Goal: Information Seeking & Learning: Learn about a topic

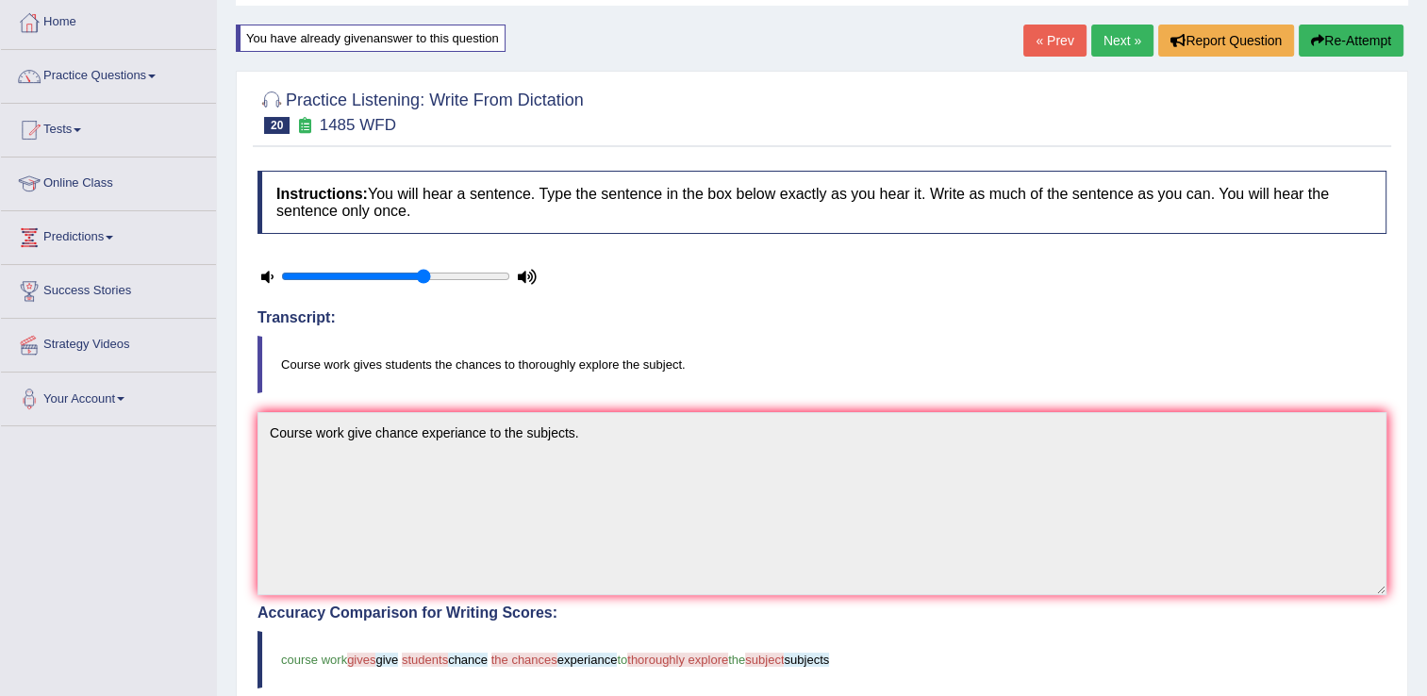
scroll to position [68, 0]
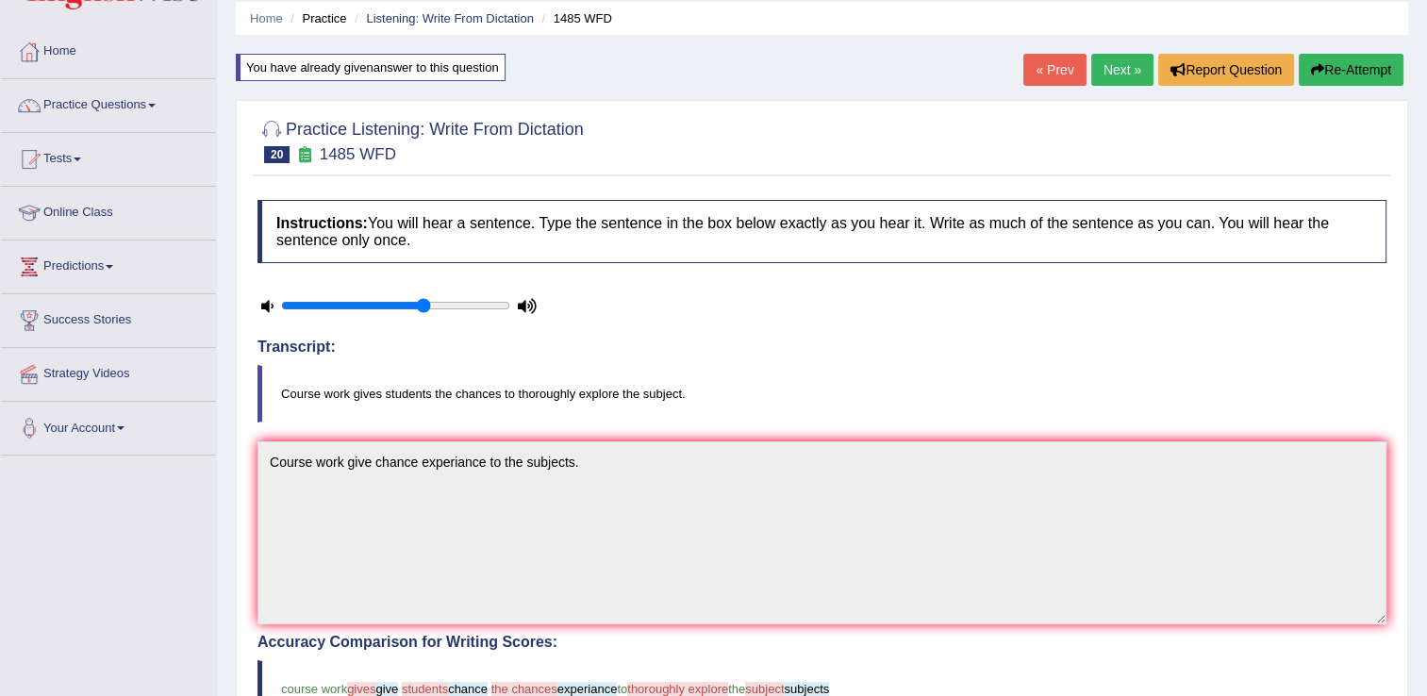
click at [1347, 62] on button "Re-Attempt" at bounding box center [1351, 70] width 105 height 32
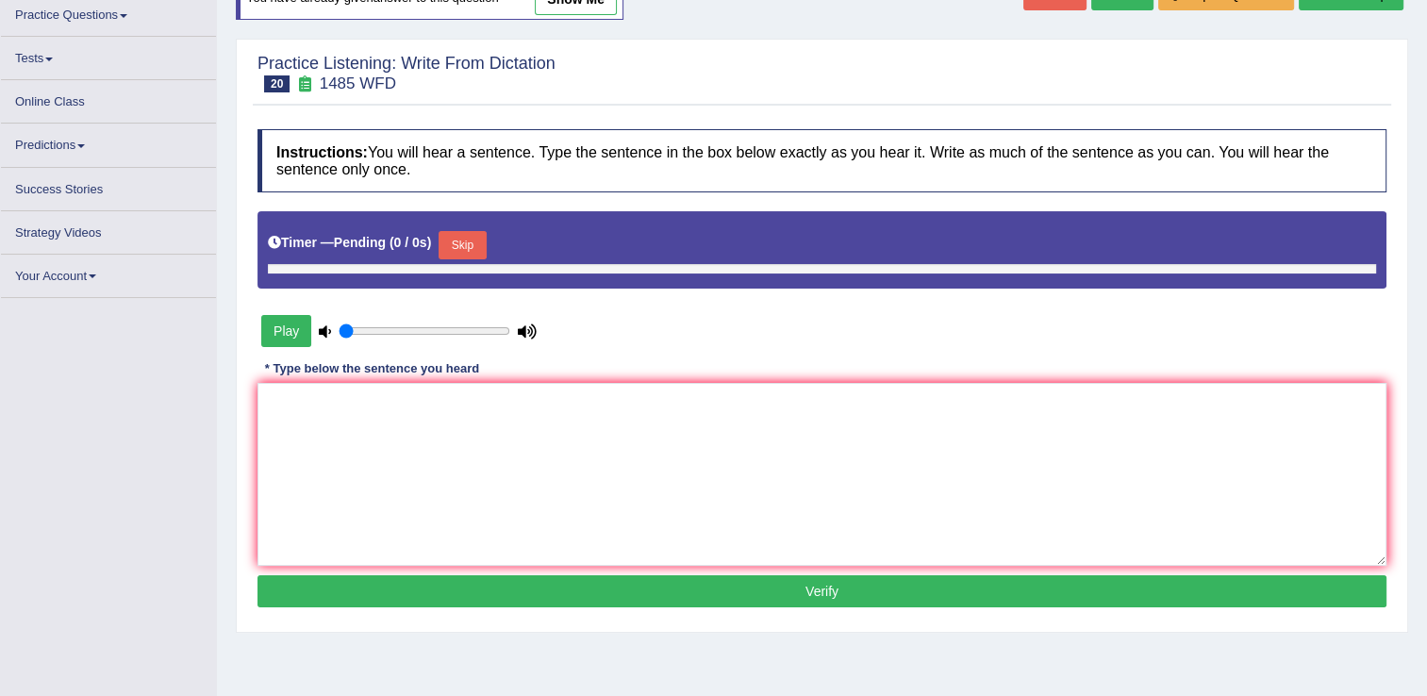
type input "0.65"
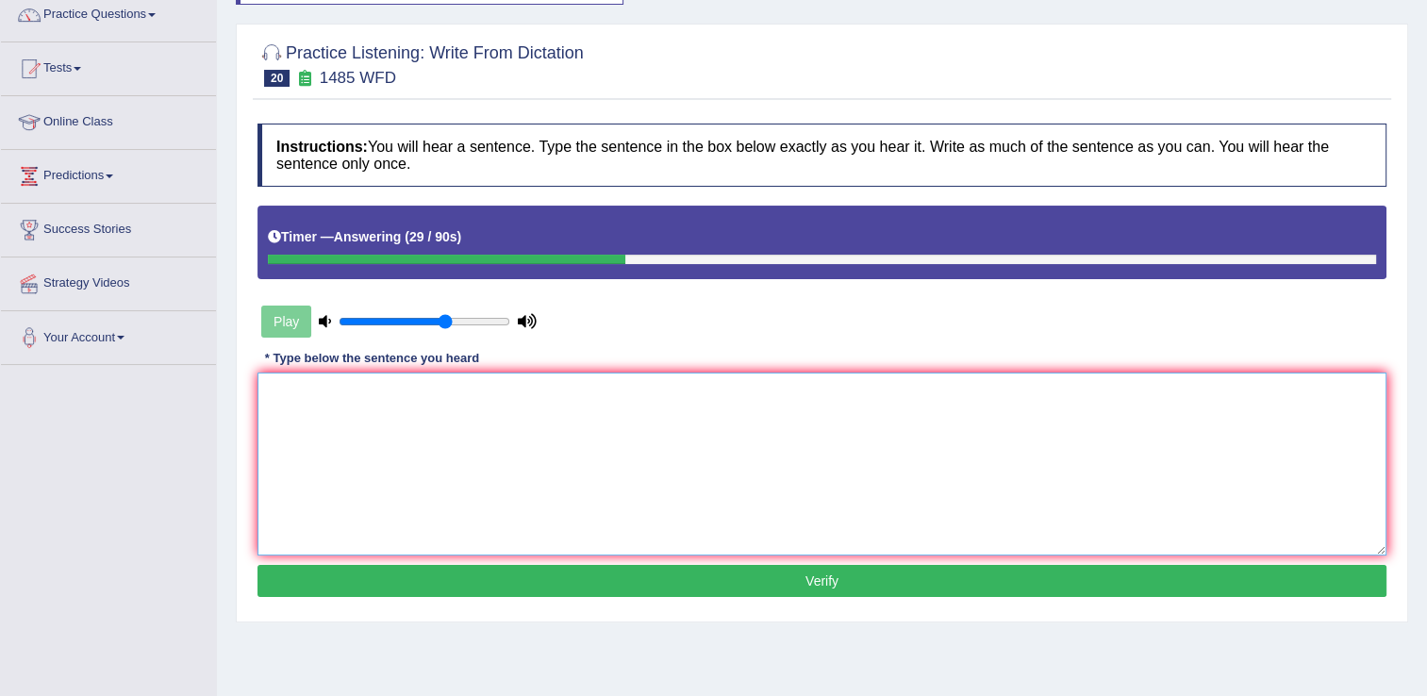
click at [300, 412] on textarea at bounding box center [821, 464] width 1129 height 183
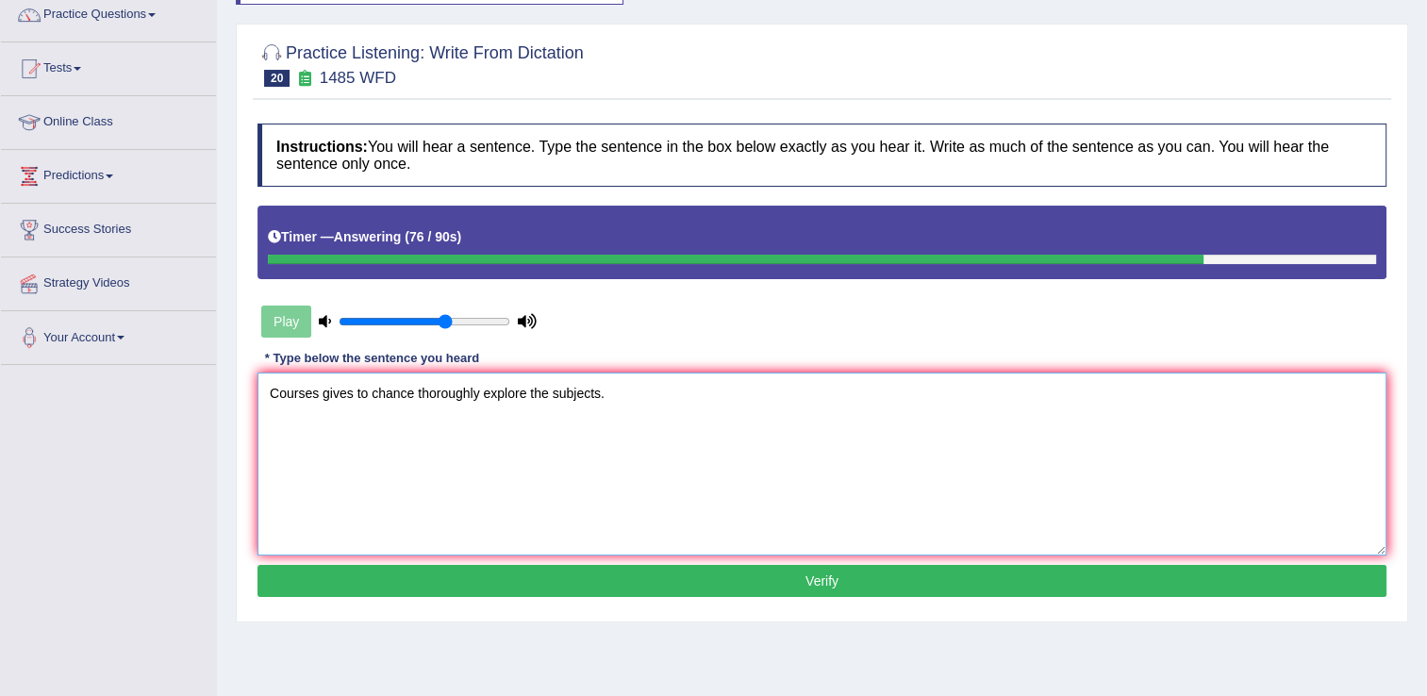
type textarea "Courses gives to chance thoroughly explore the subjects."
click at [822, 574] on button "Verify" at bounding box center [821, 581] width 1129 height 32
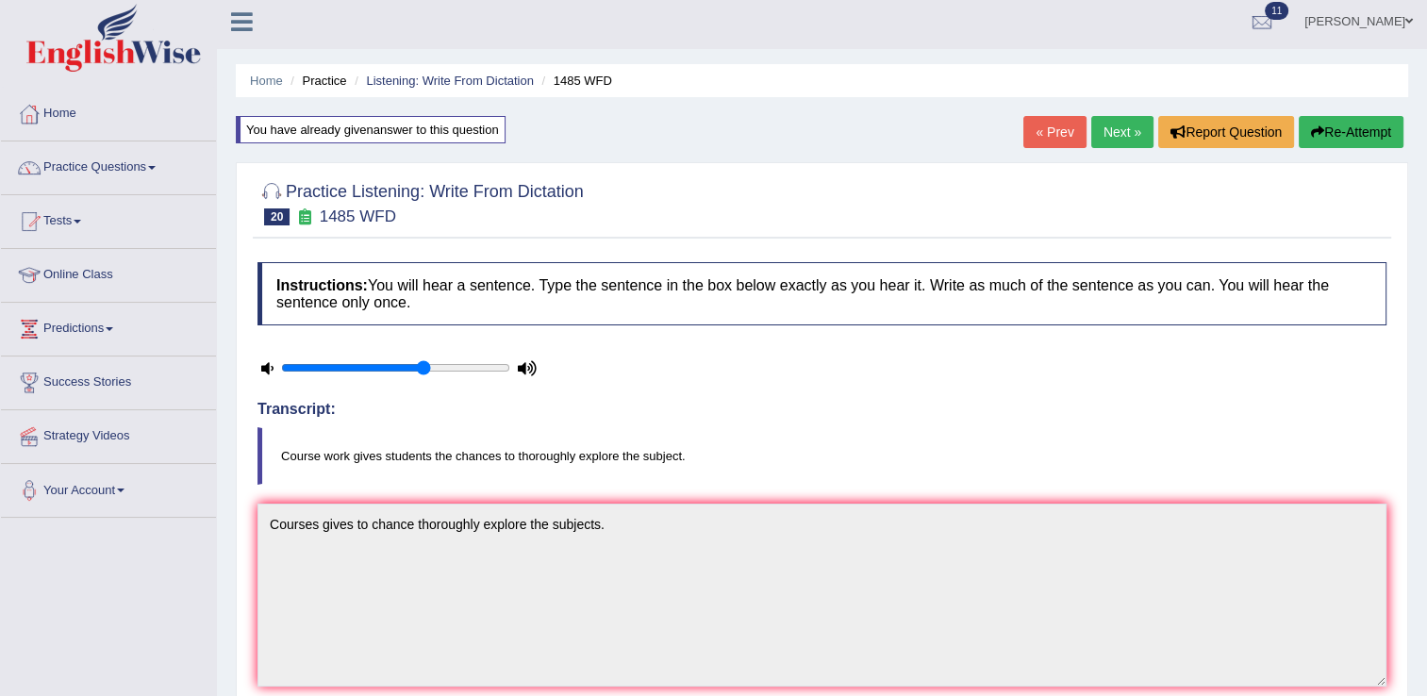
scroll to position [0, 0]
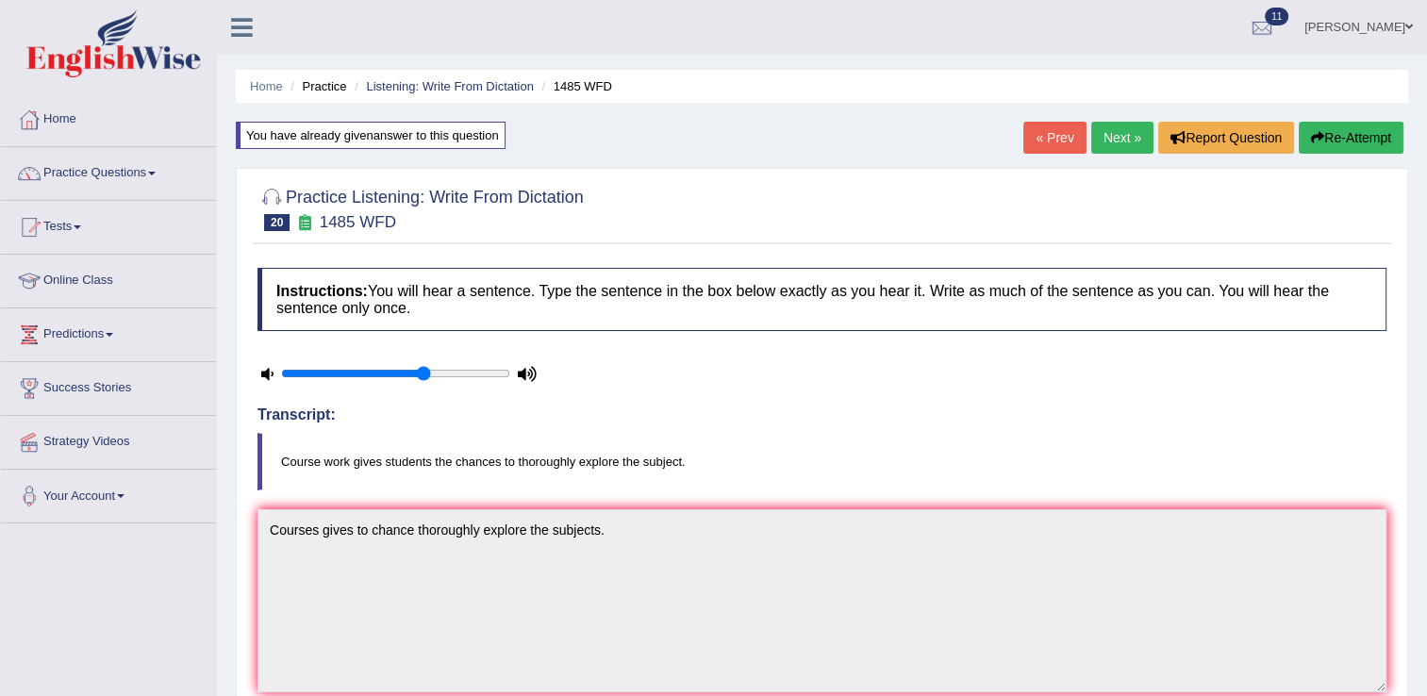
click at [1130, 137] on link "Next »" at bounding box center [1122, 138] width 62 height 32
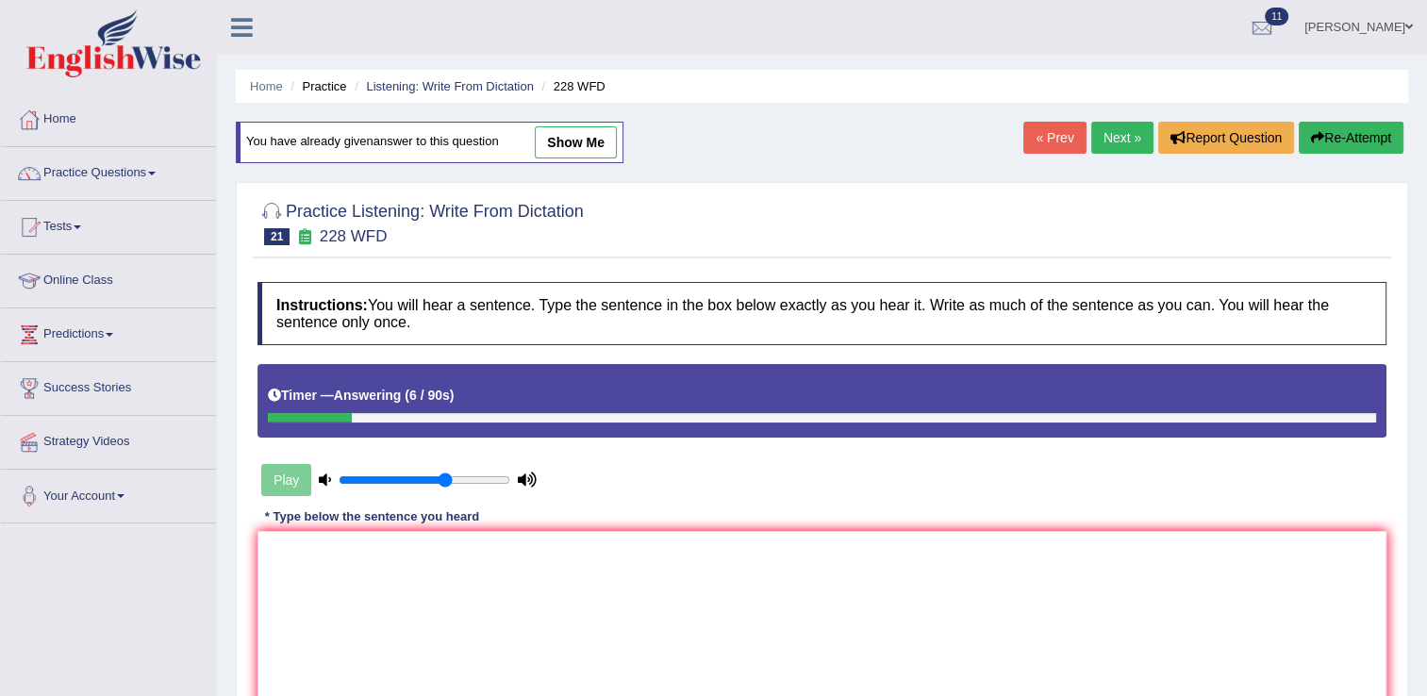
click at [1335, 131] on button "Re-Attempt" at bounding box center [1351, 138] width 105 height 32
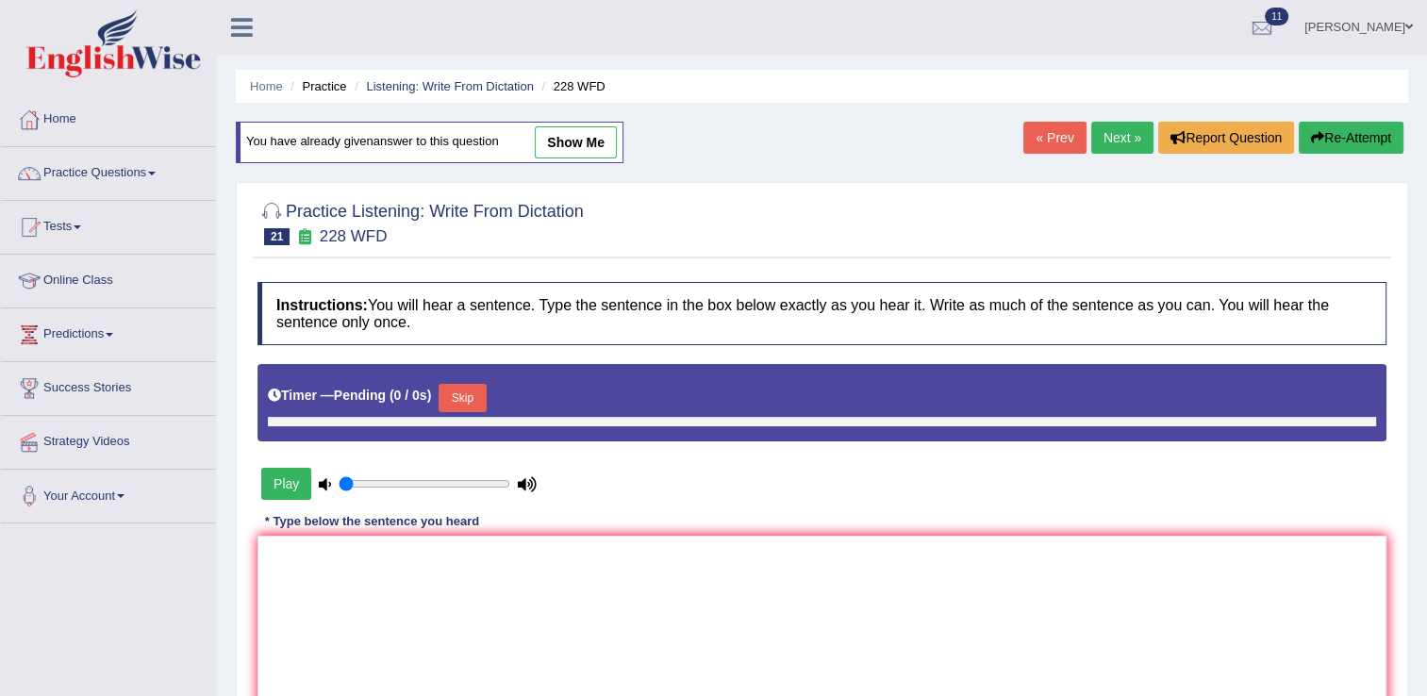
type input "0.65"
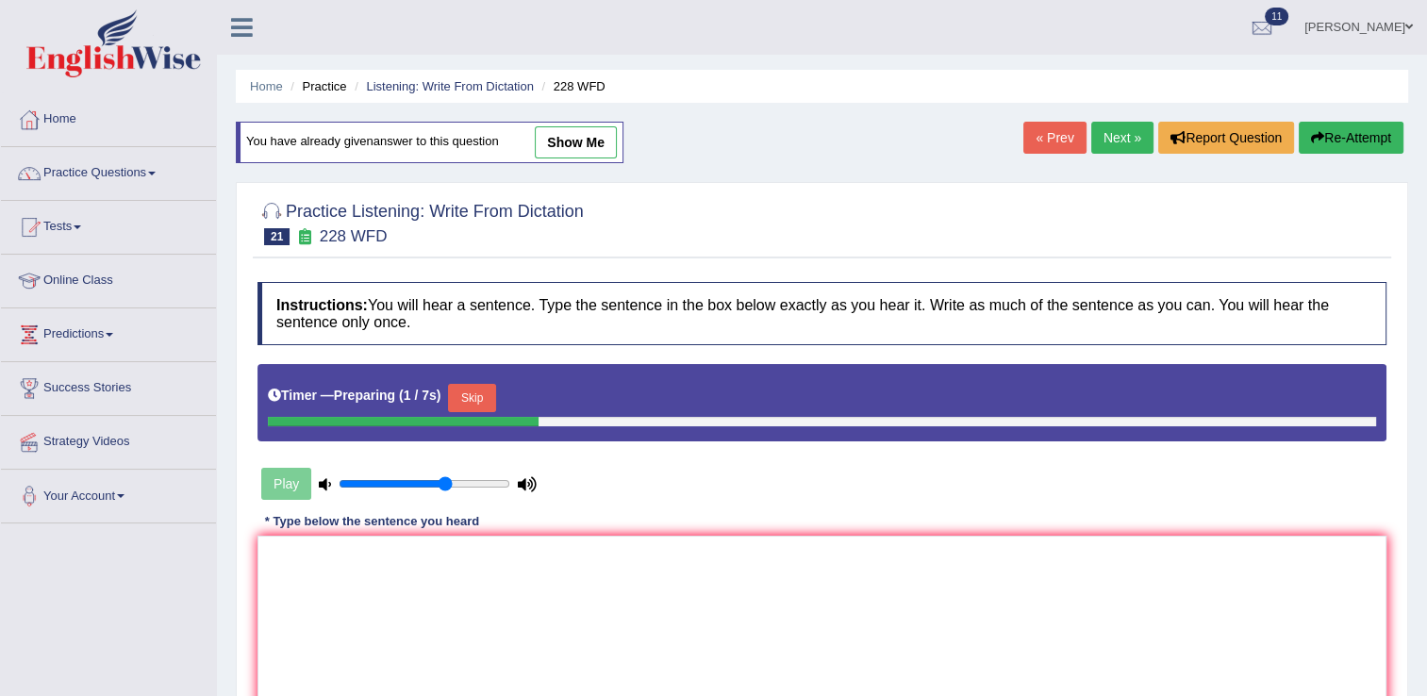
click at [463, 392] on button "Skip" at bounding box center [471, 398] width 47 height 28
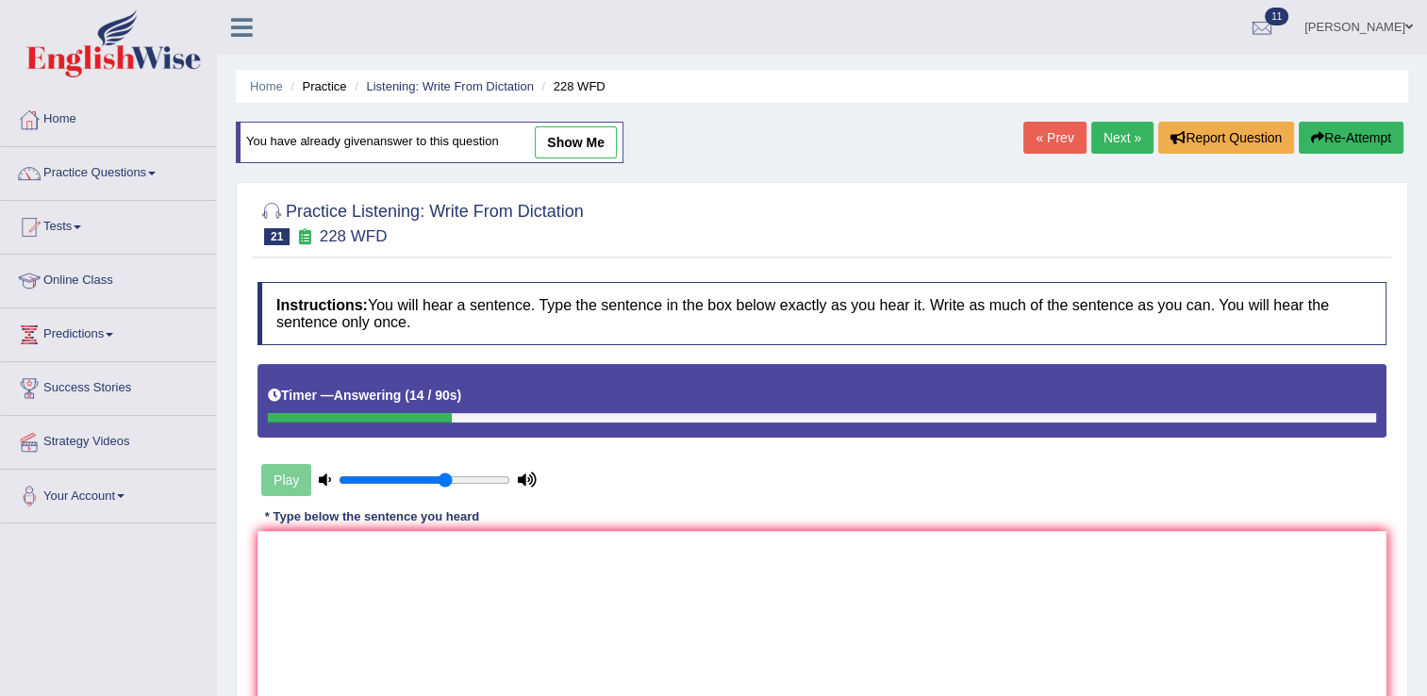
click at [1327, 136] on button "Re-Attempt" at bounding box center [1351, 138] width 105 height 32
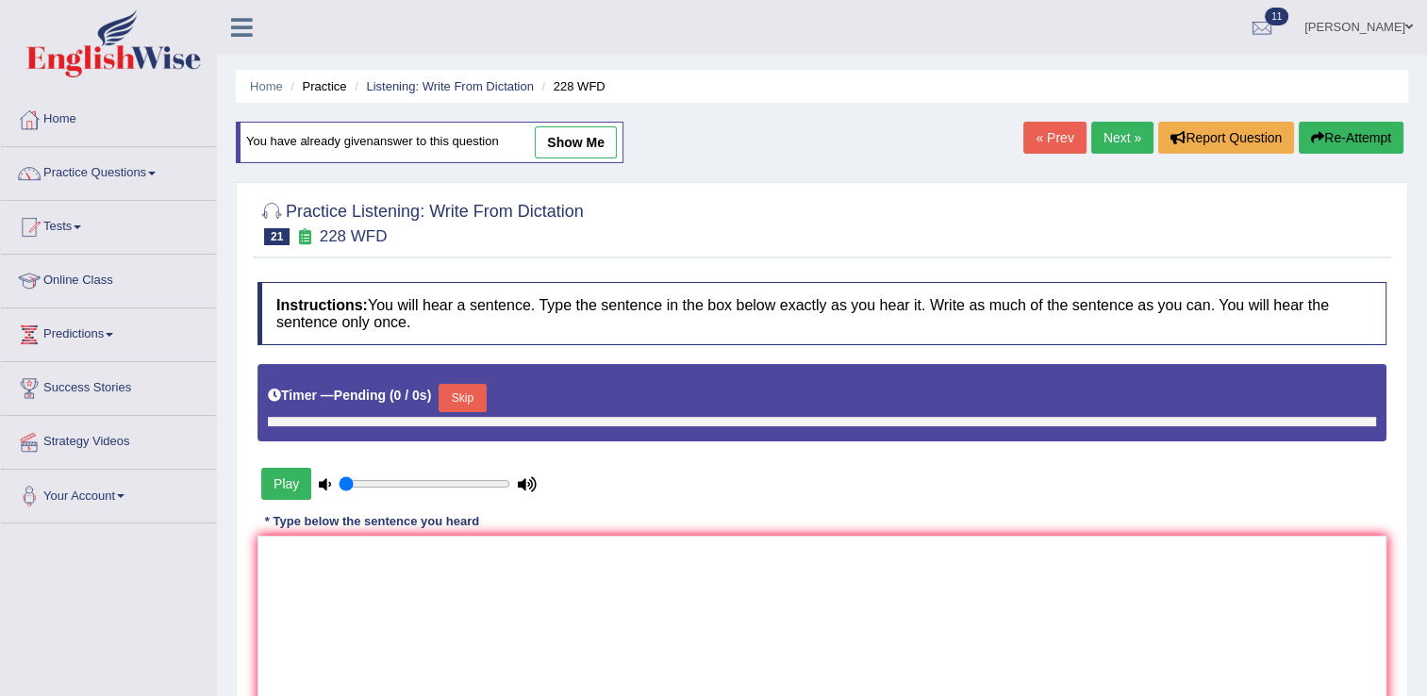
type input "0.65"
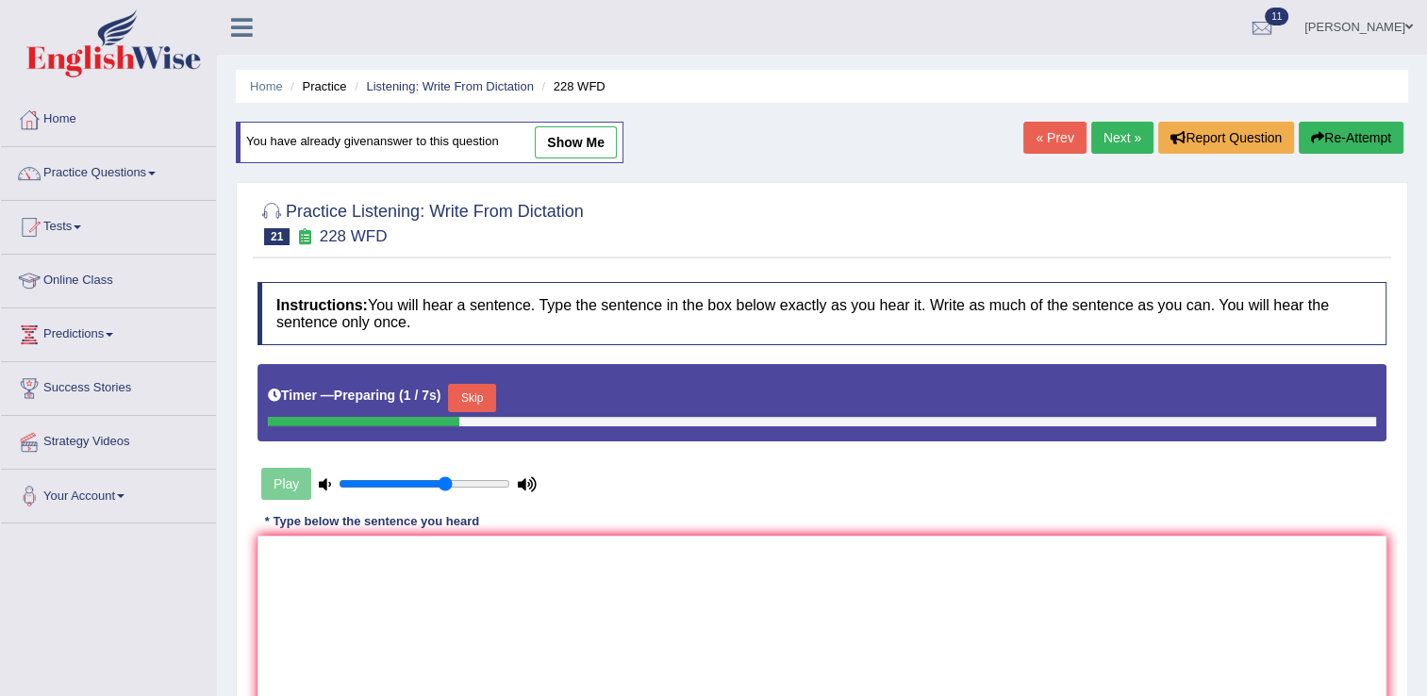
click at [468, 393] on button "Skip" at bounding box center [471, 398] width 47 height 28
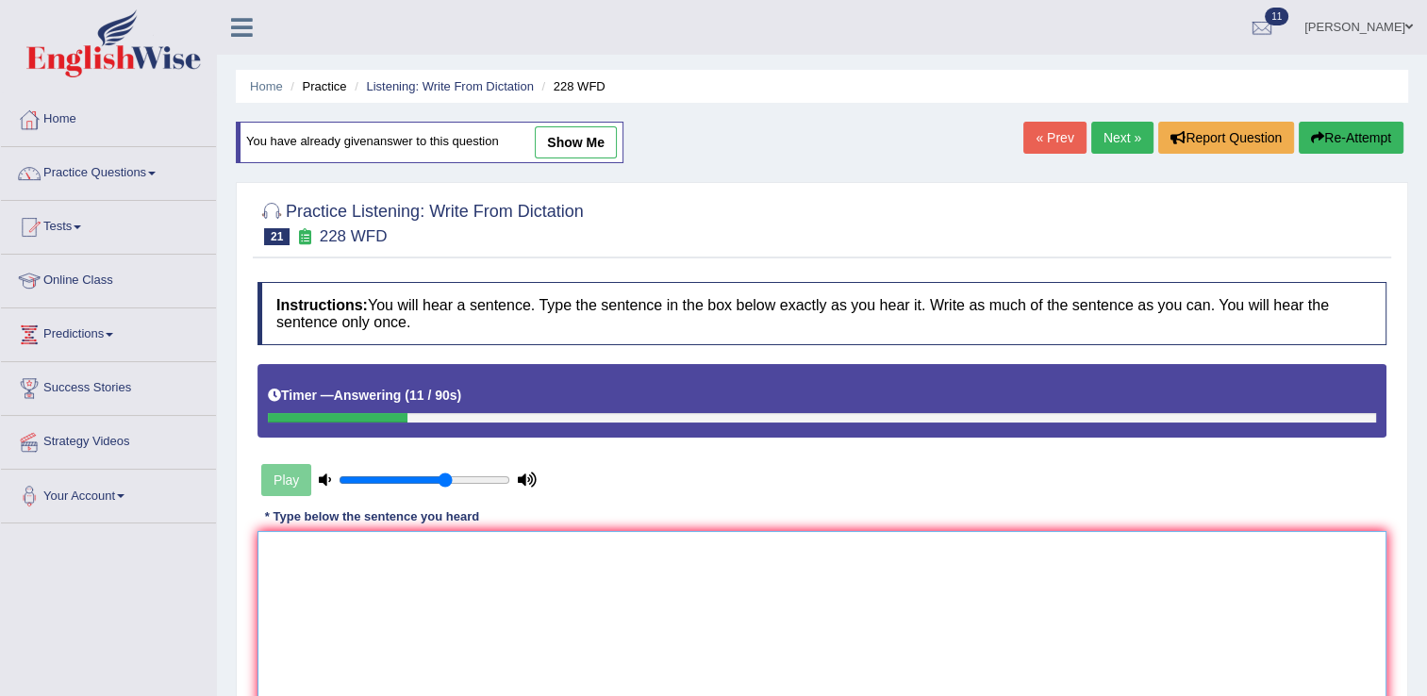
click at [302, 559] on textarea at bounding box center [821, 622] width 1129 height 183
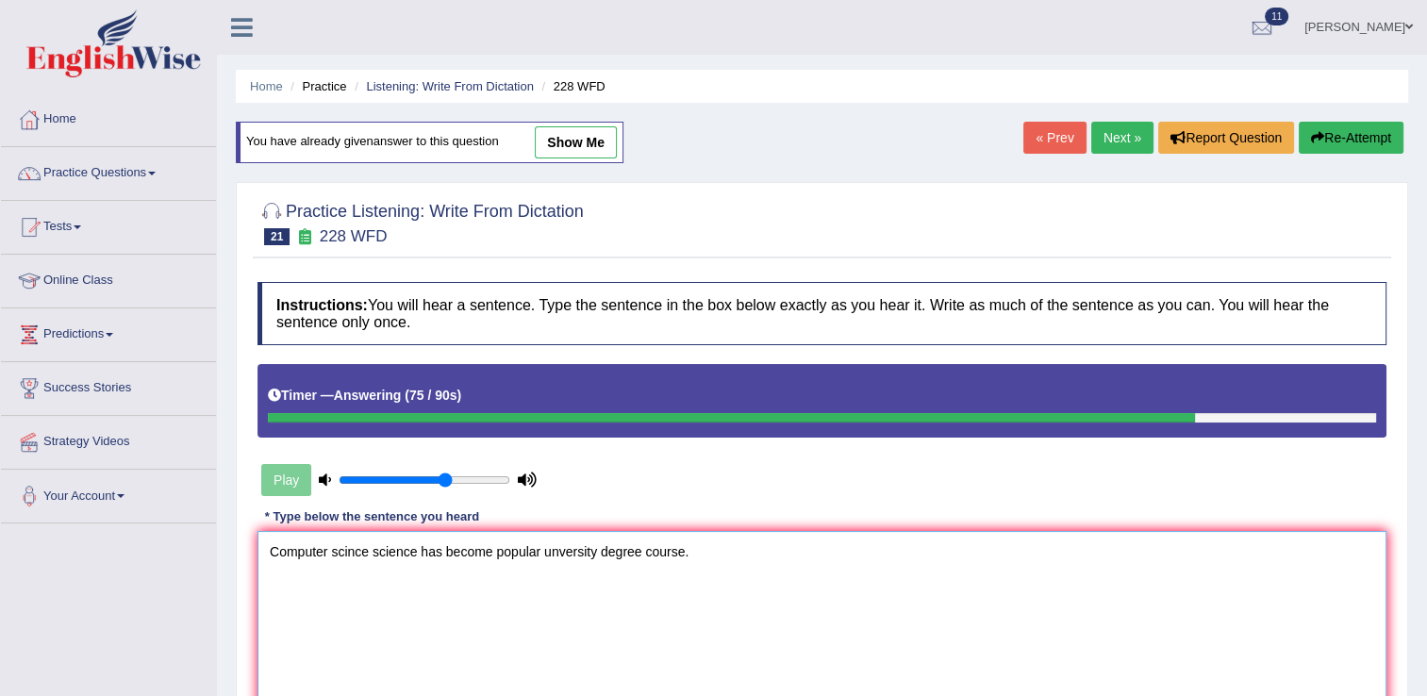
scroll to position [294, 0]
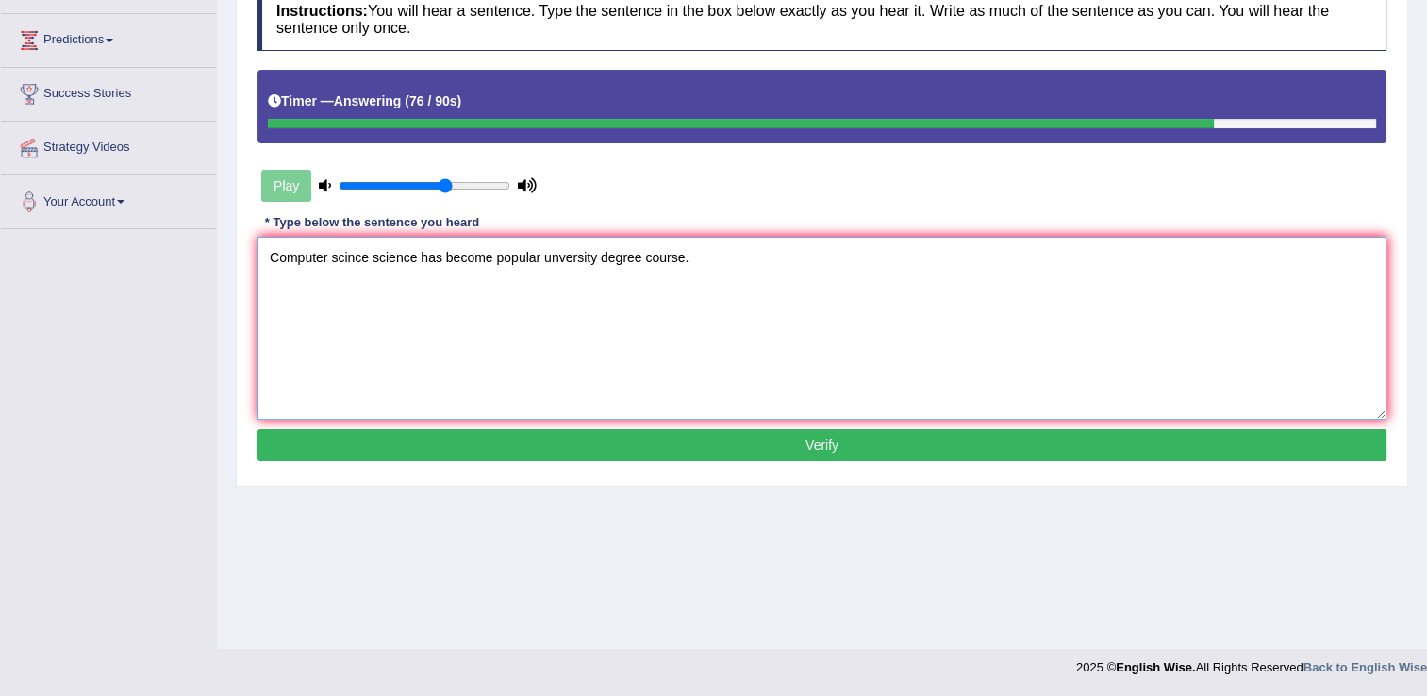
type textarea "Computer scince science has become popular unversity degree course."
click at [811, 440] on button "Verify" at bounding box center [821, 445] width 1129 height 32
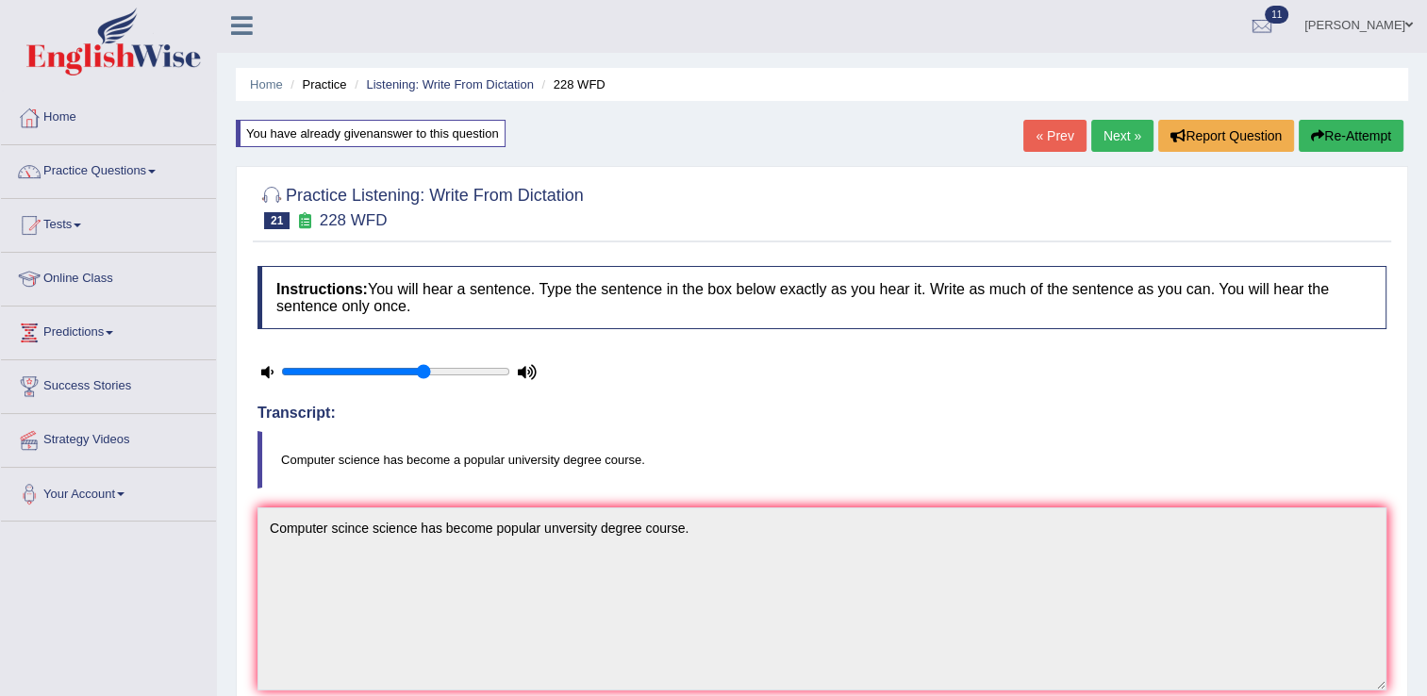
scroll to position [0, 0]
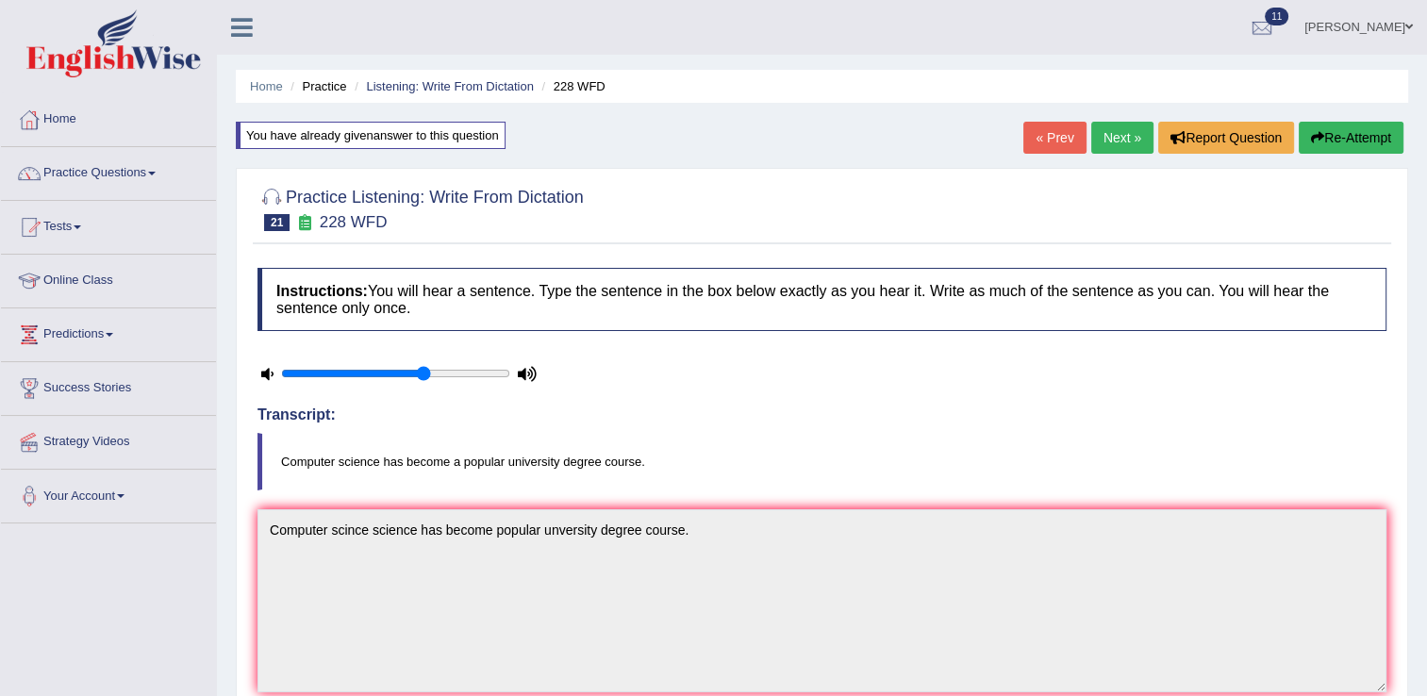
click at [1138, 134] on link "Next »" at bounding box center [1122, 138] width 62 height 32
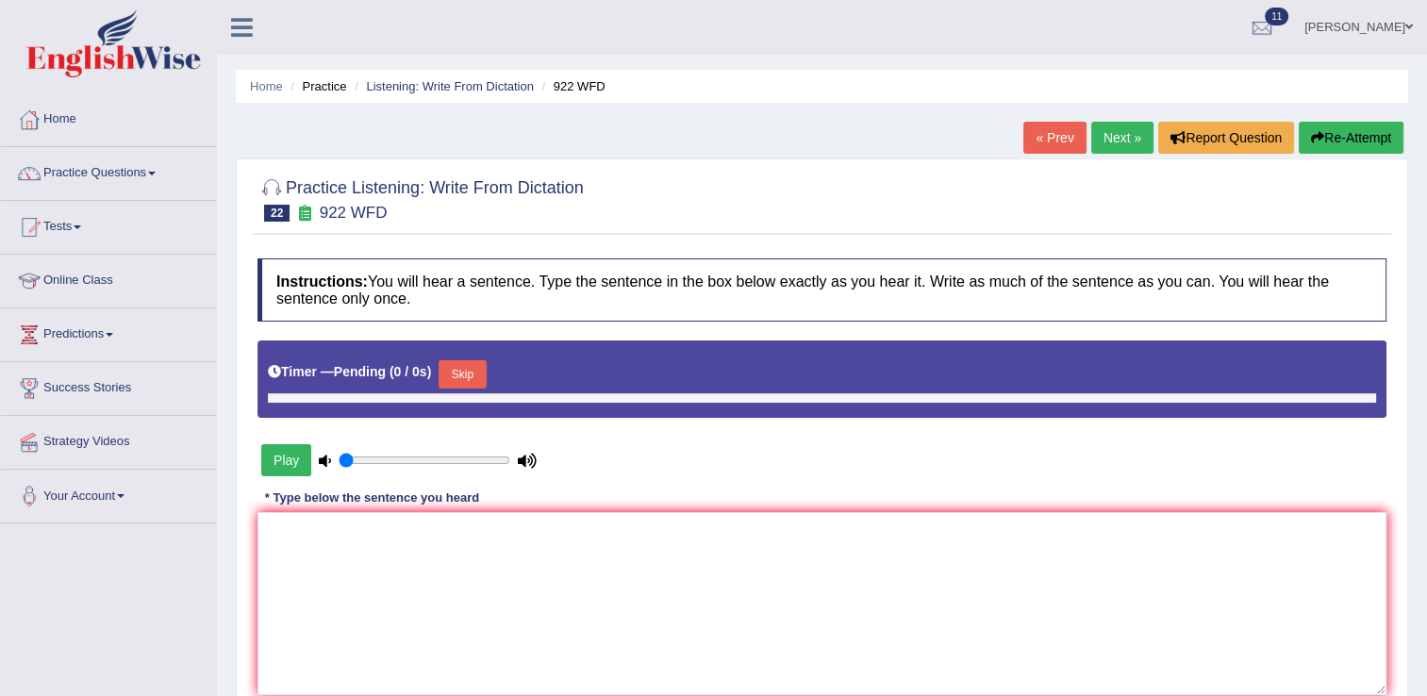
type input "0.65"
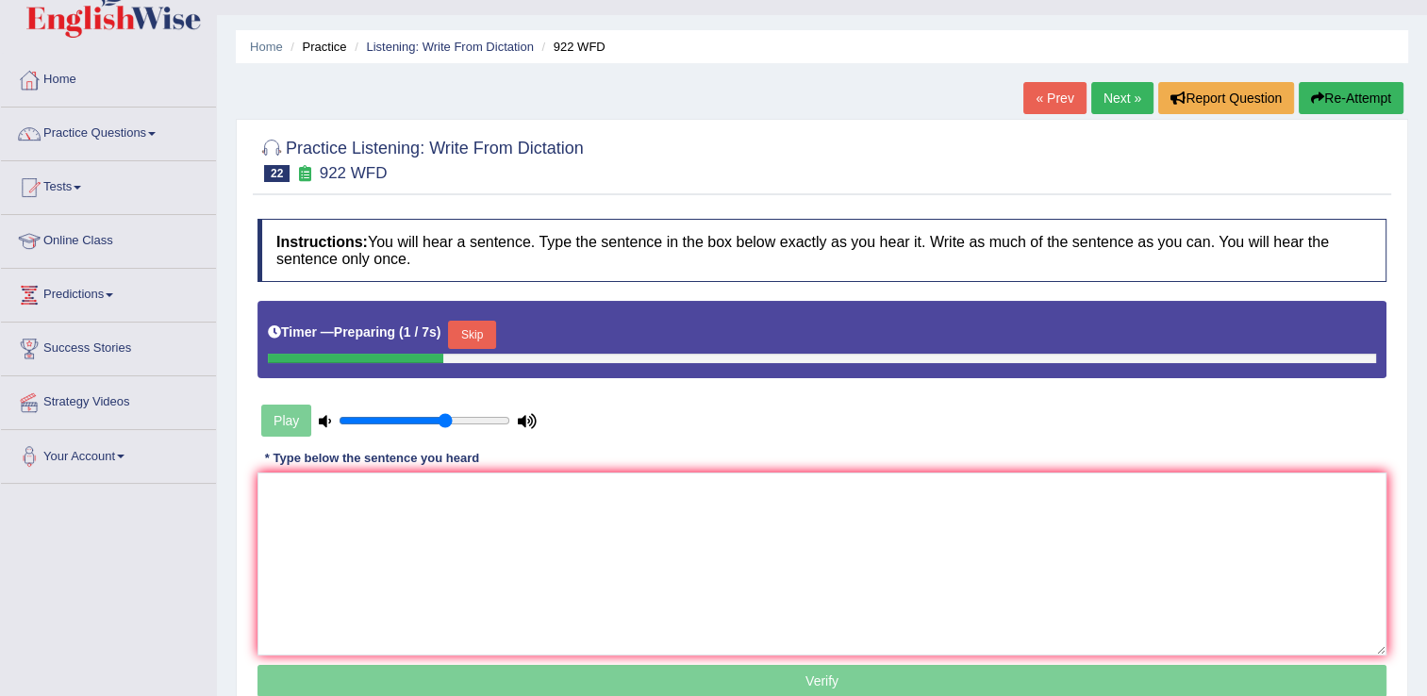
scroll to position [75, 0]
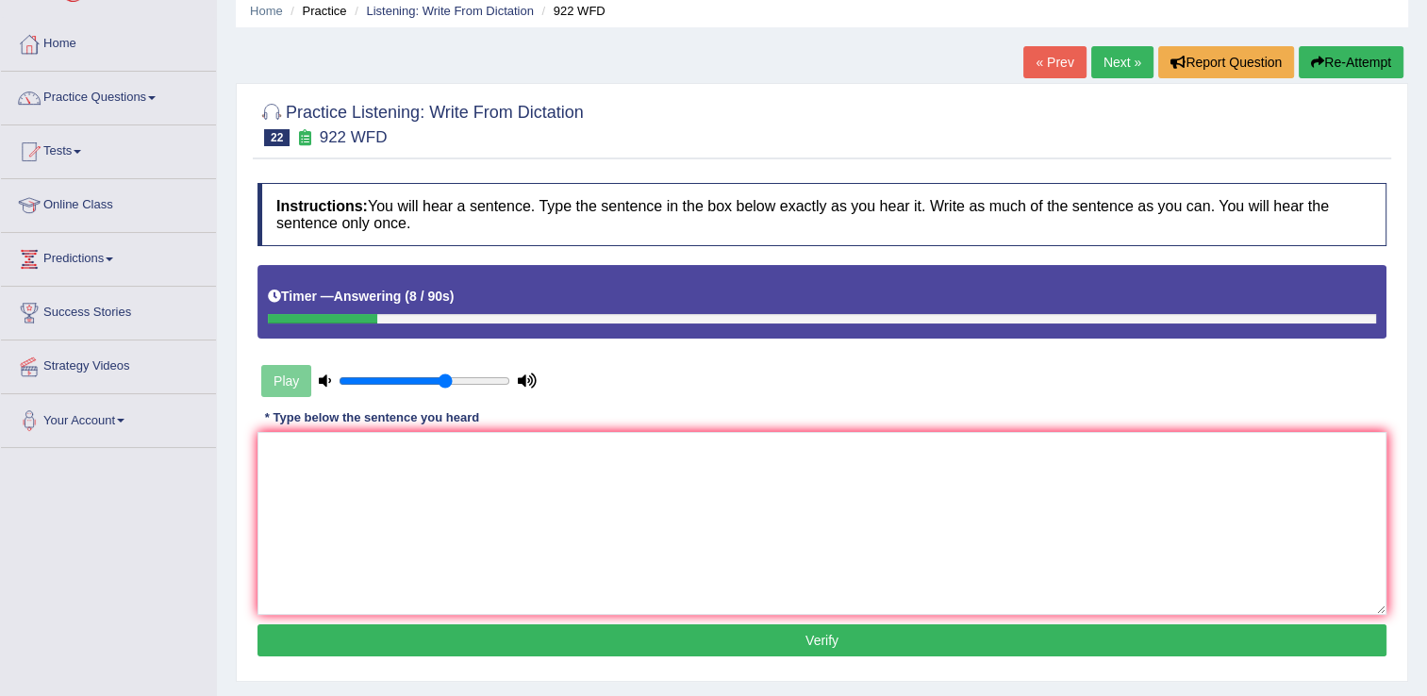
click at [1349, 70] on button "Re-Attempt" at bounding box center [1351, 62] width 105 height 32
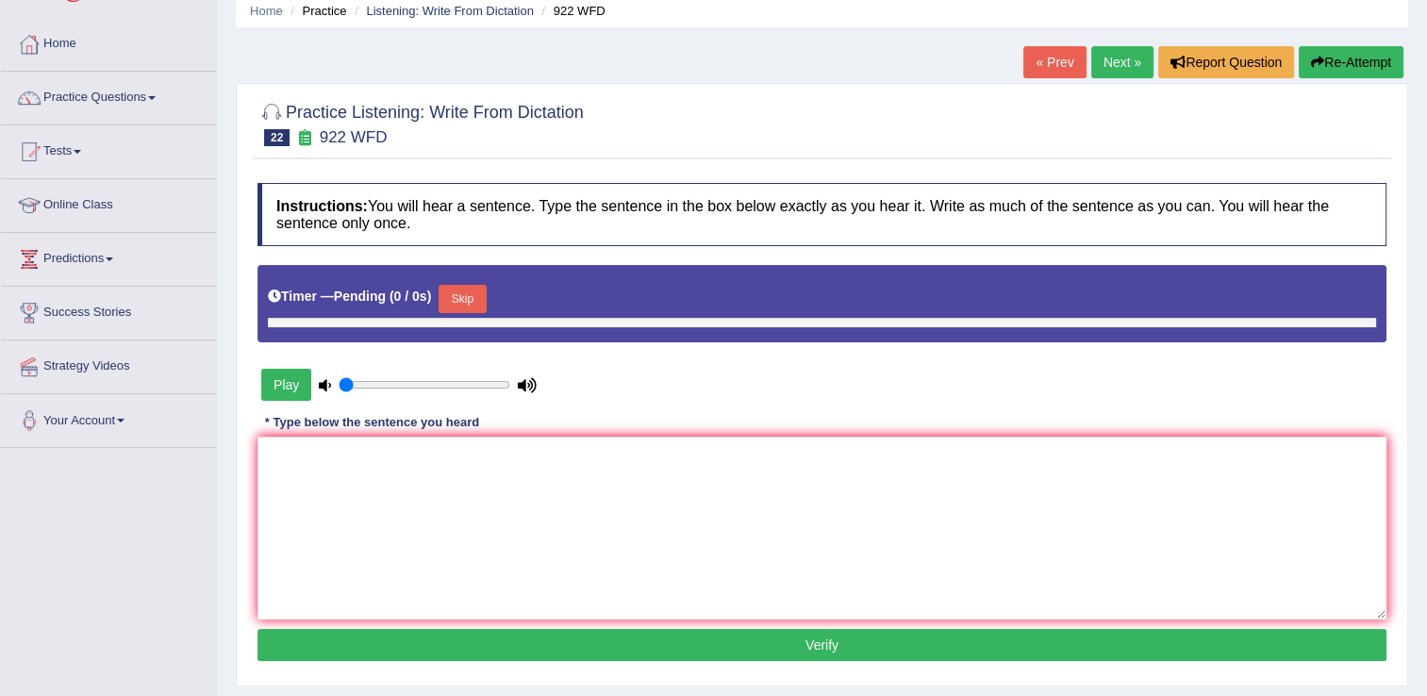
type input "0.65"
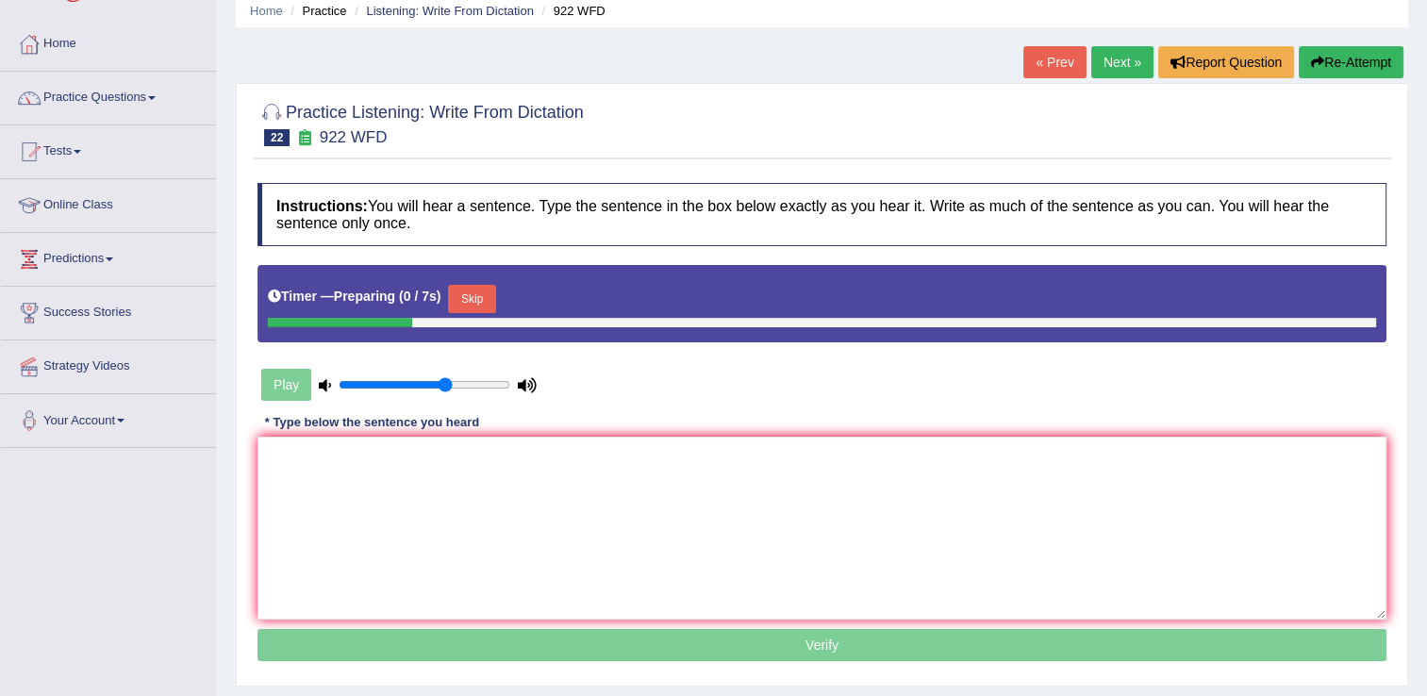
click at [479, 292] on button "Skip" at bounding box center [471, 299] width 47 height 28
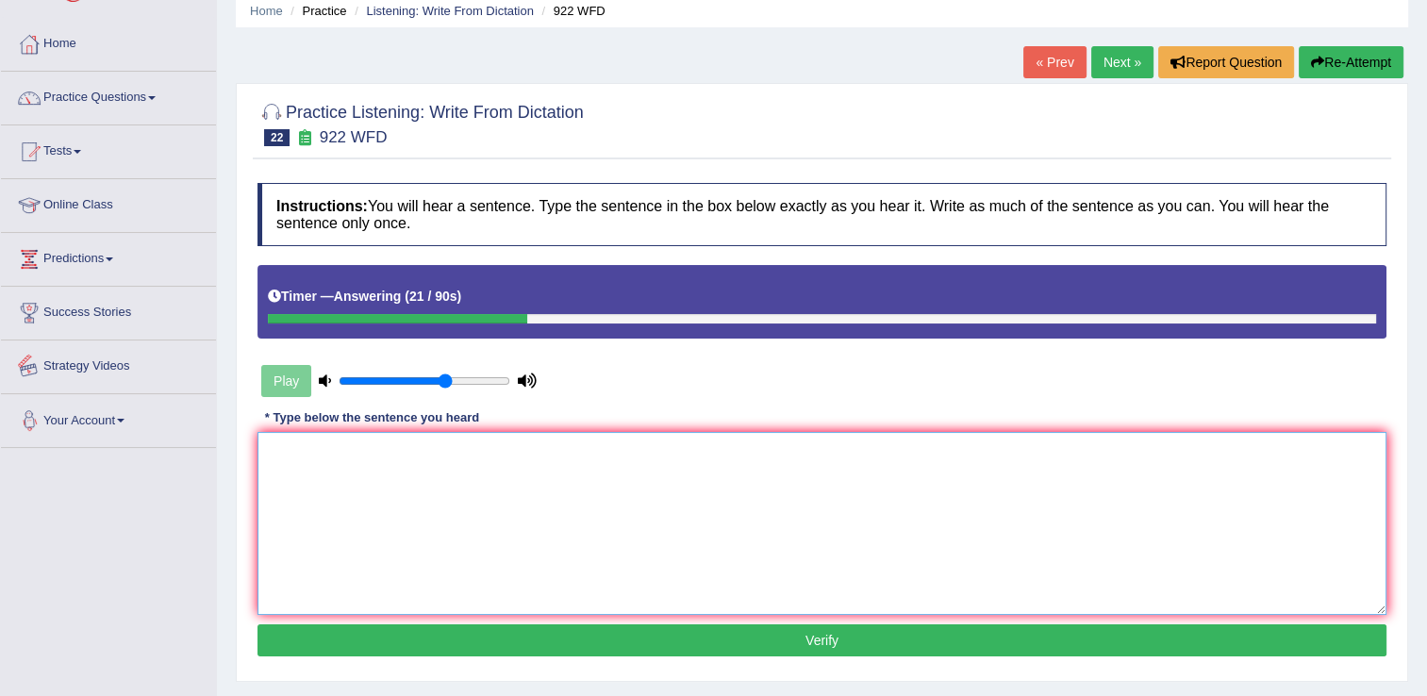
click at [313, 458] on textarea at bounding box center [821, 523] width 1129 height 183
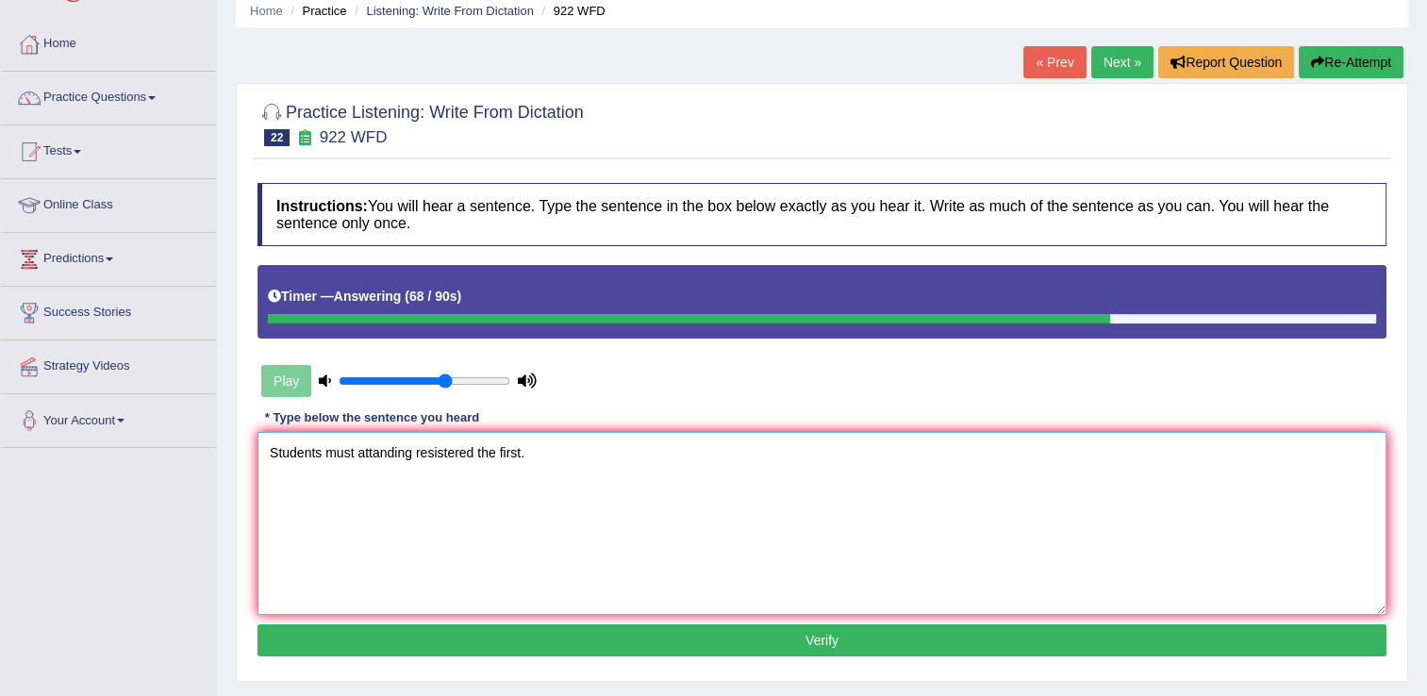
type textarea "Students must attanding resistered the first."
click at [798, 641] on button "Verify" at bounding box center [821, 640] width 1129 height 32
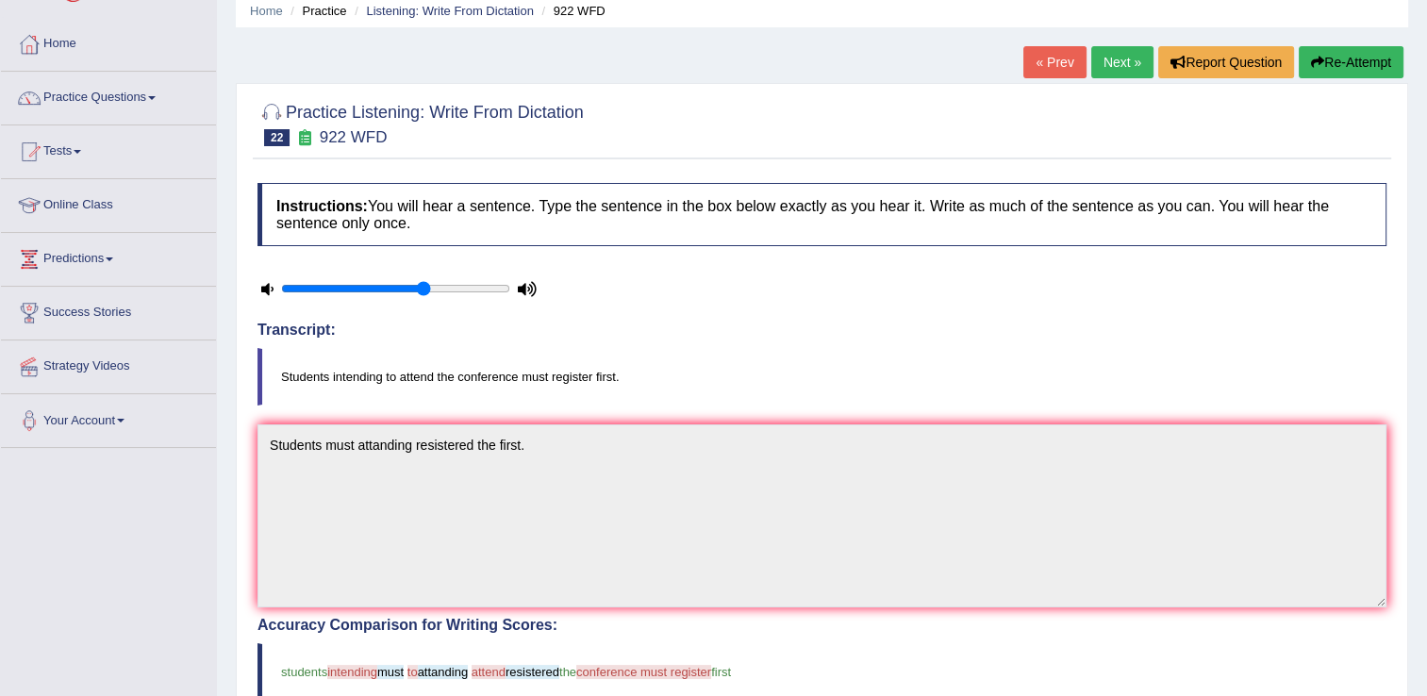
click at [1124, 66] on link "Next »" at bounding box center [1122, 62] width 62 height 32
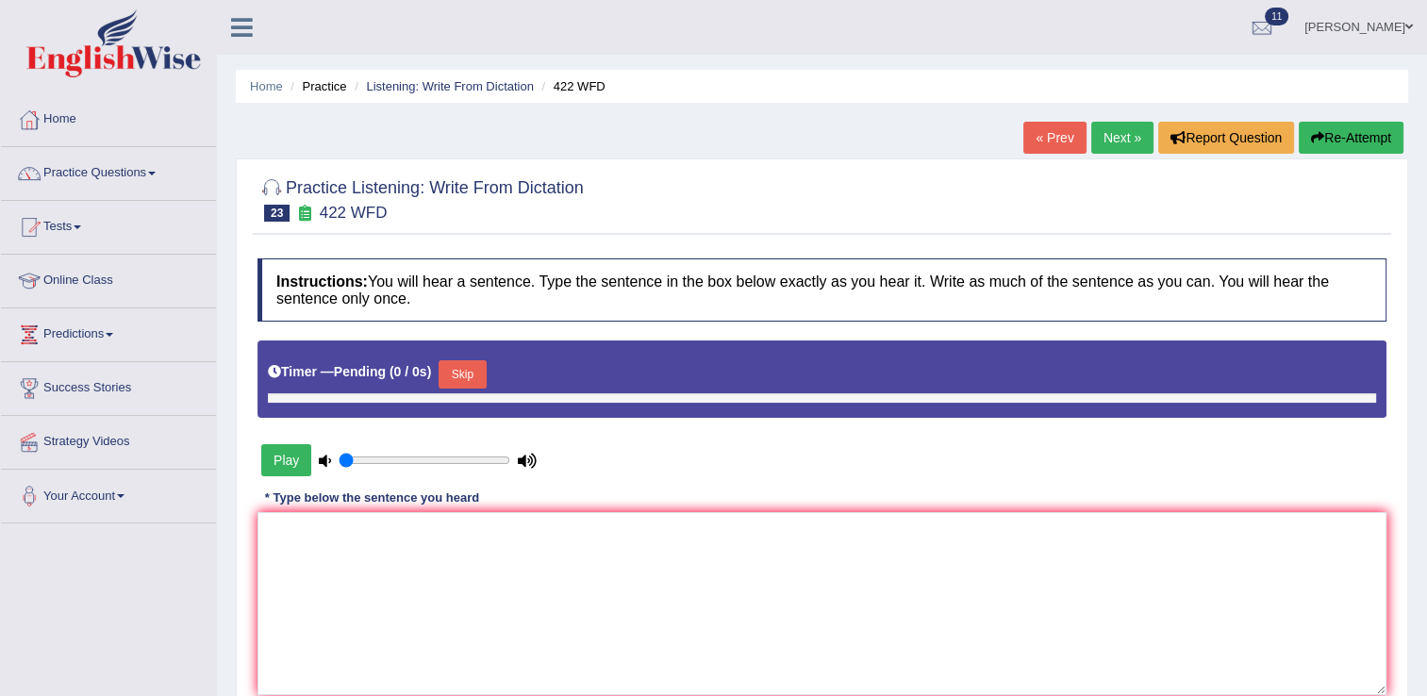
type input "0.65"
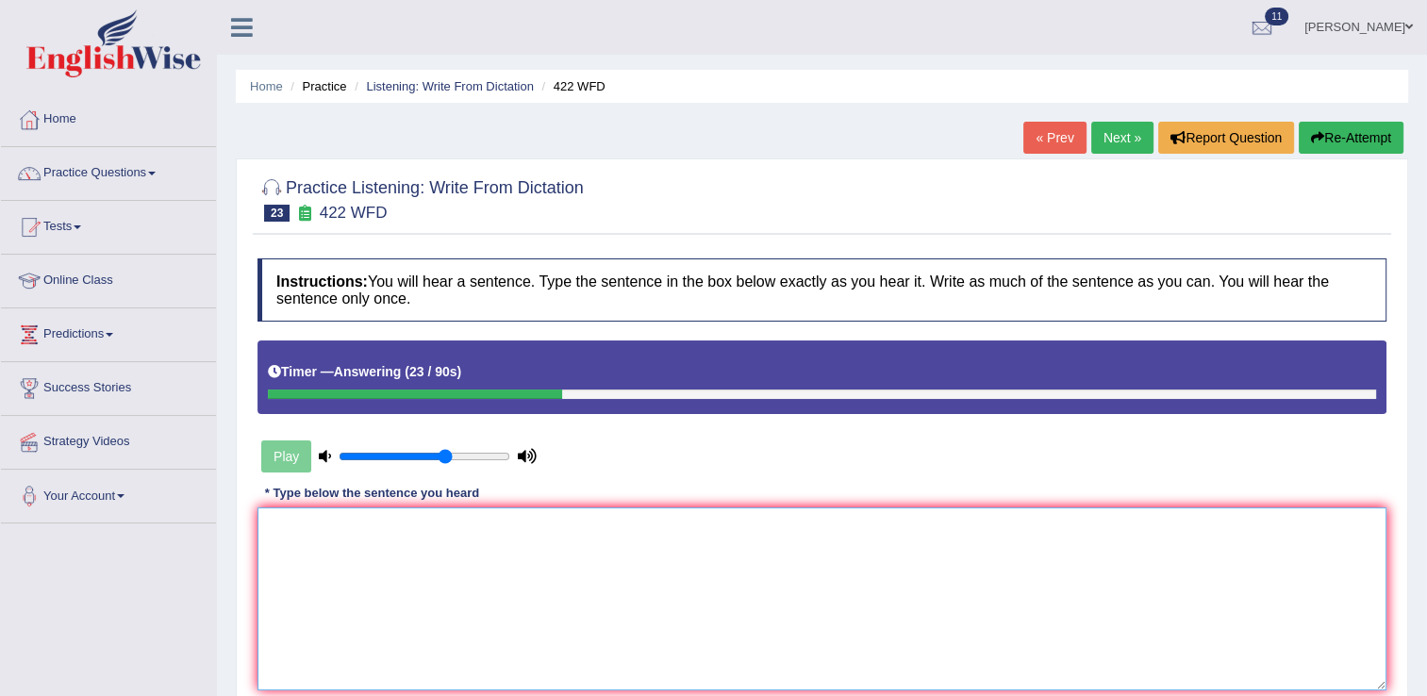
click at [276, 535] on textarea at bounding box center [821, 598] width 1129 height 183
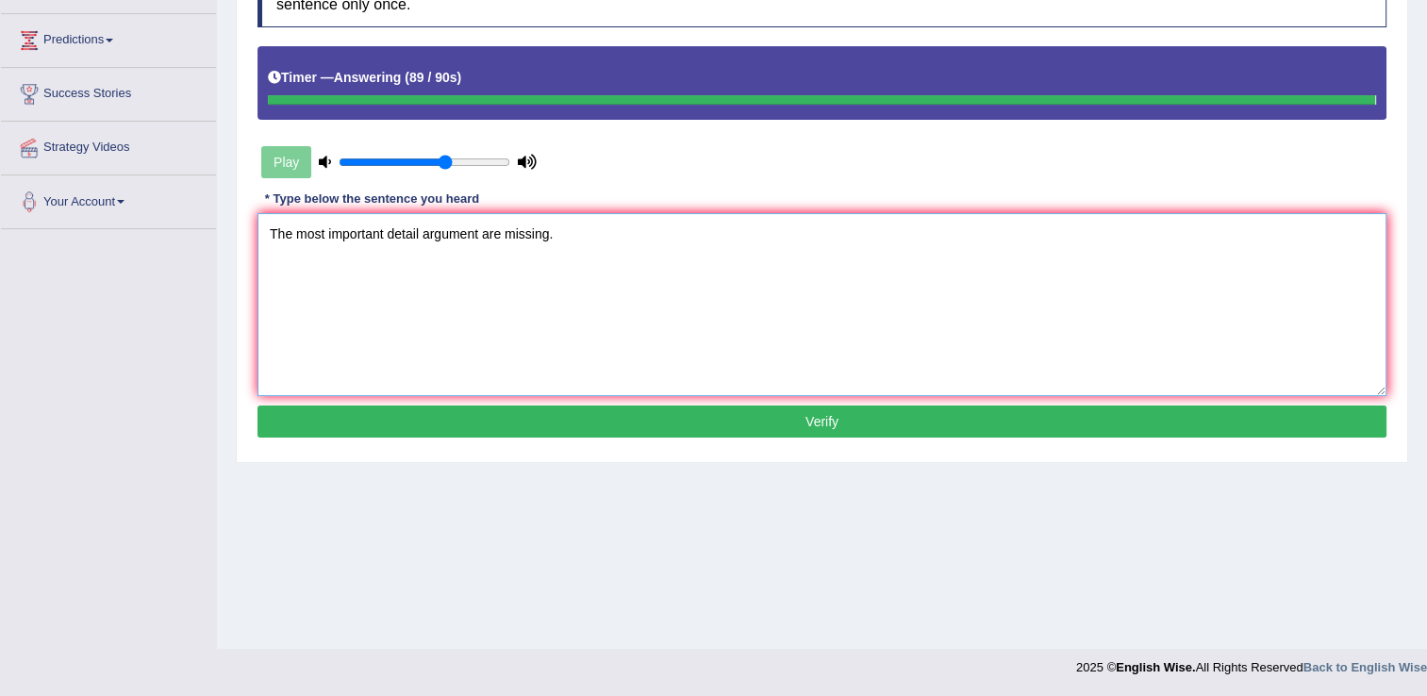
type textarea "The most important detail argument are missing."
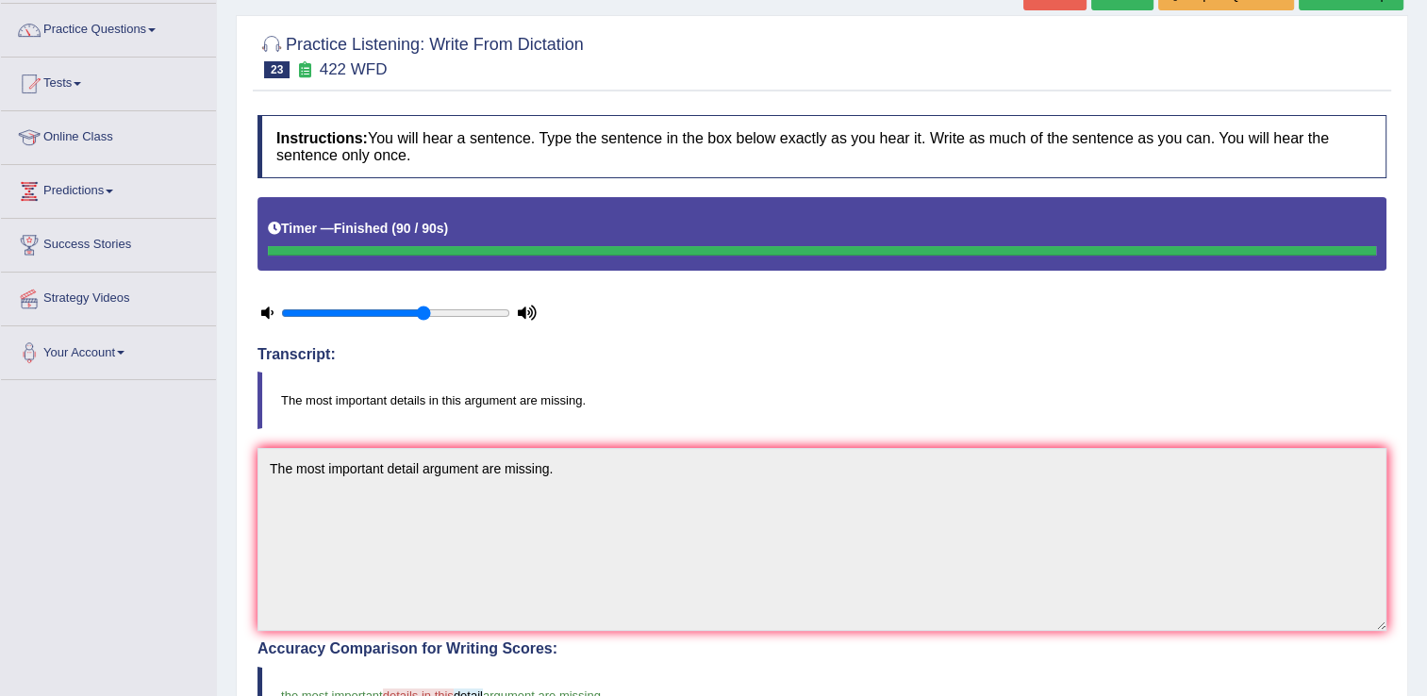
scroll to position [106, 0]
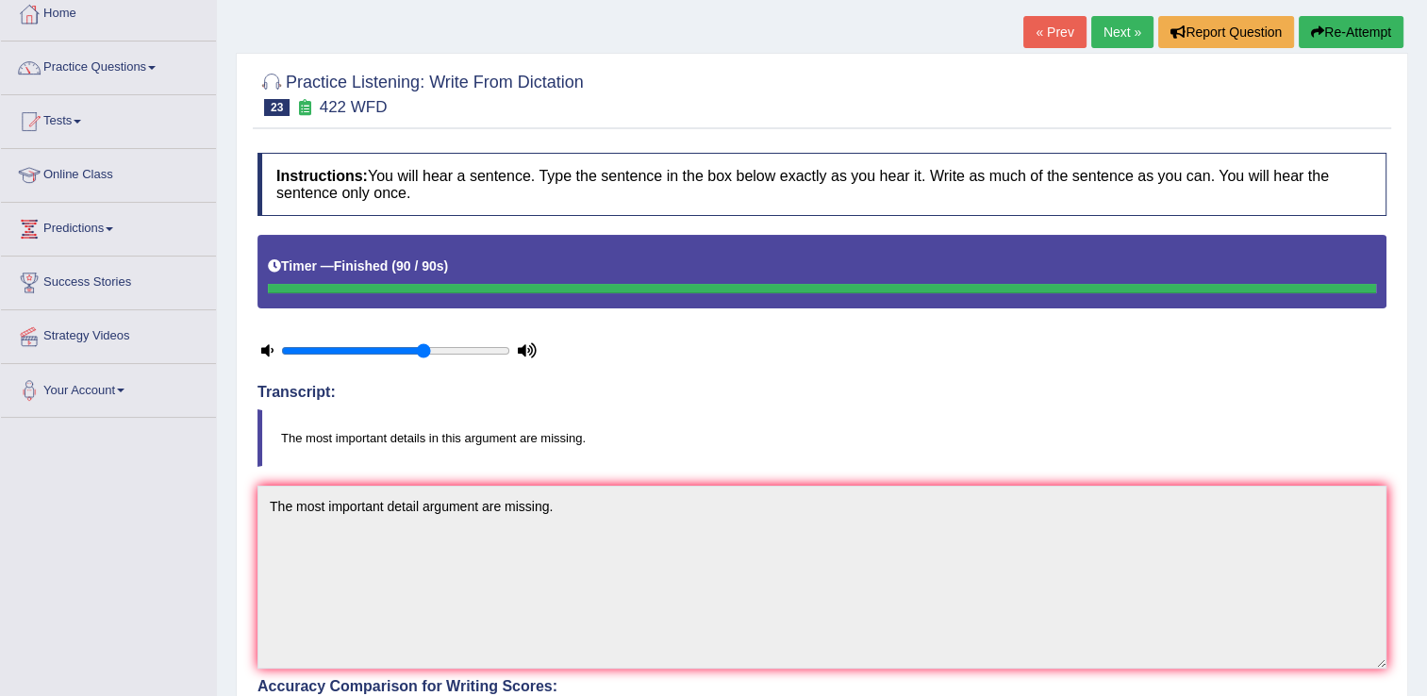
click at [1121, 34] on link "Next »" at bounding box center [1122, 32] width 62 height 32
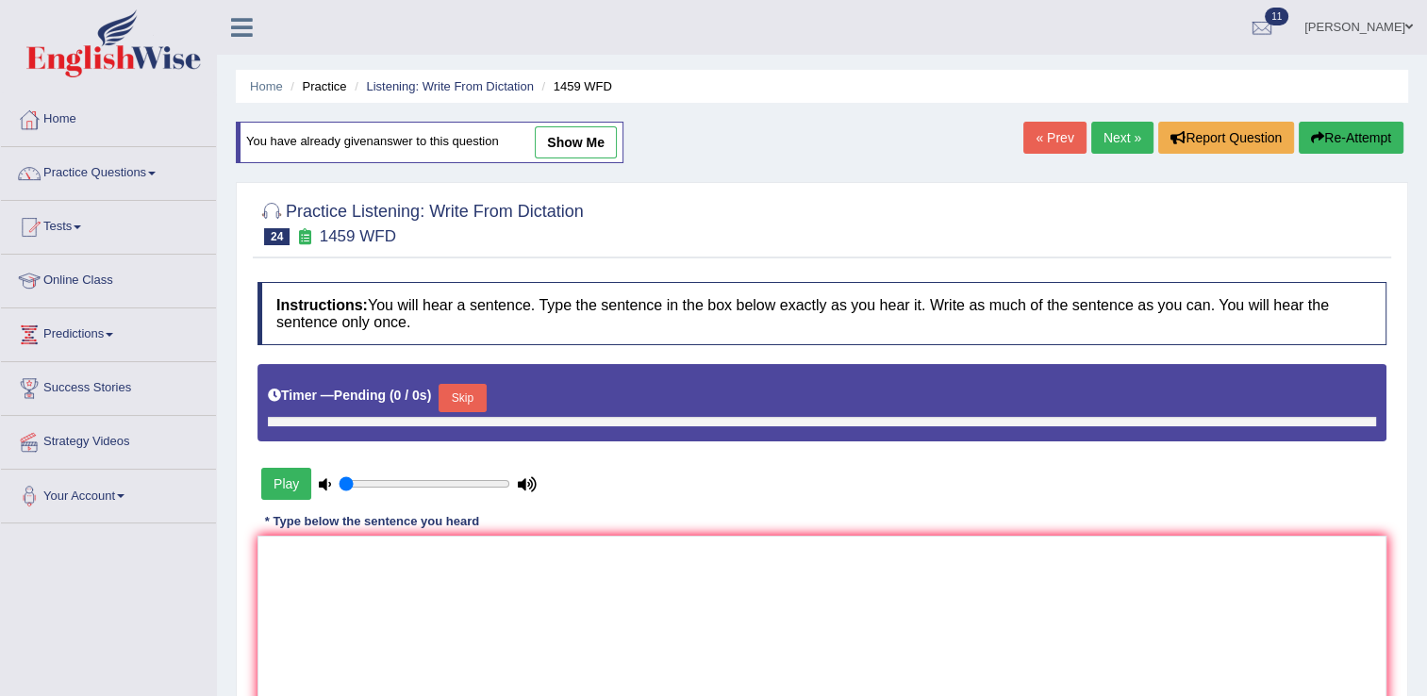
type input "0.65"
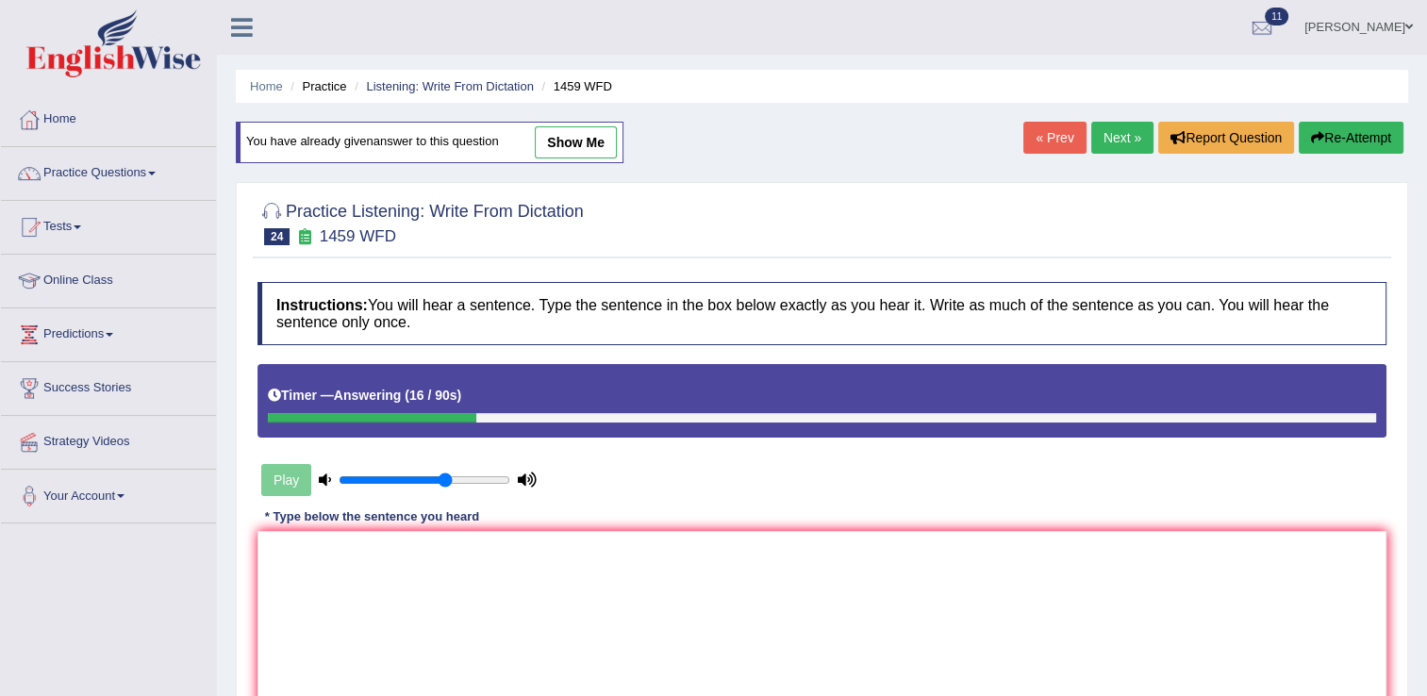
click at [1312, 145] on button "Re-Attempt" at bounding box center [1351, 138] width 105 height 32
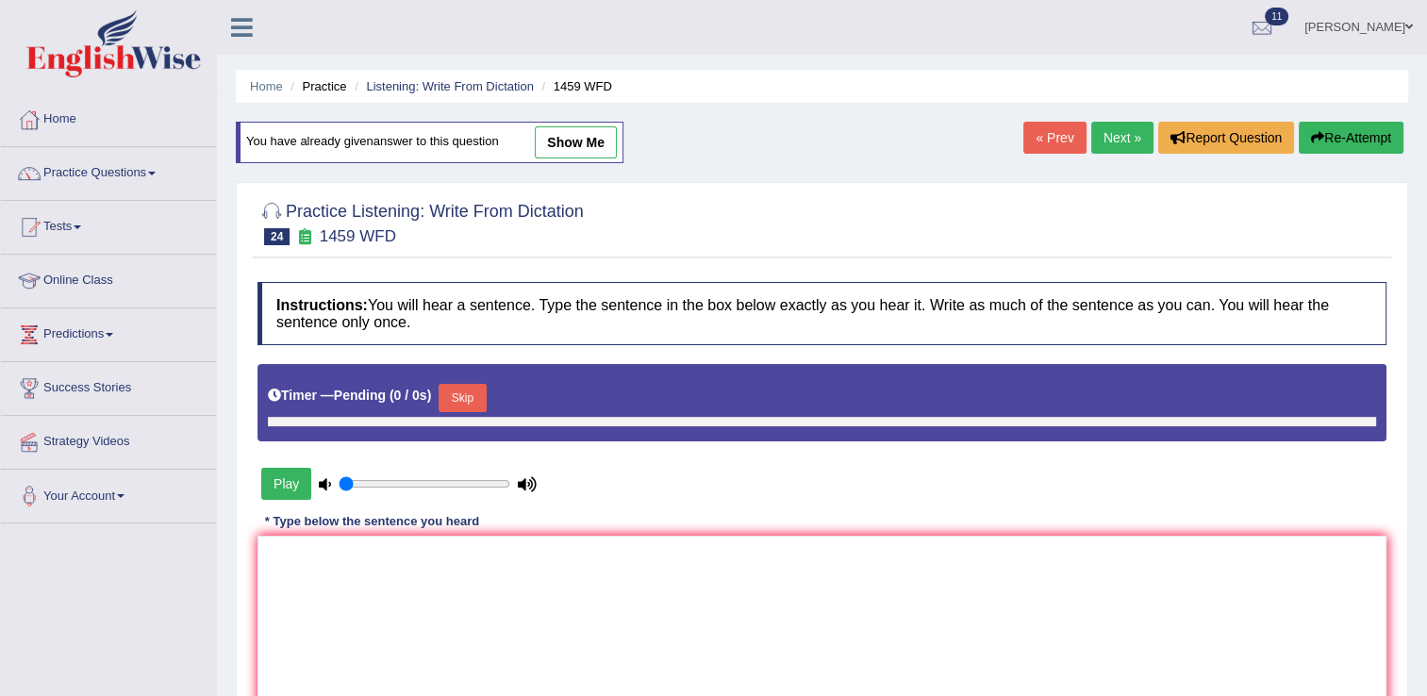
type input "0.65"
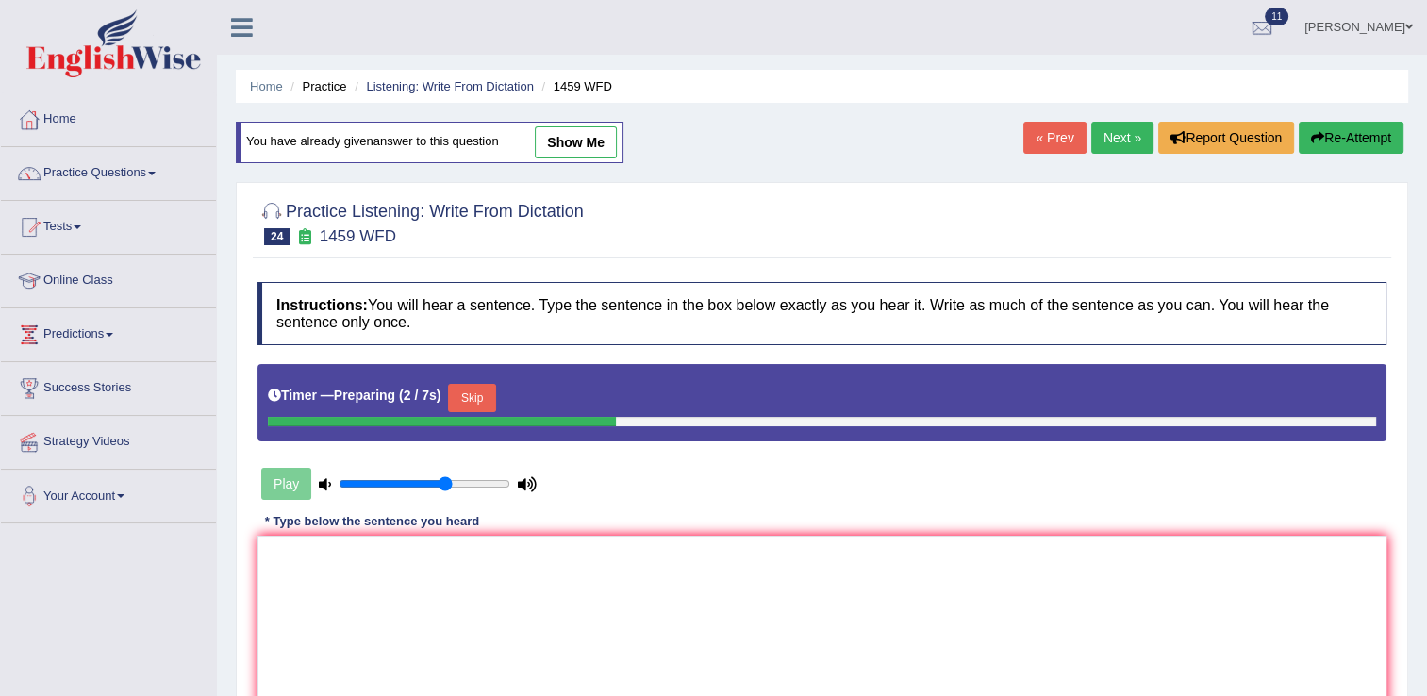
click at [469, 390] on button "Skip" at bounding box center [471, 398] width 47 height 28
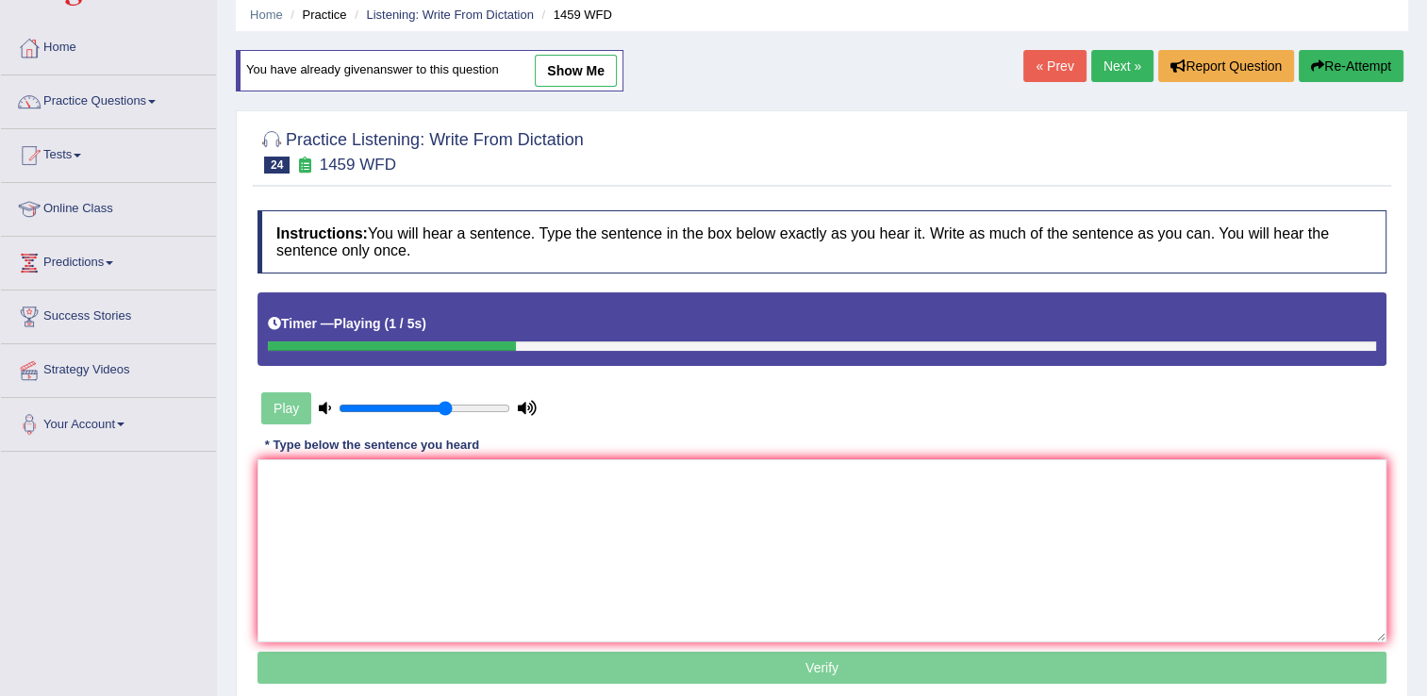
scroll to position [75, 0]
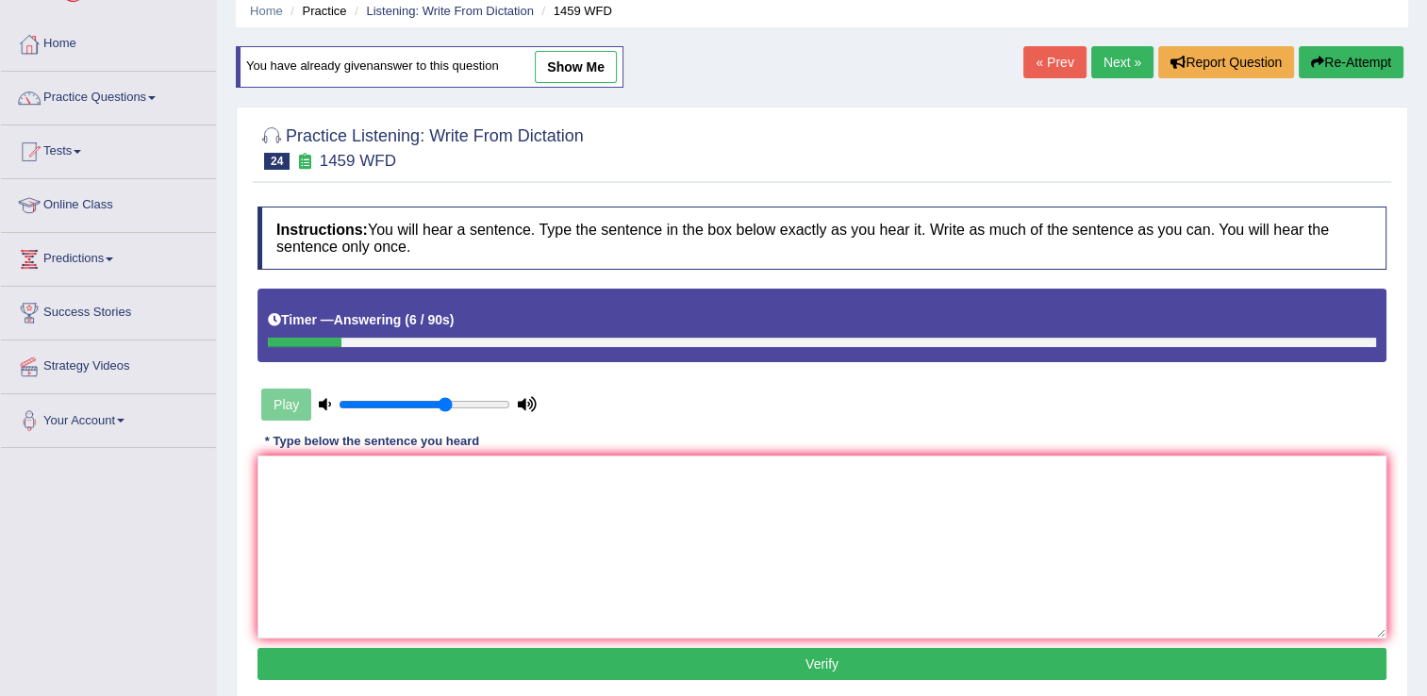
click at [1339, 68] on button "Re-Attempt" at bounding box center [1351, 62] width 105 height 32
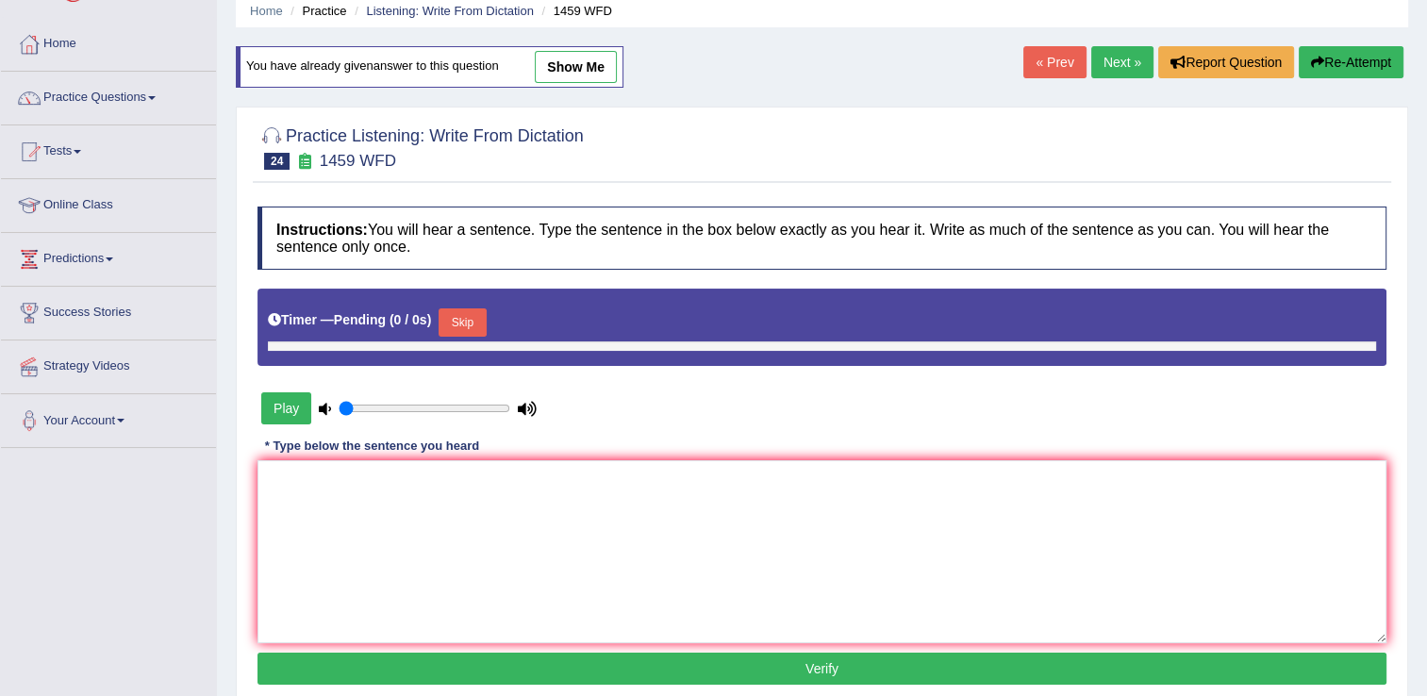
type input "0.65"
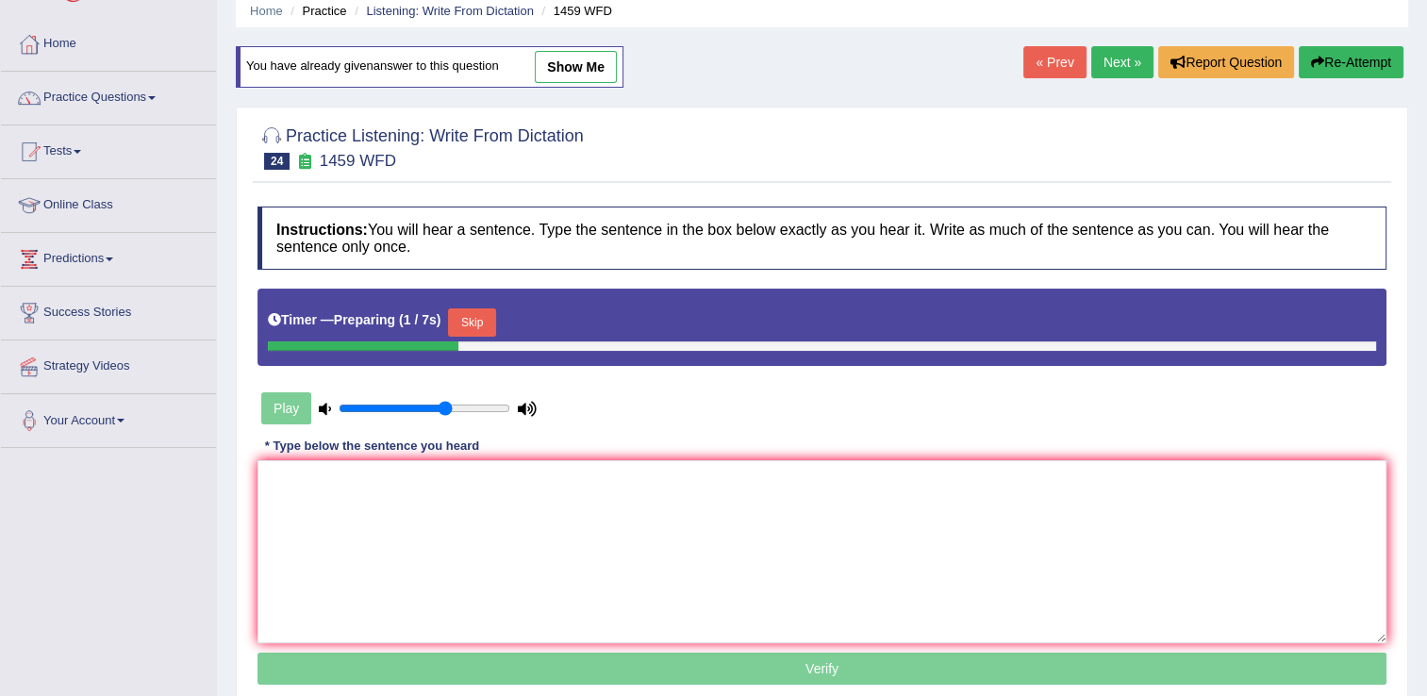
click at [460, 320] on button "Skip" at bounding box center [471, 322] width 47 height 28
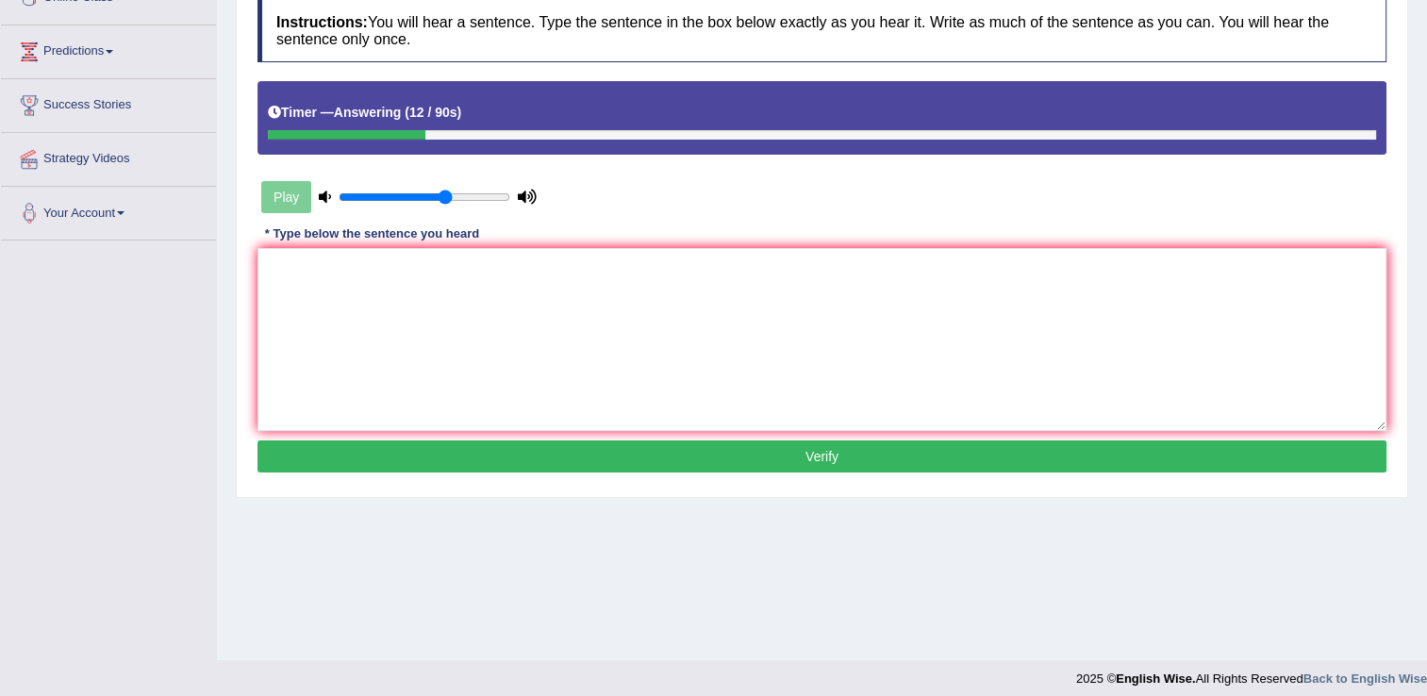
scroll to position [294, 0]
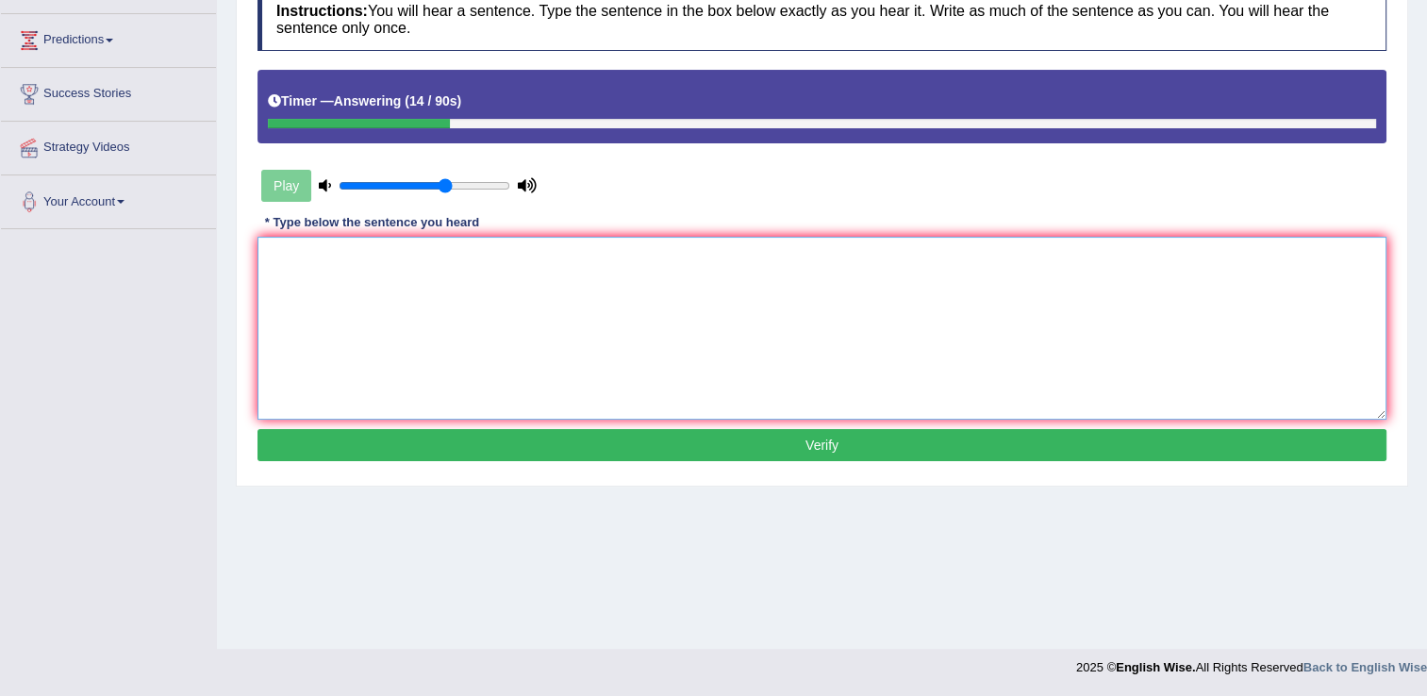
click at [321, 249] on textarea at bounding box center [821, 328] width 1129 height 183
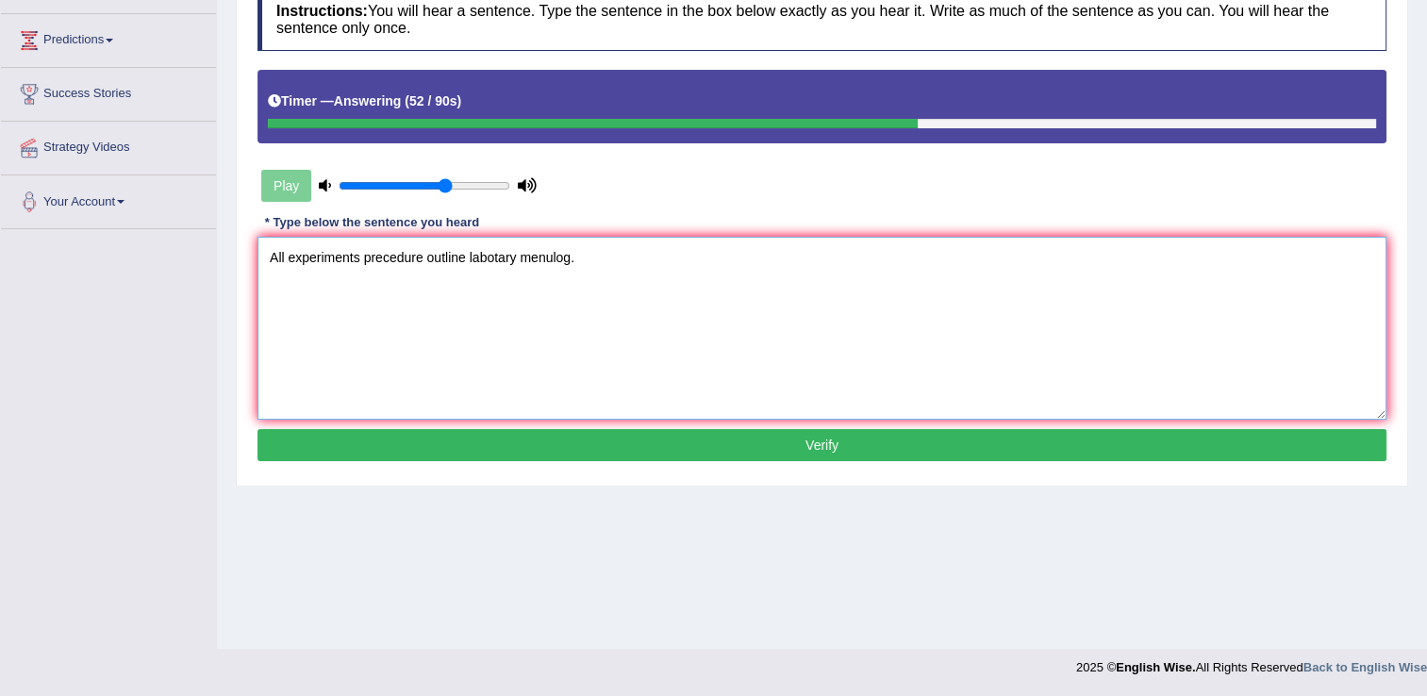
type textarea "All experiments precedure outline labotary menulog."
click at [804, 450] on button "Verify" at bounding box center [821, 445] width 1129 height 32
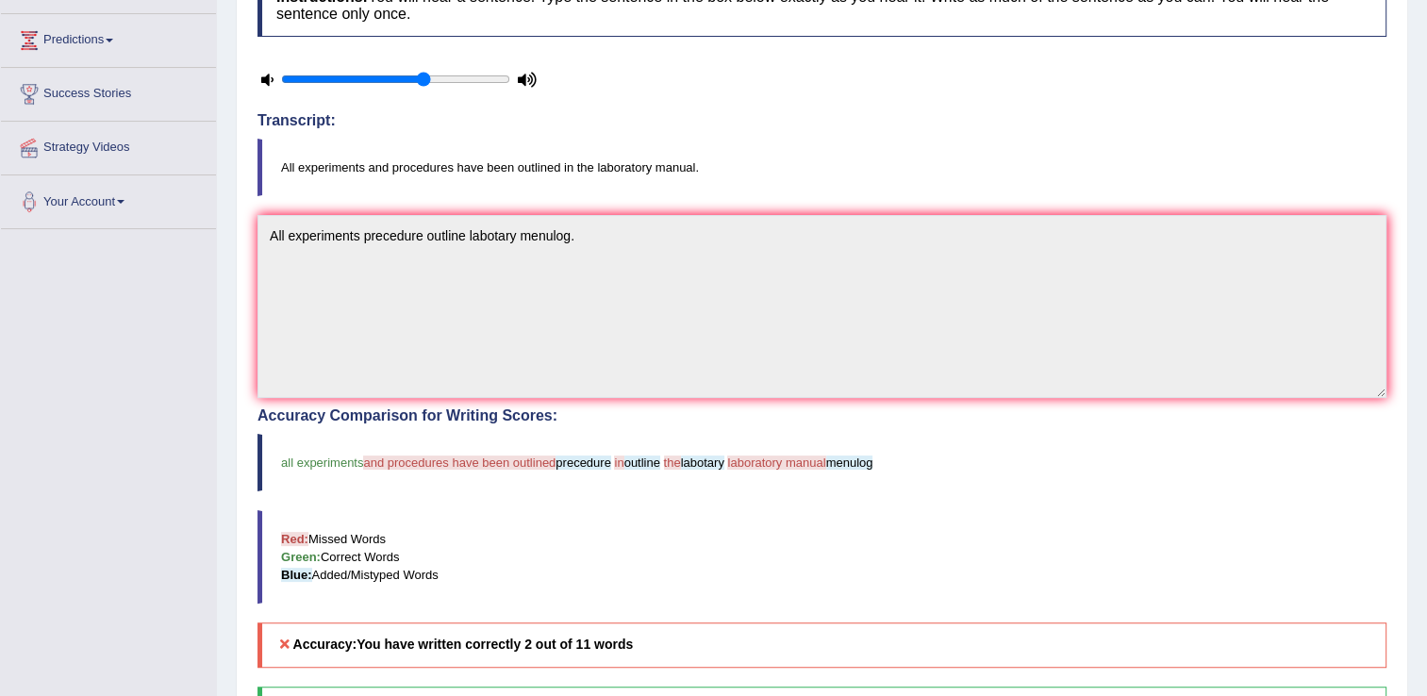
click at [697, 168] on blockquote "All experiments and procedures have been outlined in the laboratory manual." at bounding box center [821, 168] width 1129 height 58
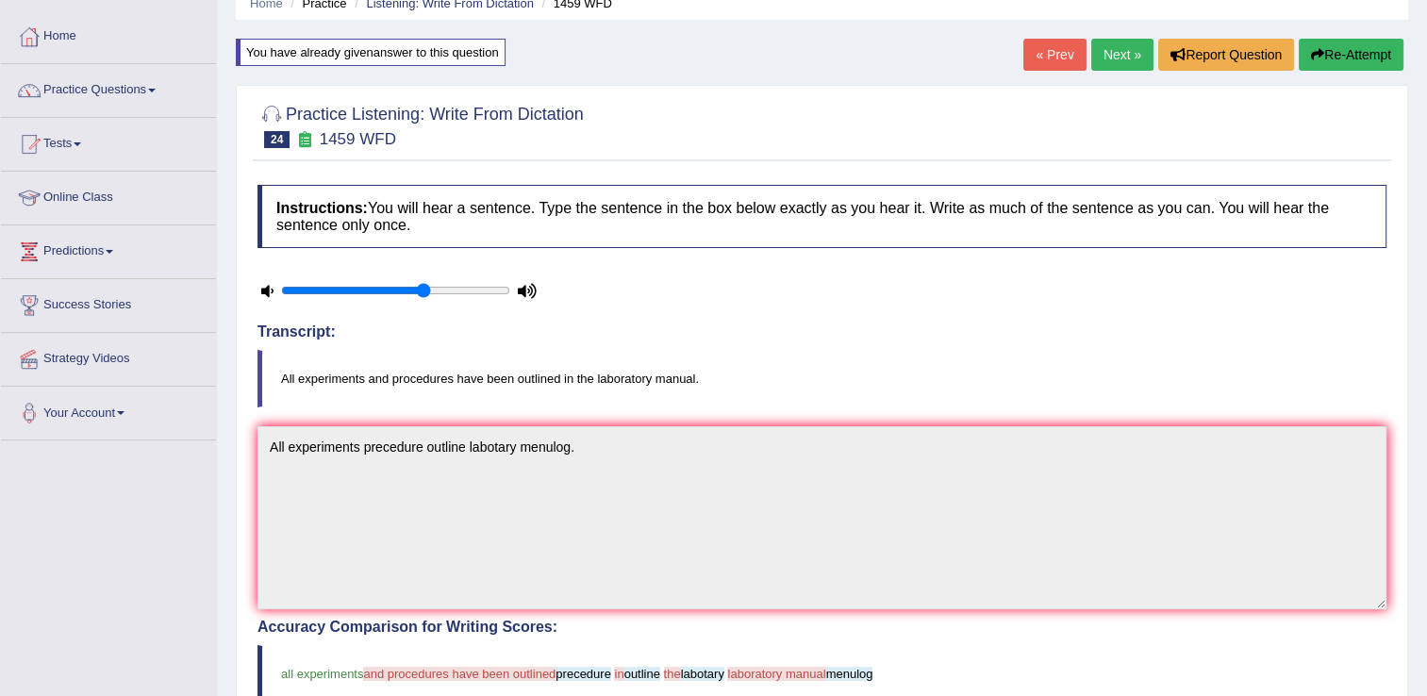
scroll to position [68, 0]
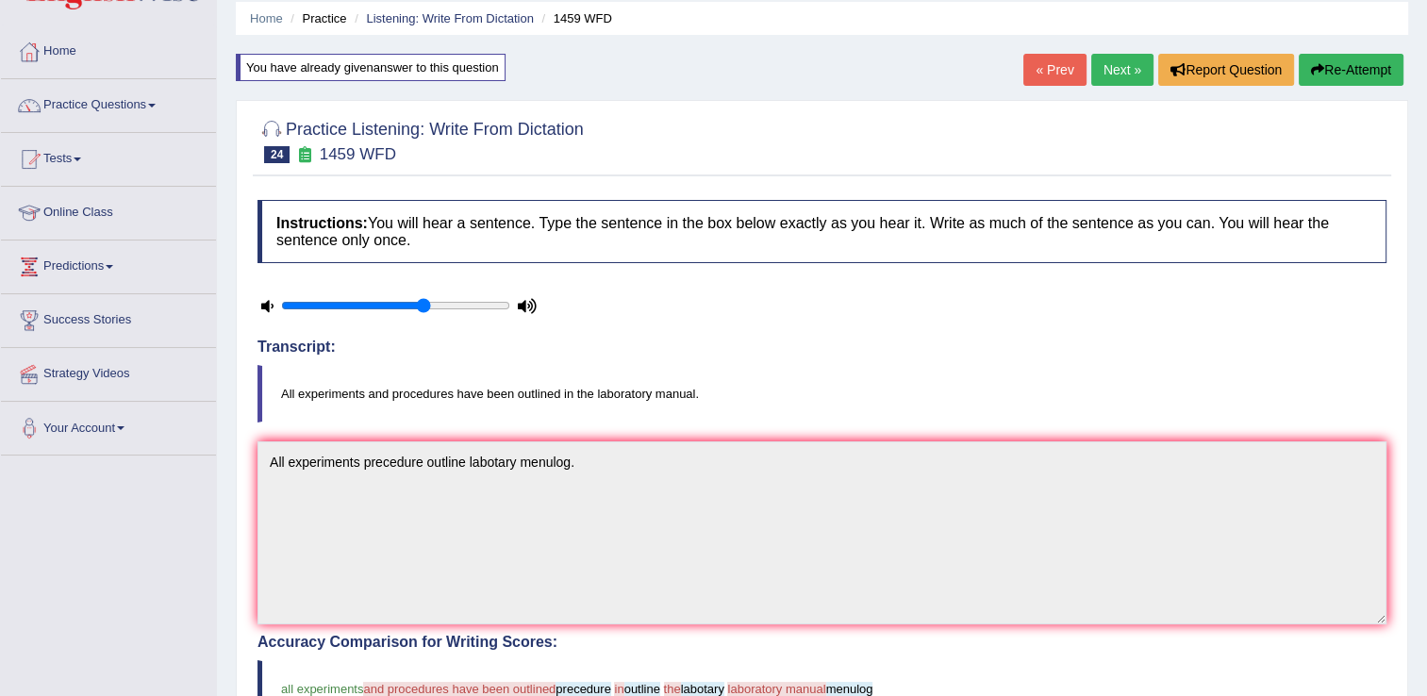
click at [1124, 69] on link "Next »" at bounding box center [1122, 70] width 62 height 32
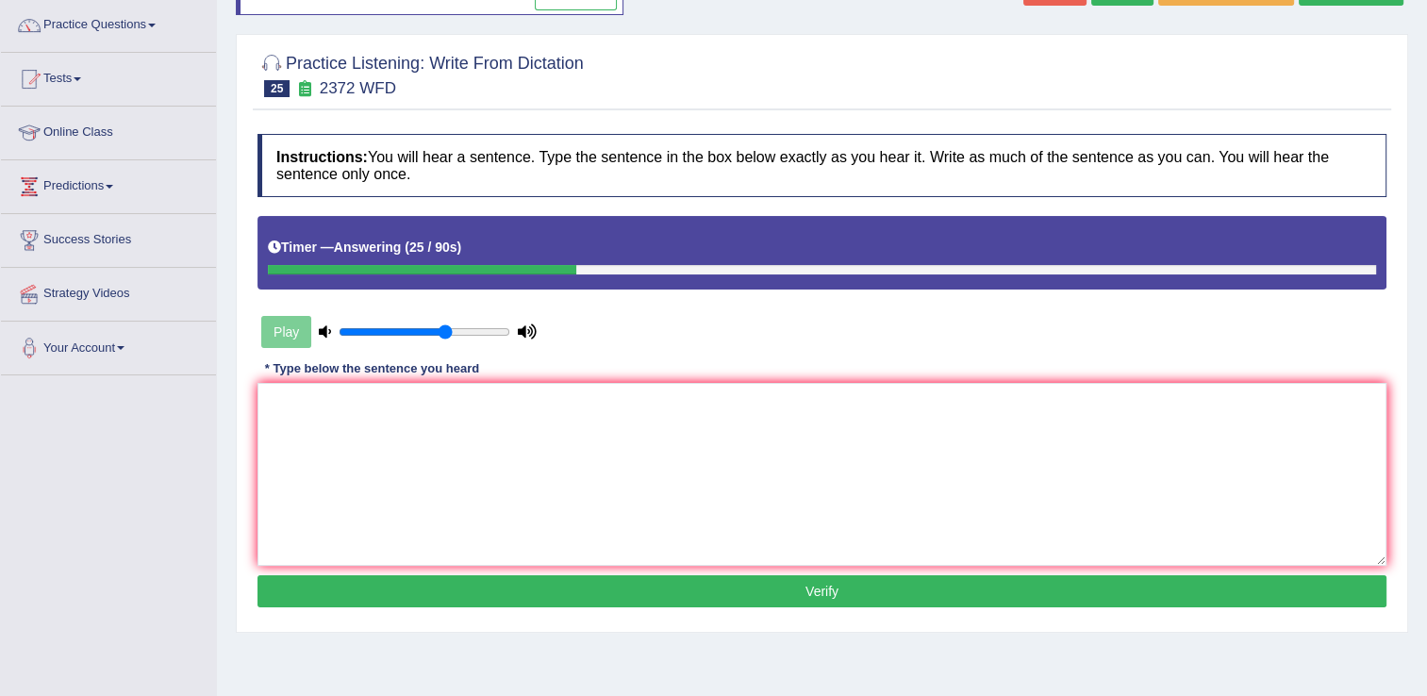
scroll to position [151, 0]
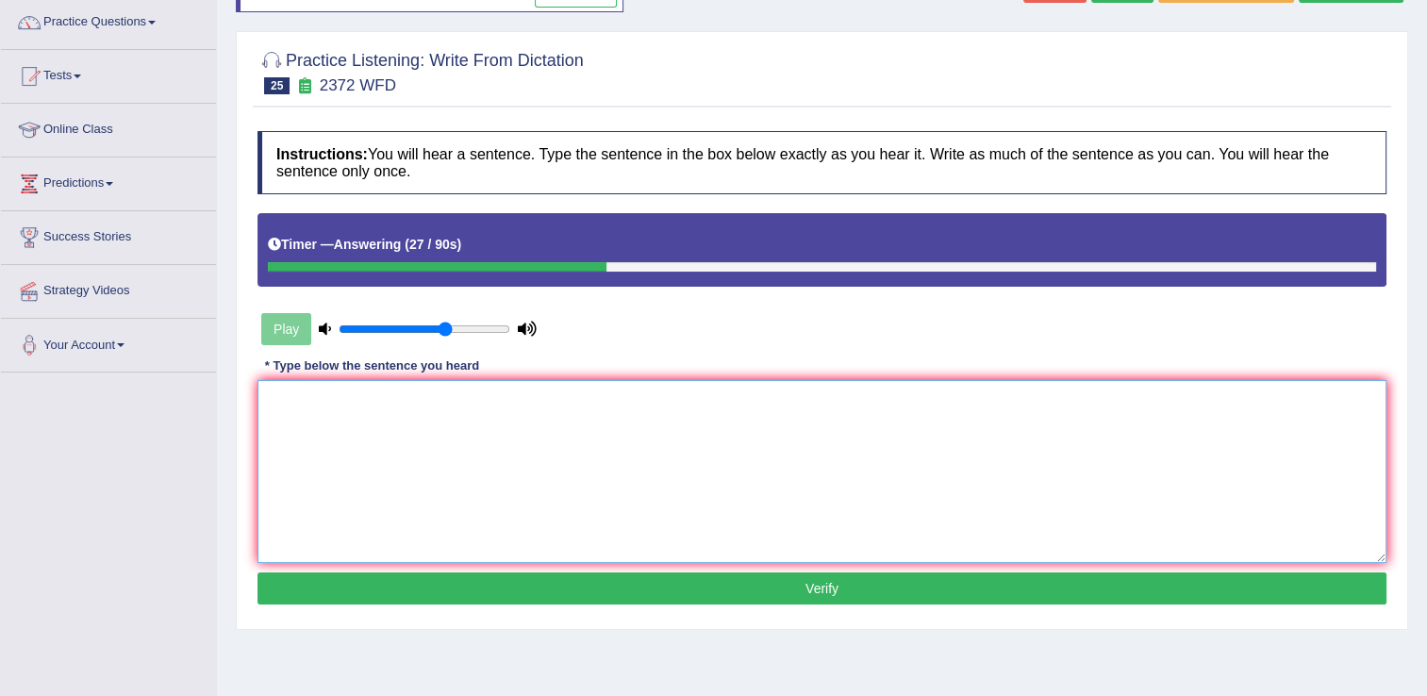
click at [330, 412] on textarea at bounding box center [821, 471] width 1129 height 183
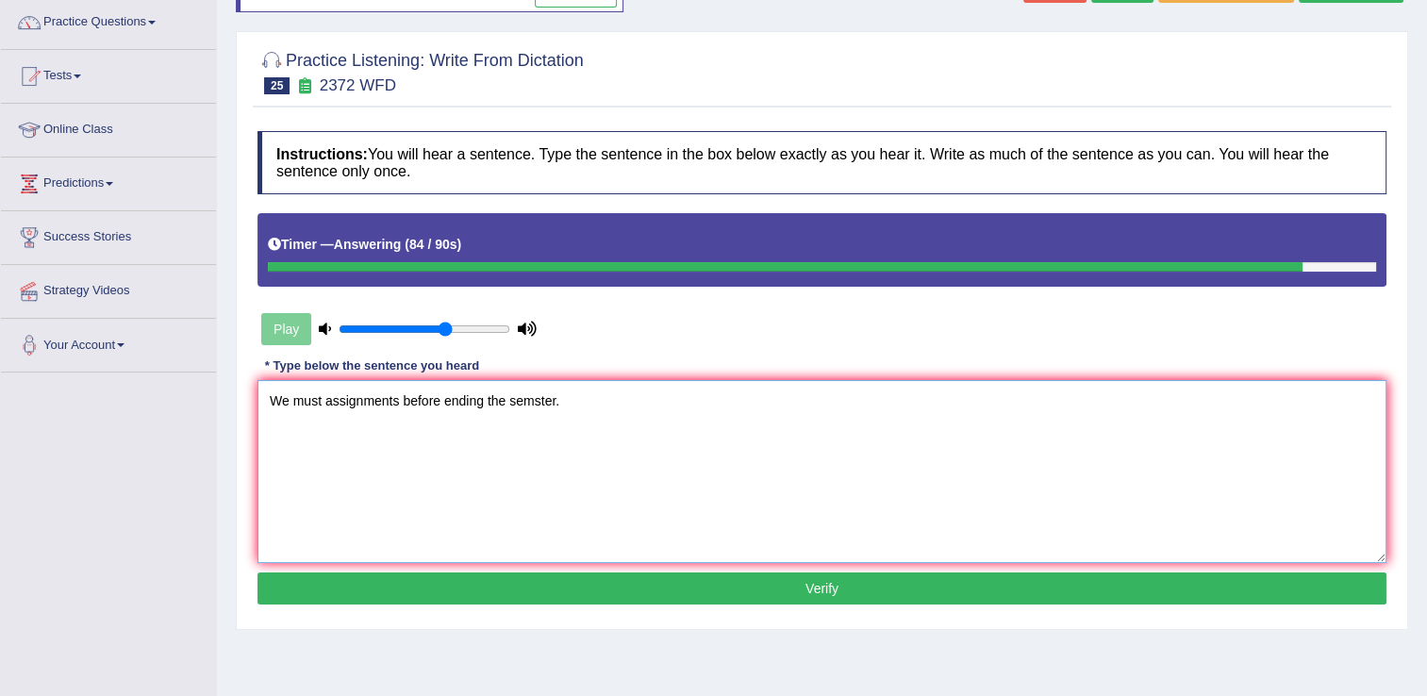
type textarea "We must assignments before ending the semster."
click at [788, 594] on button "Verify" at bounding box center [821, 588] width 1129 height 32
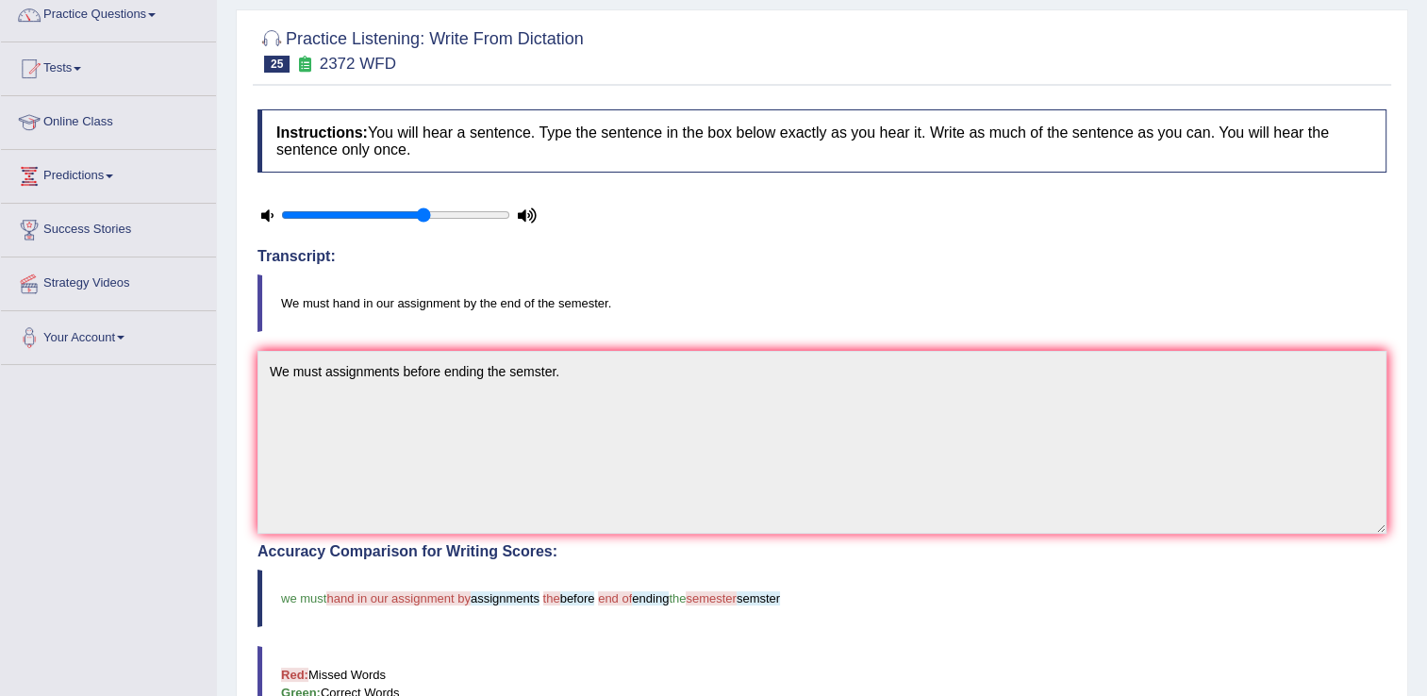
scroll to position [0, 0]
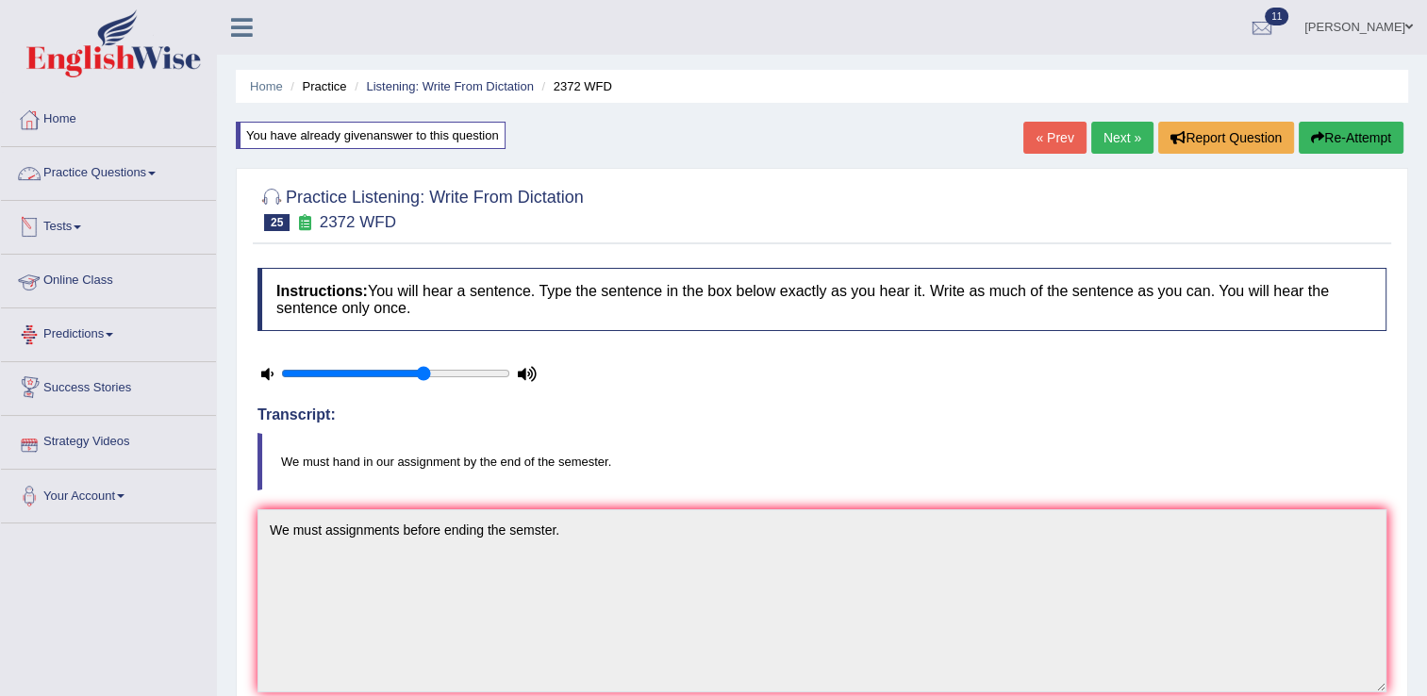
click at [141, 174] on link "Practice Questions" at bounding box center [108, 170] width 215 height 47
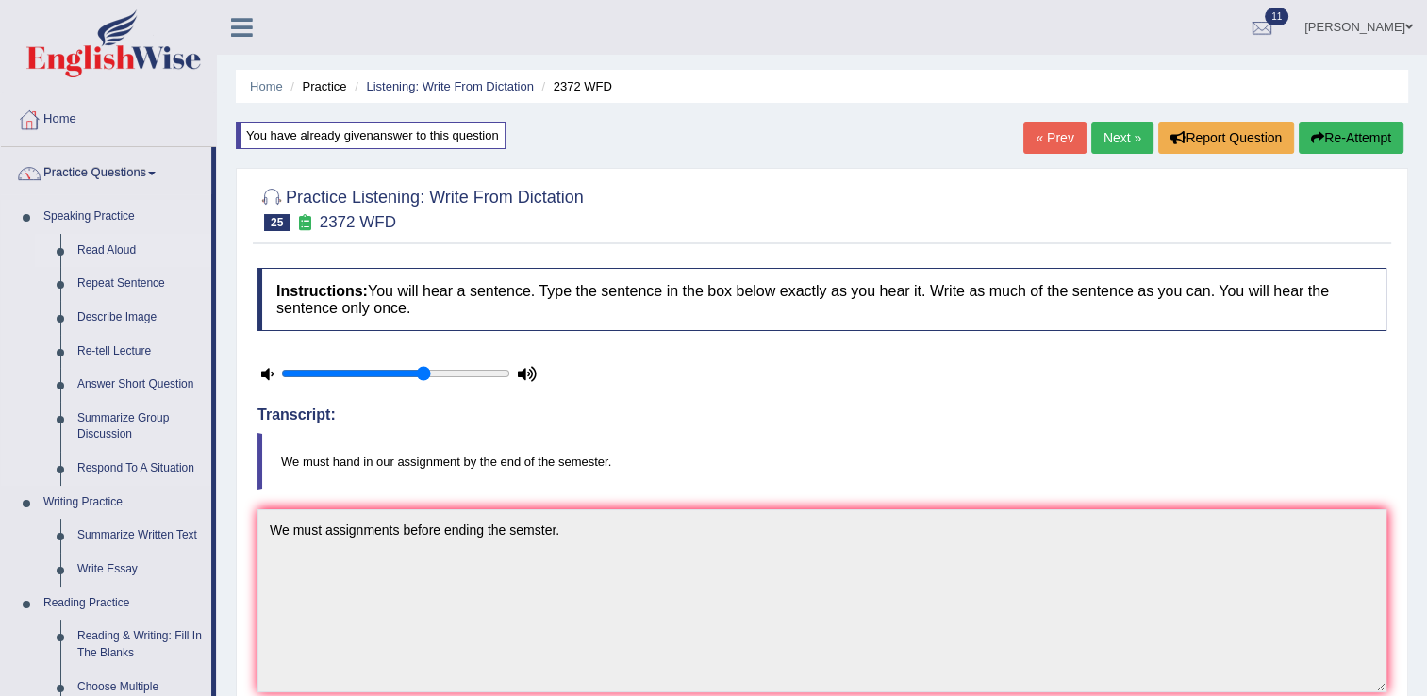
click at [119, 246] on link "Read Aloud" at bounding box center [140, 251] width 142 height 34
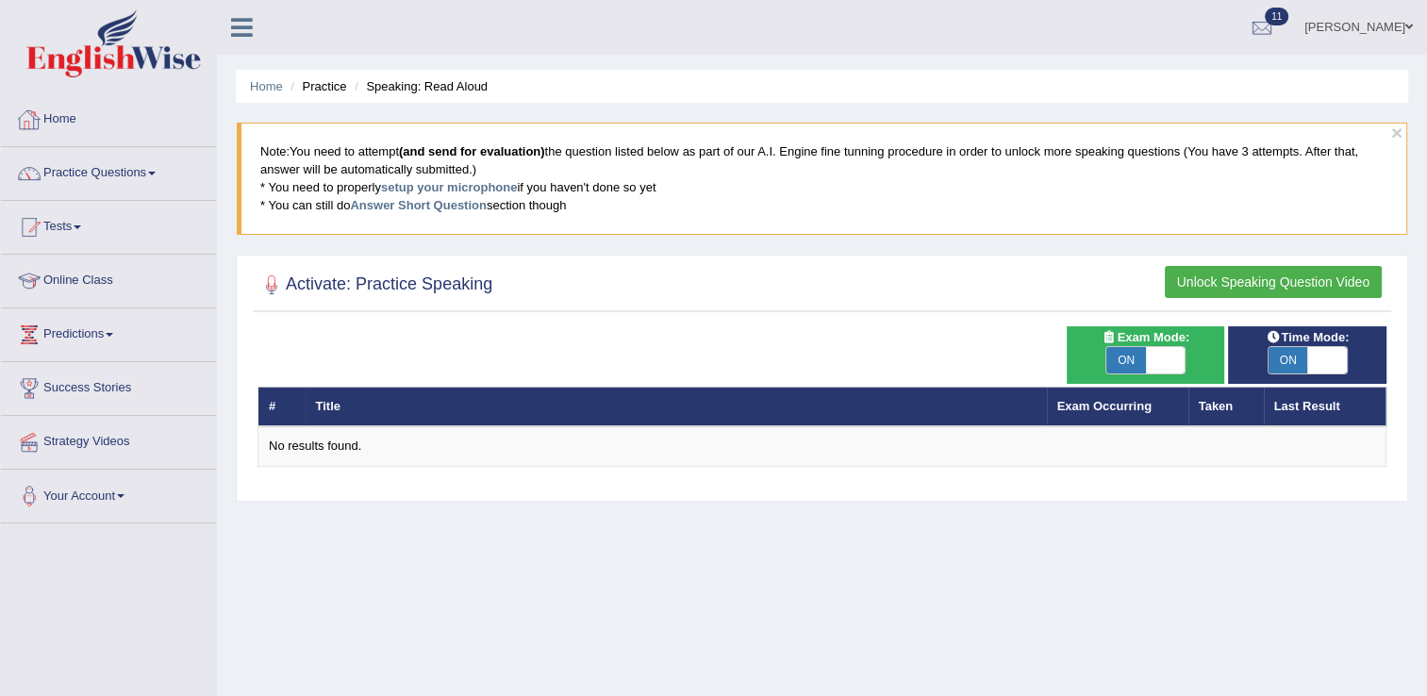
click at [126, 165] on link "Practice Questions" at bounding box center [108, 170] width 215 height 47
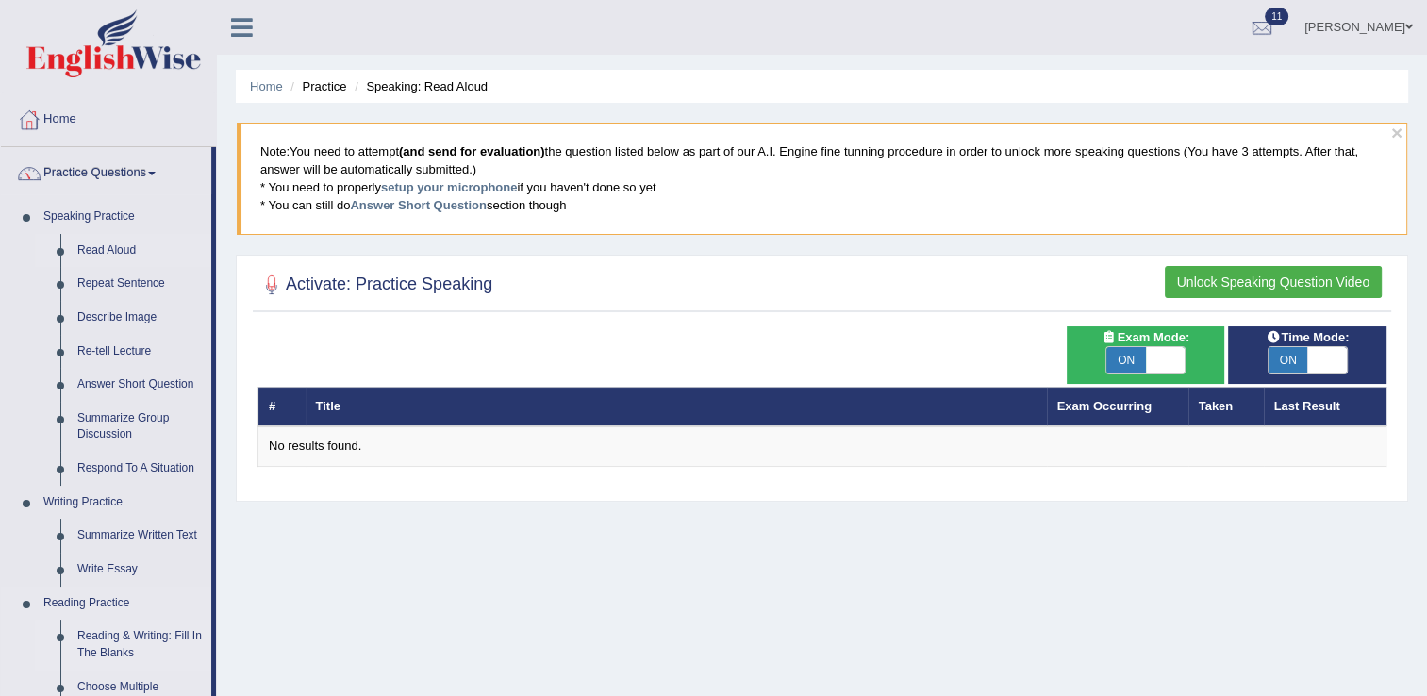
click at [121, 636] on link "Reading & Writing: Fill In The Blanks" at bounding box center [140, 645] width 142 height 50
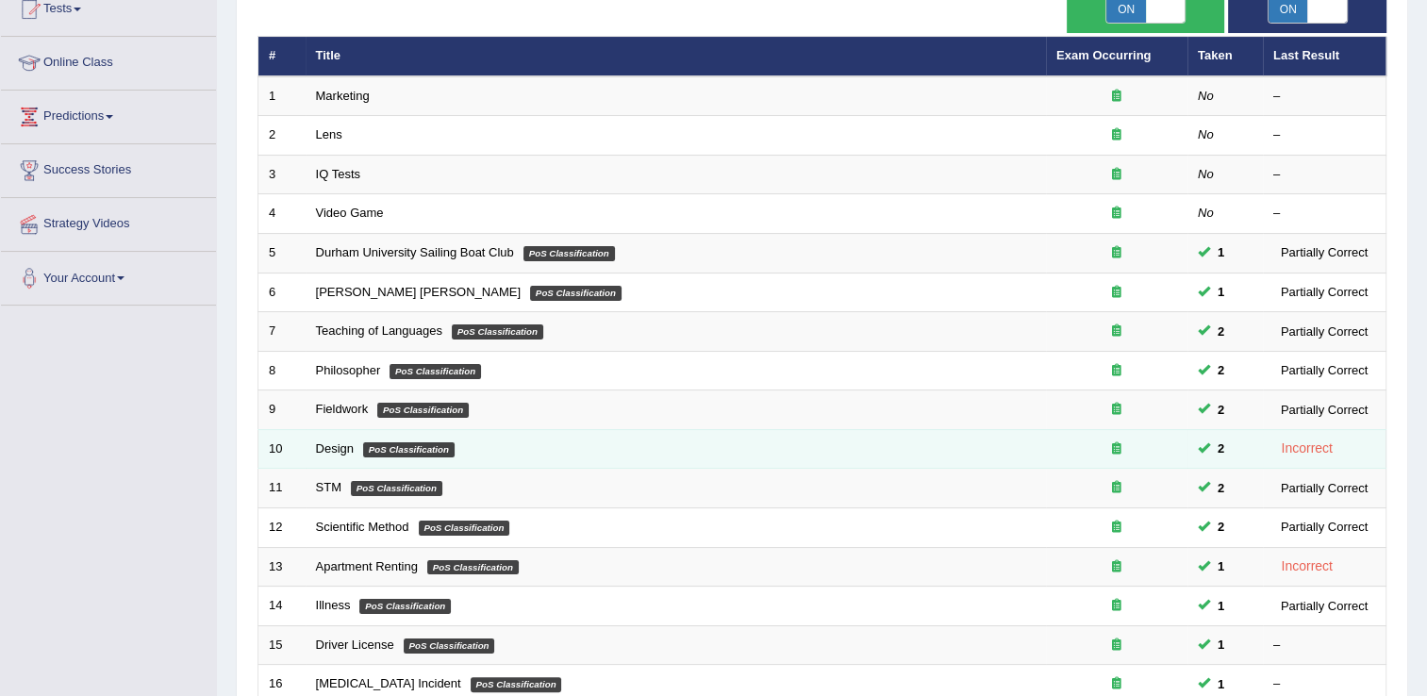
scroll to position [226, 0]
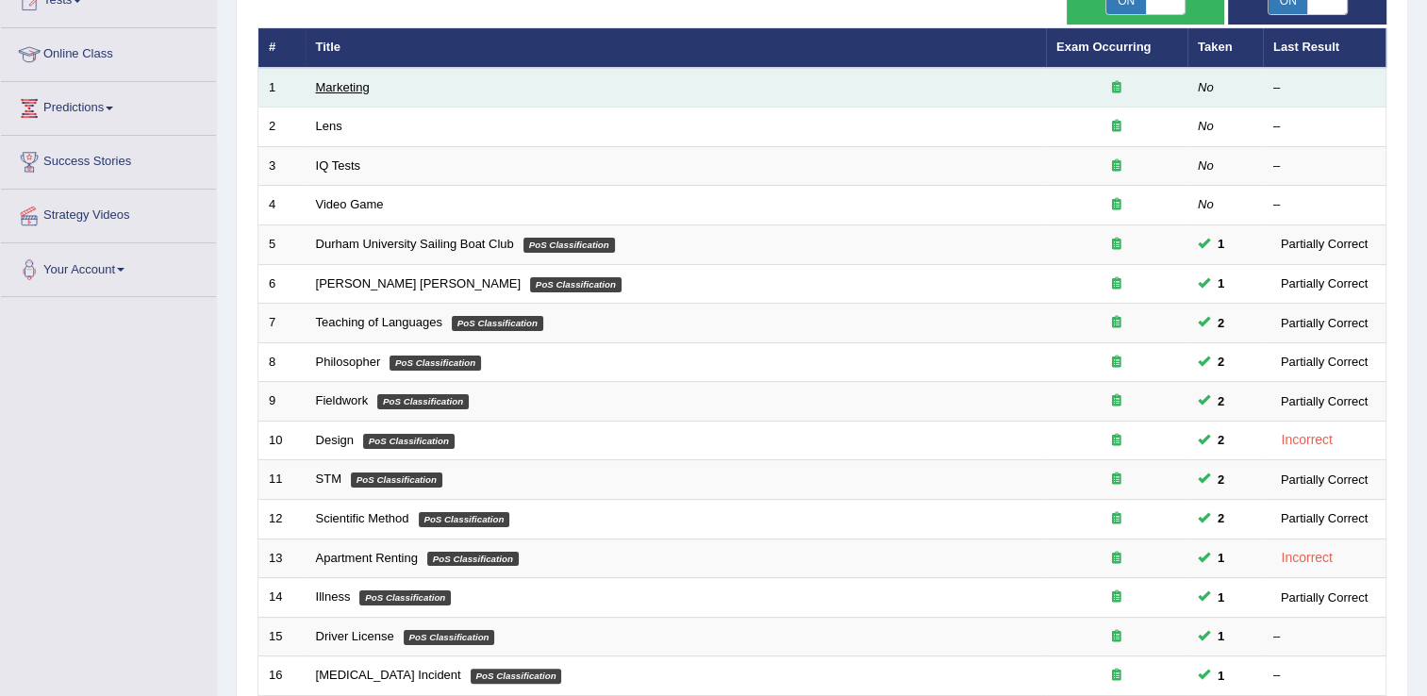
click at [368, 90] on link "Marketing" at bounding box center [343, 87] width 54 height 14
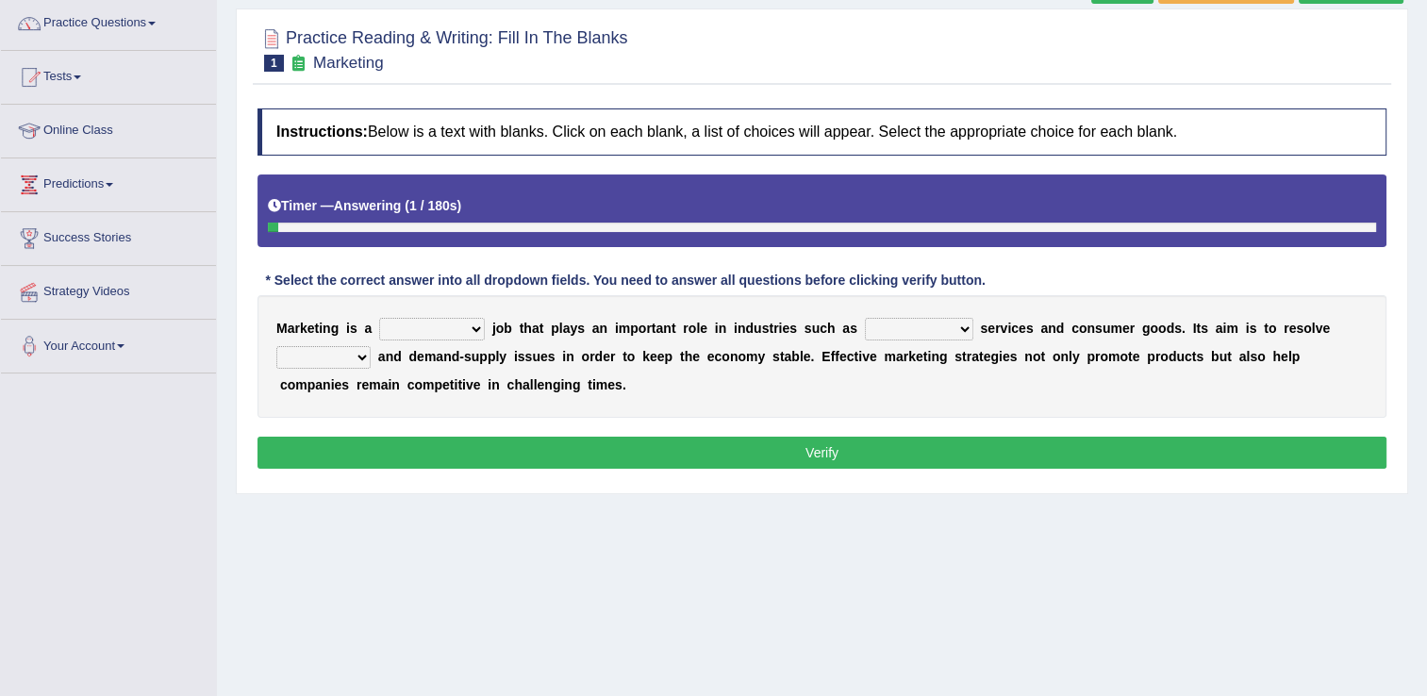
scroll to position [151, 0]
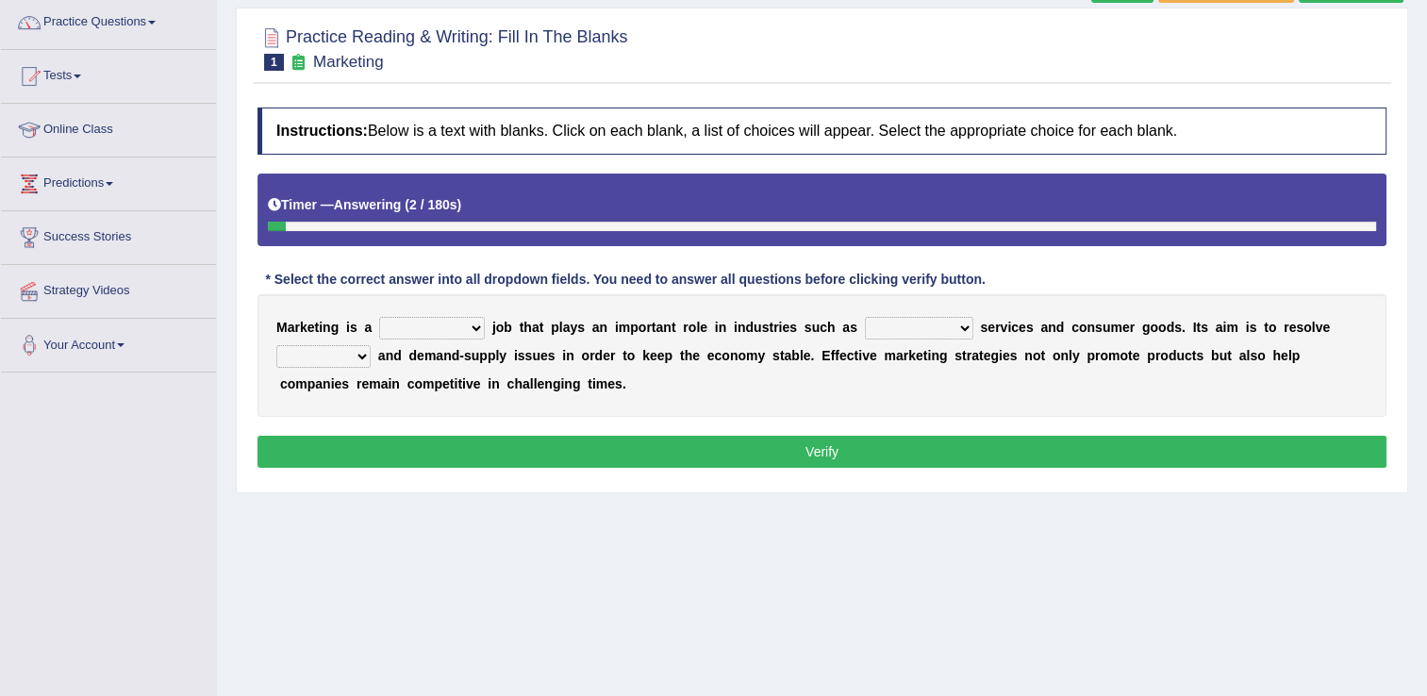
click at [456, 326] on select "professional flexible parochial descriptive" at bounding box center [432, 328] width 106 height 23
select select "professional"
click at [379, 317] on select "professional flexible parochial descriptive" at bounding box center [432, 328] width 106 height 23
click at [914, 326] on select "civil financial conventional foremost" at bounding box center [919, 328] width 108 height 23
select select "civil"
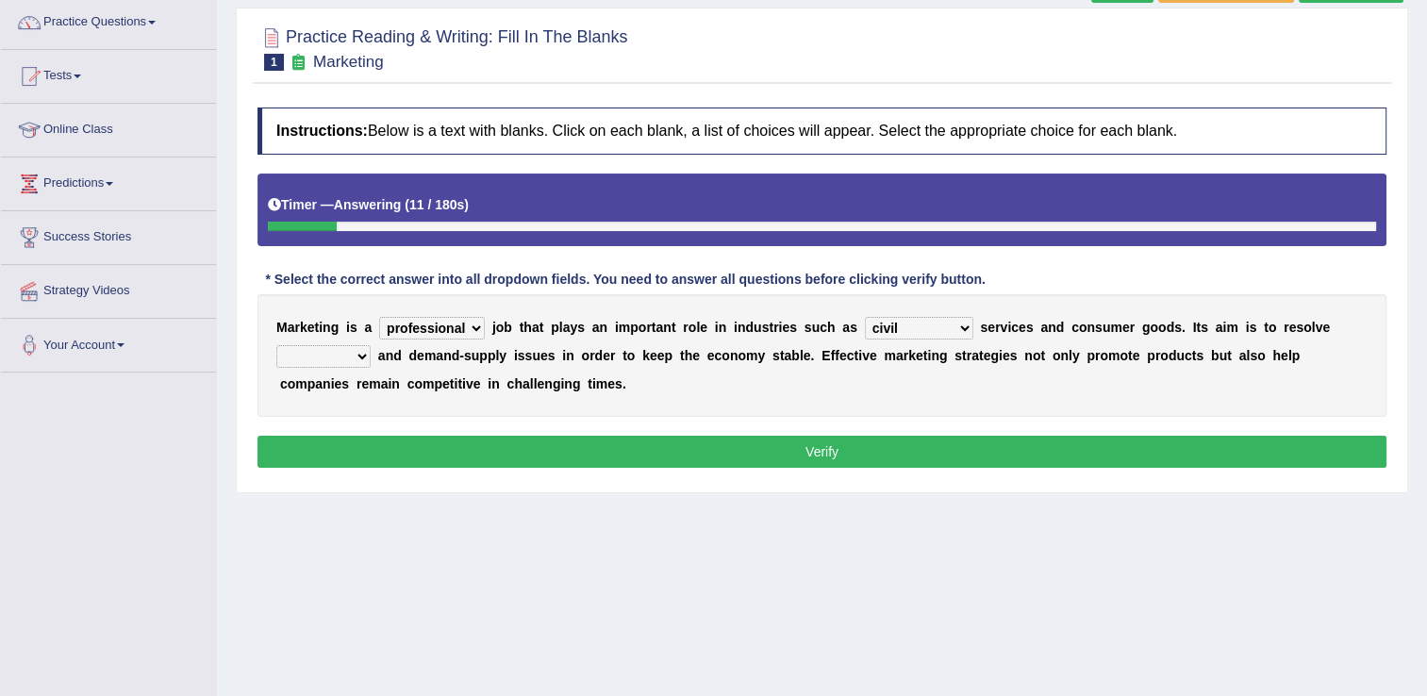
click at [865, 317] on select "civil financial conventional foremost" at bounding box center [919, 328] width 108 height 23
click at [371, 345] on select "imbalance excess symmetry budget" at bounding box center [323, 356] width 94 height 23
select select "excess"
click at [371, 345] on select "imbalance excess symmetry budget" at bounding box center [323, 356] width 94 height 23
click at [782, 464] on button "Verify" at bounding box center [821, 452] width 1129 height 32
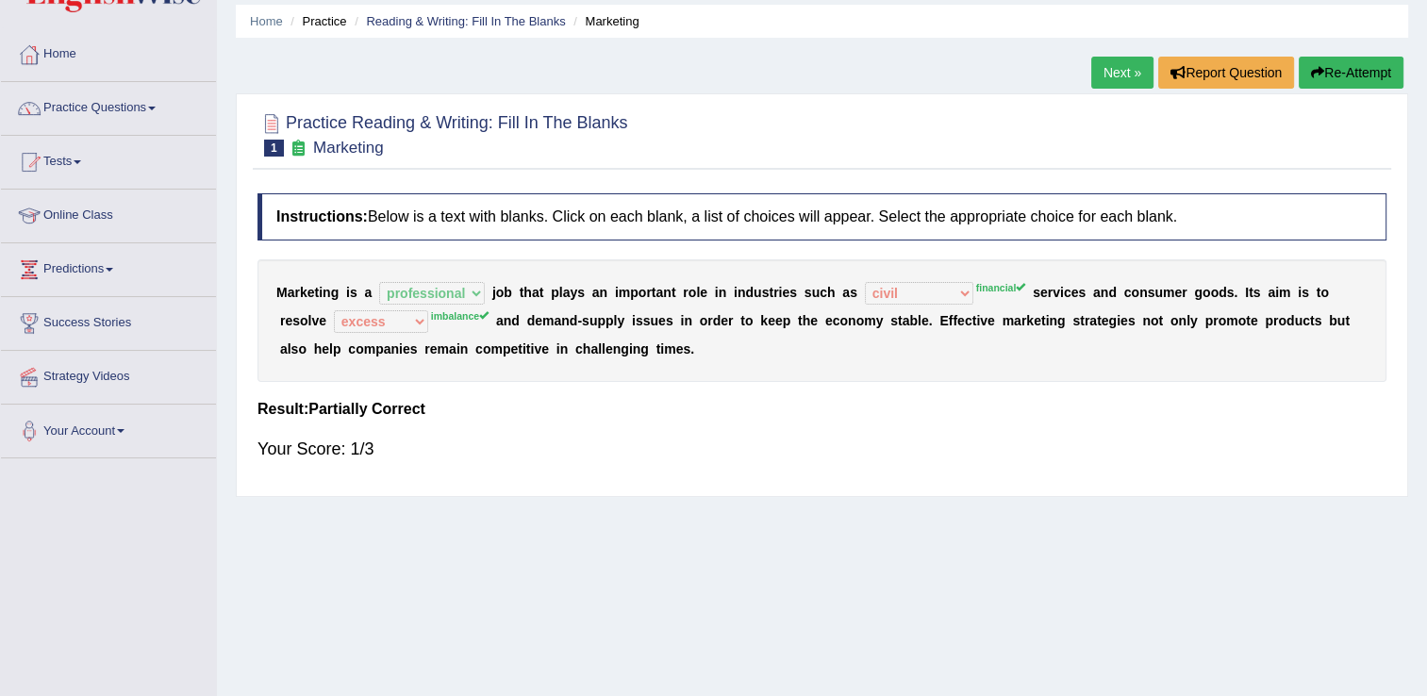
scroll to position [38, 0]
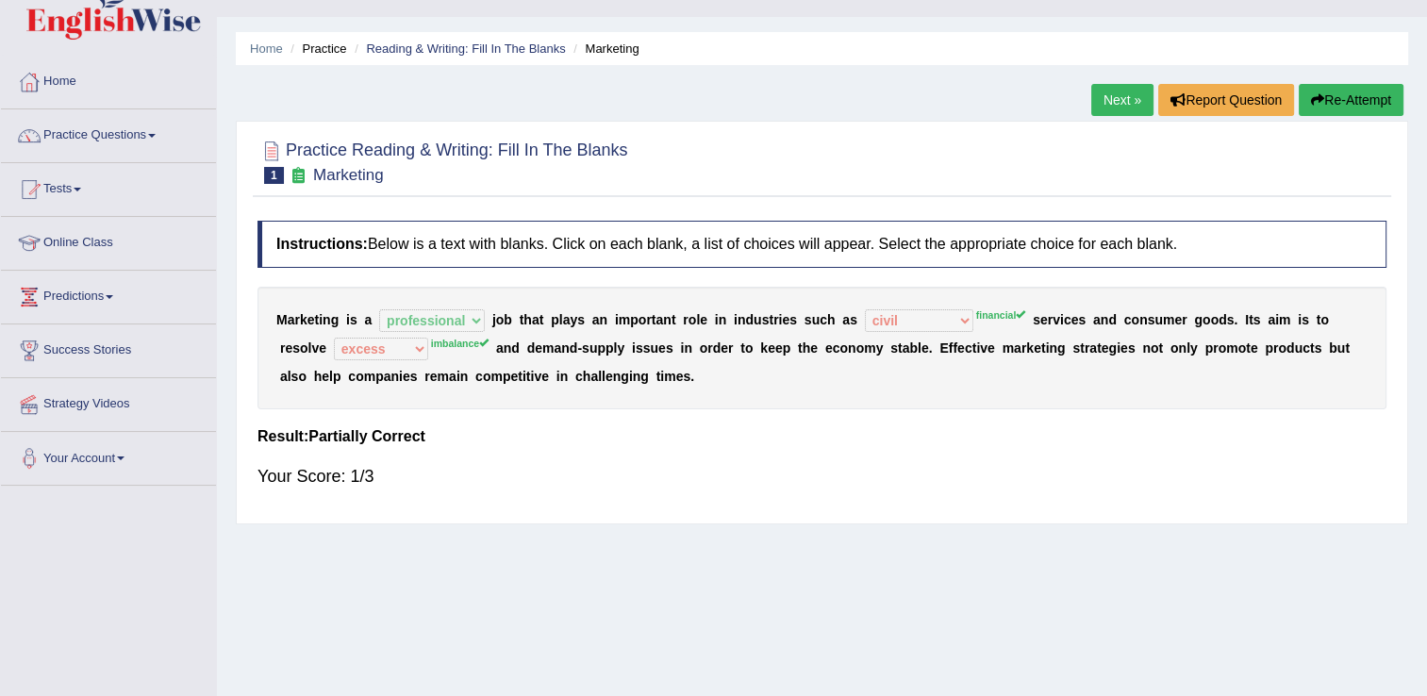
click at [1117, 100] on link "Next »" at bounding box center [1122, 100] width 62 height 32
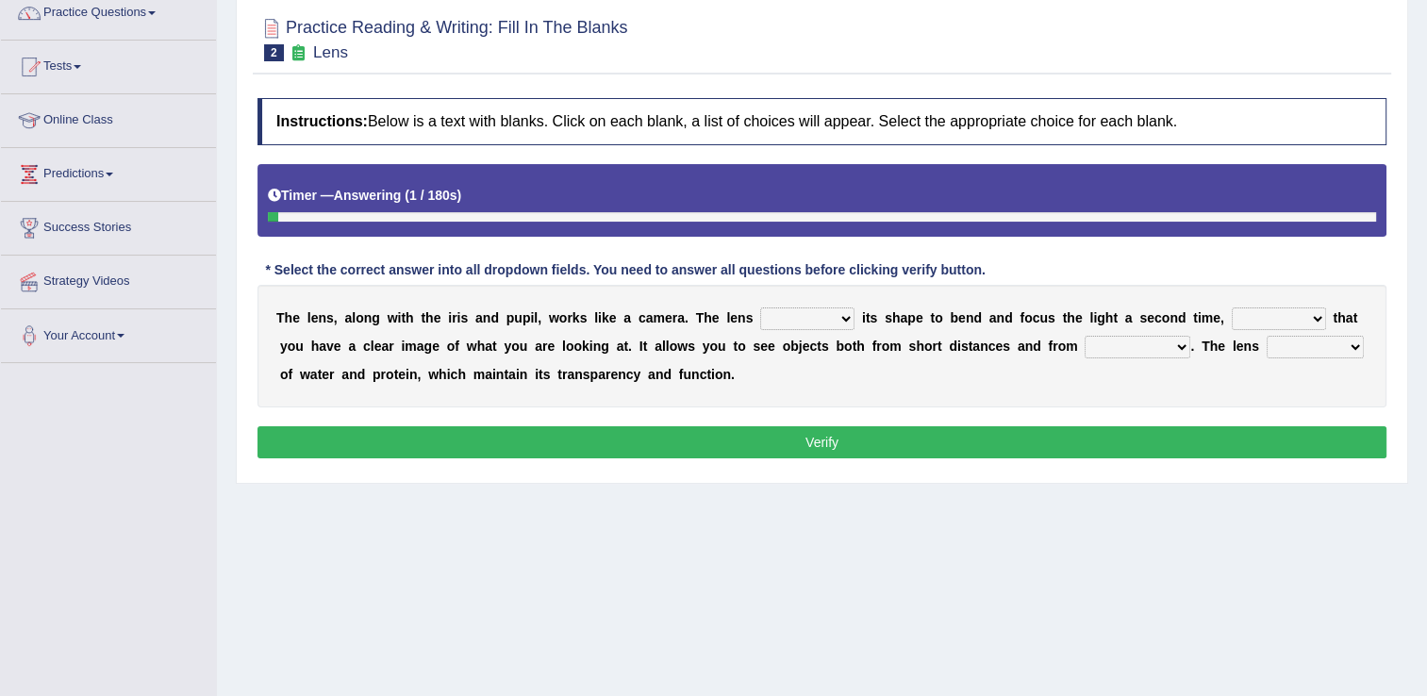
scroll to position [189, 0]
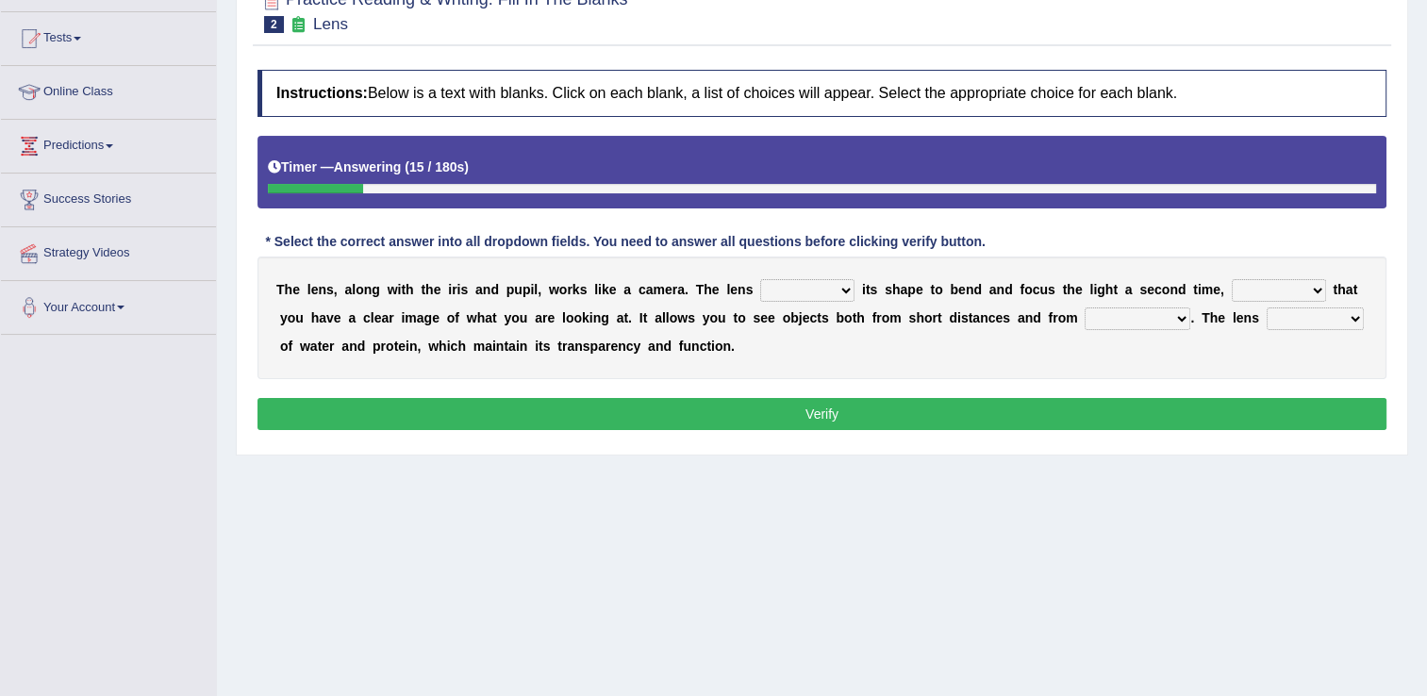
click at [800, 286] on select "adjusts shows selects presents" at bounding box center [807, 290] width 94 height 23
select select "shows"
click at [760, 279] on select "adjusts shows selects presents" at bounding box center [807, 290] width 94 height 23
click at [1256, 291] on select "ensures to ensure ensure ensured" at bounding box center [1279, 290] width 94 height 23
select select "to ensure"
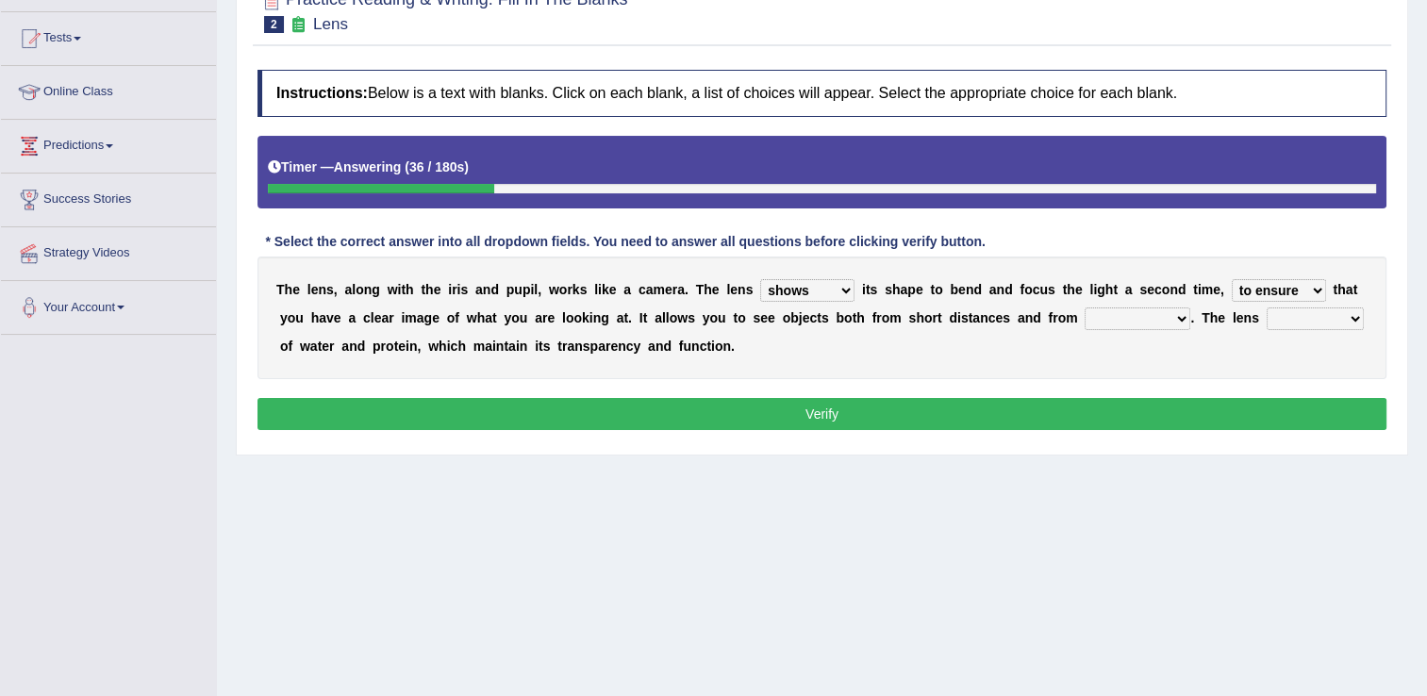
click at [1232, 279] on select "ensures to ensure ensure ensured" at bounding box center [1279, 290] width 94 height 23
click at [1085, 314] on select "far away in between further apart all along" at bounding box center [1138, 318] width 106 height 23
select select "far away"
click at [1085, 307] on select "far away in between further apart all along" at bounding box center [1138, 318] width 106 height 23
click at [1267, 316] on select "constitutes comprises composes consists" at bounding box center [1315, 318] width 97 height 23
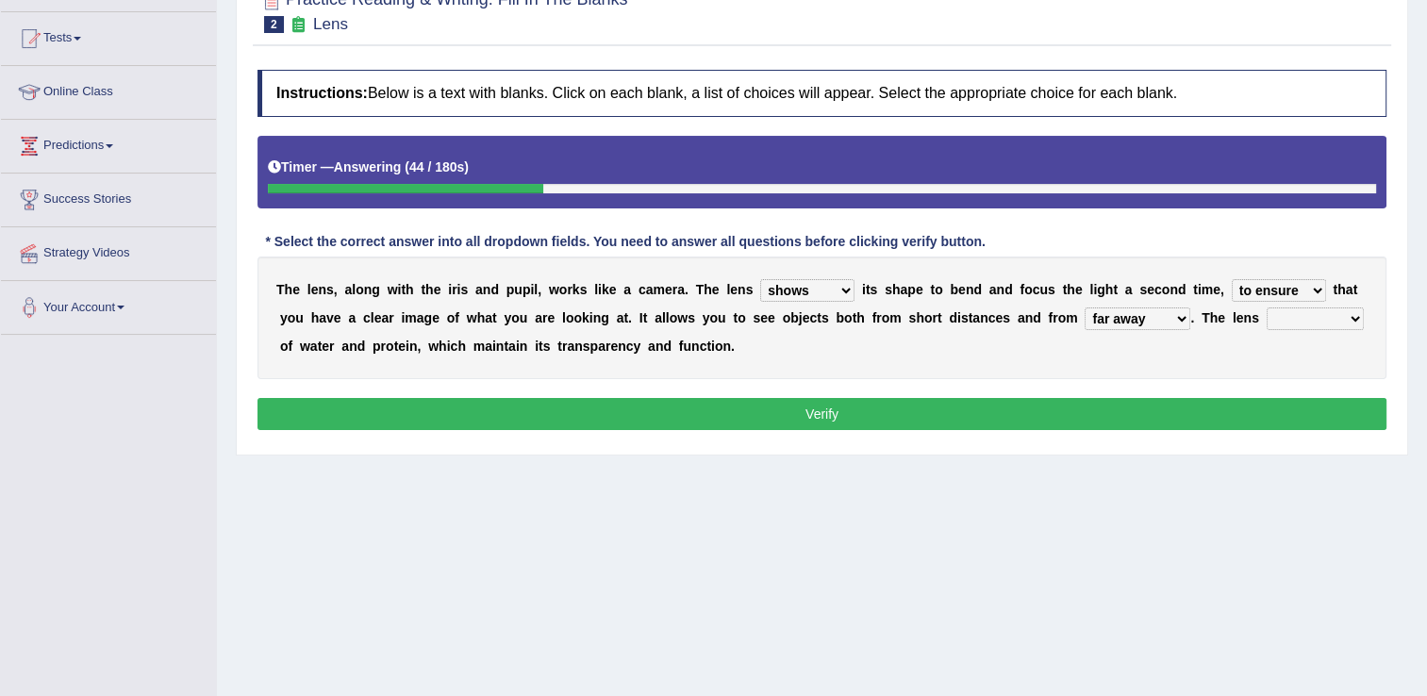
select select "comprises"
click at [1267, 307] on select "constitutes comprises composes consists" at bounding box center [1315, 318] width 97 height 23
click at [785, 413] on button "Verify" at bounding box center [821, 414] width 1129 height 32
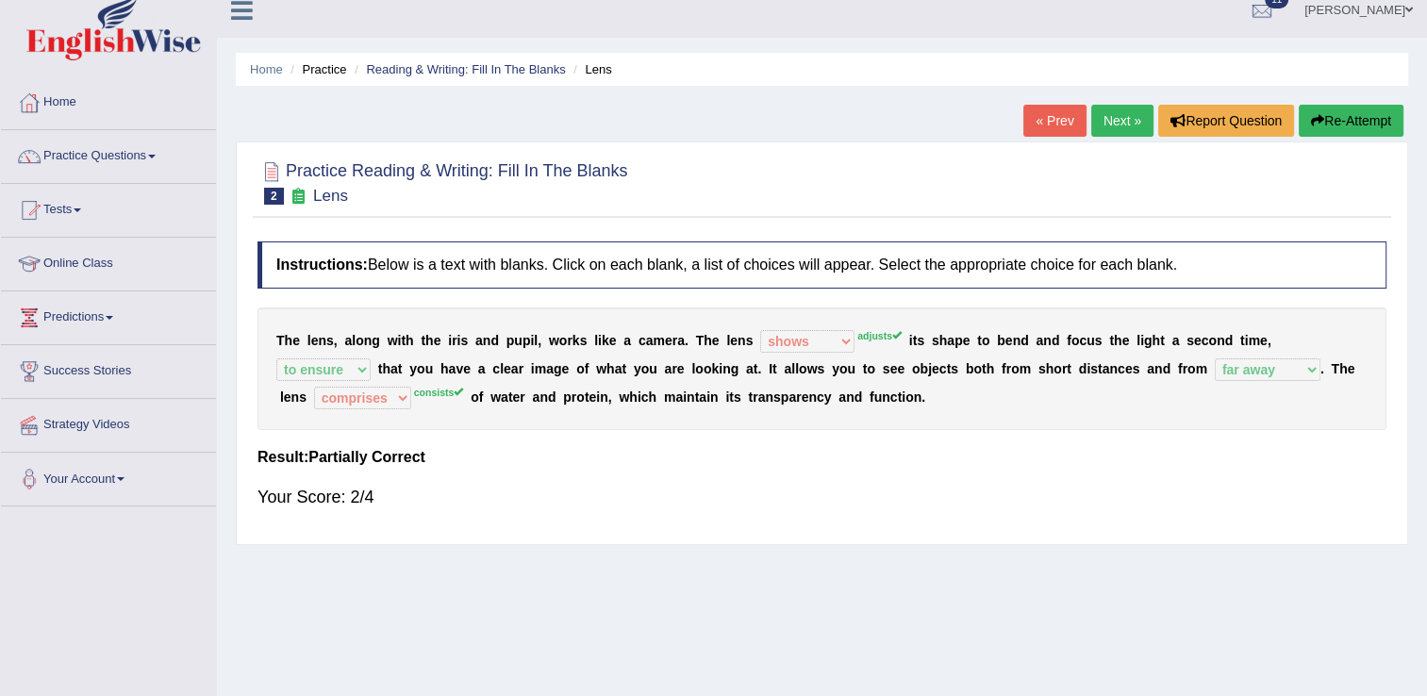
scroll to position [0, 0]
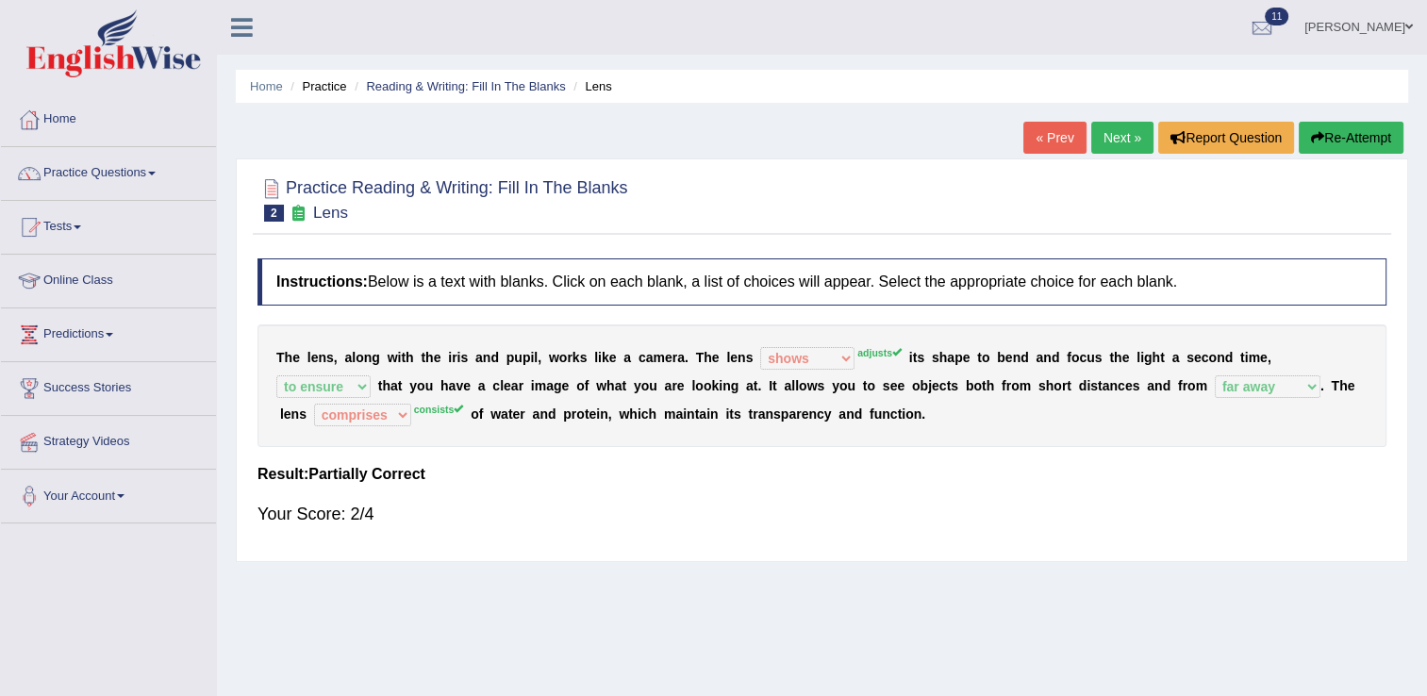
click at [1128, 135] on link "Next »" at bounding box center [1122, 138] width 62 height 32
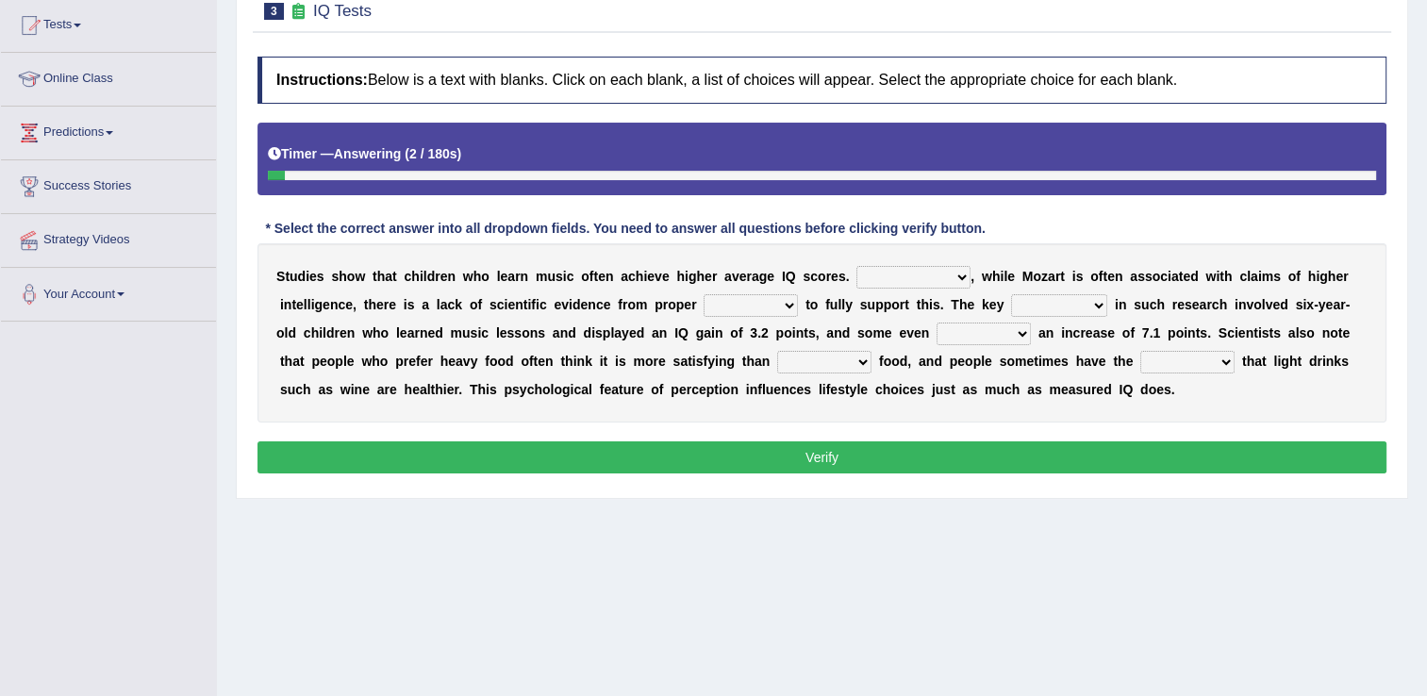
scroll to position [226, 0]
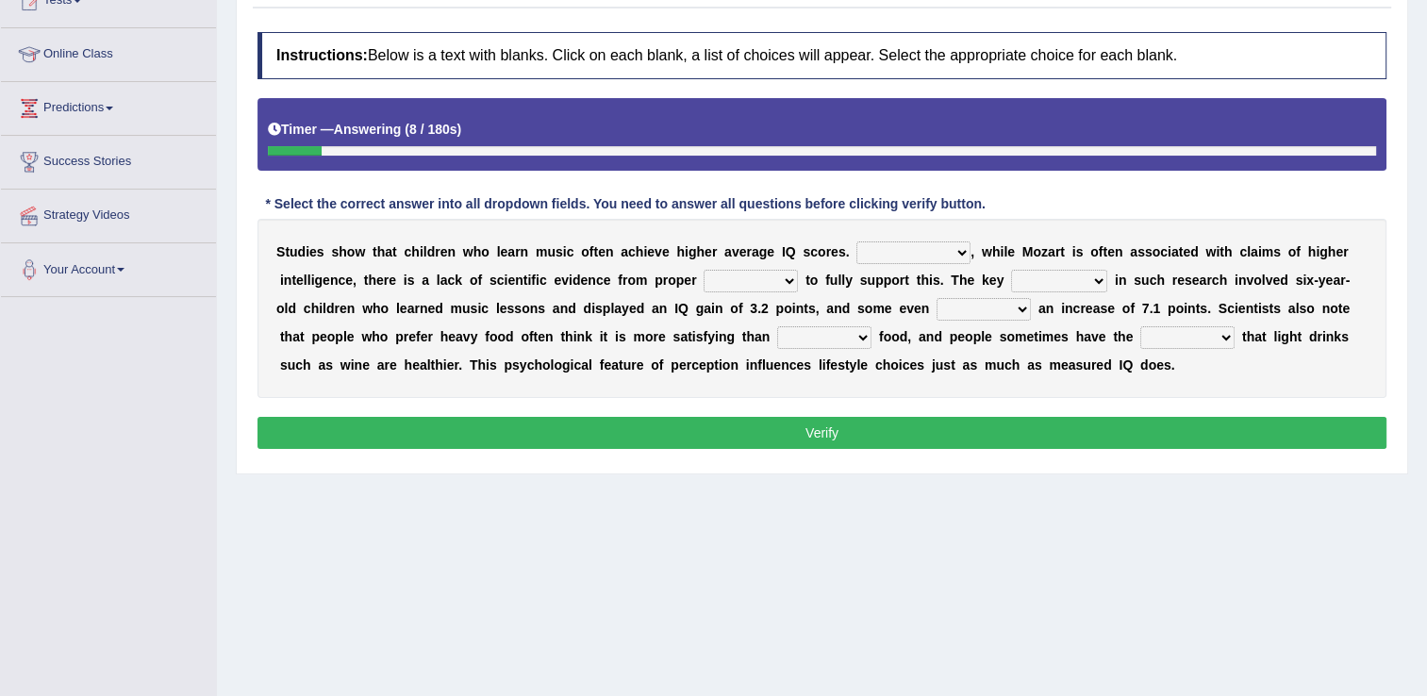
click at [913, 250] on select "However Therefore Consequently While" at bounding box center [913, 252] width 114 height 23
select select "However"
click at [856, 241] on select "However Therefore Consequently While" at bounding box center [913, 252] width 114 height 23
click at [704, 284] on select "test tests testing tested" at bounding box center [751, 281] width 94 height 23
select select "tests"
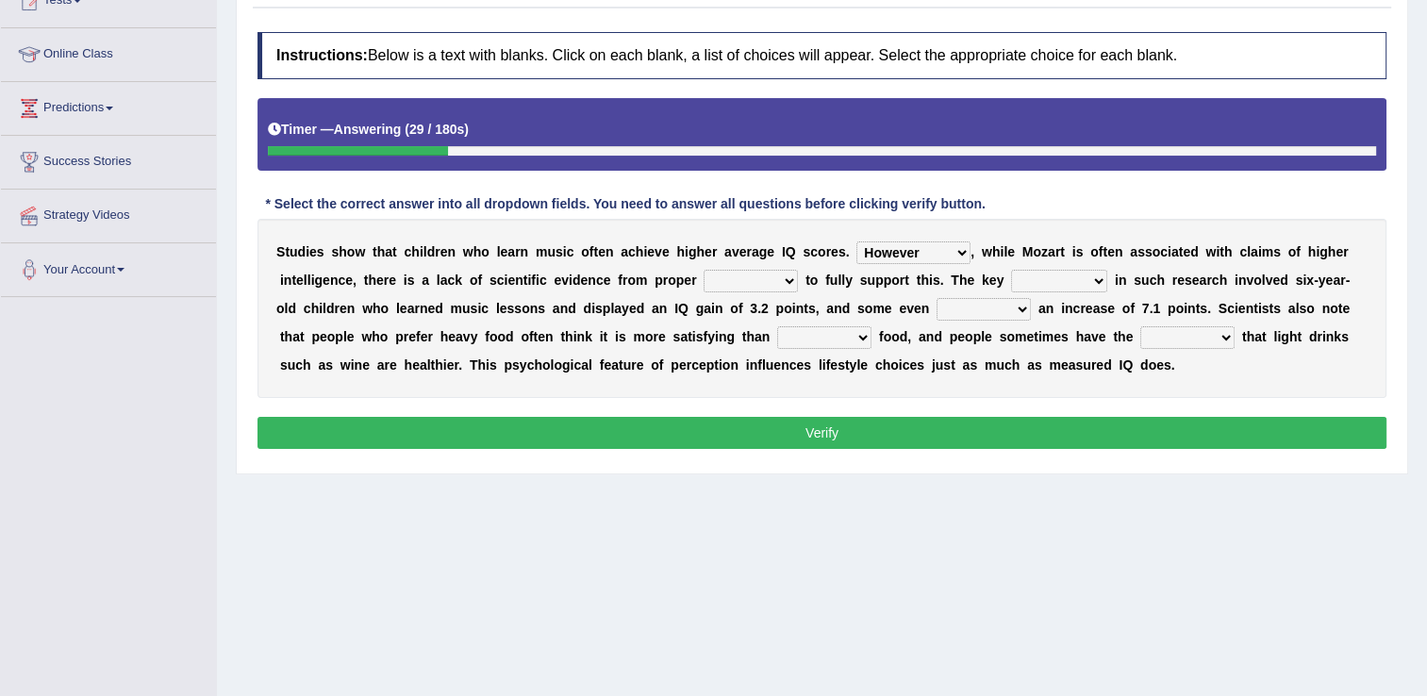
click at [704, 270] on select "test tests testing tested" at bounding box center [751, 281] width 94 height 23
click at [1011, 285] on select "process goal implication odd" at bounding box center [1059, 281] width 96 height 23
select select "process"
click at [1011, 270] on select "process goal implication odd" at bounding box center [1059, 281] width 96 height 23
click at [936, 311] on select "exhibited taught learned threatened" at bounding box center [983, 309] width 94 height 23
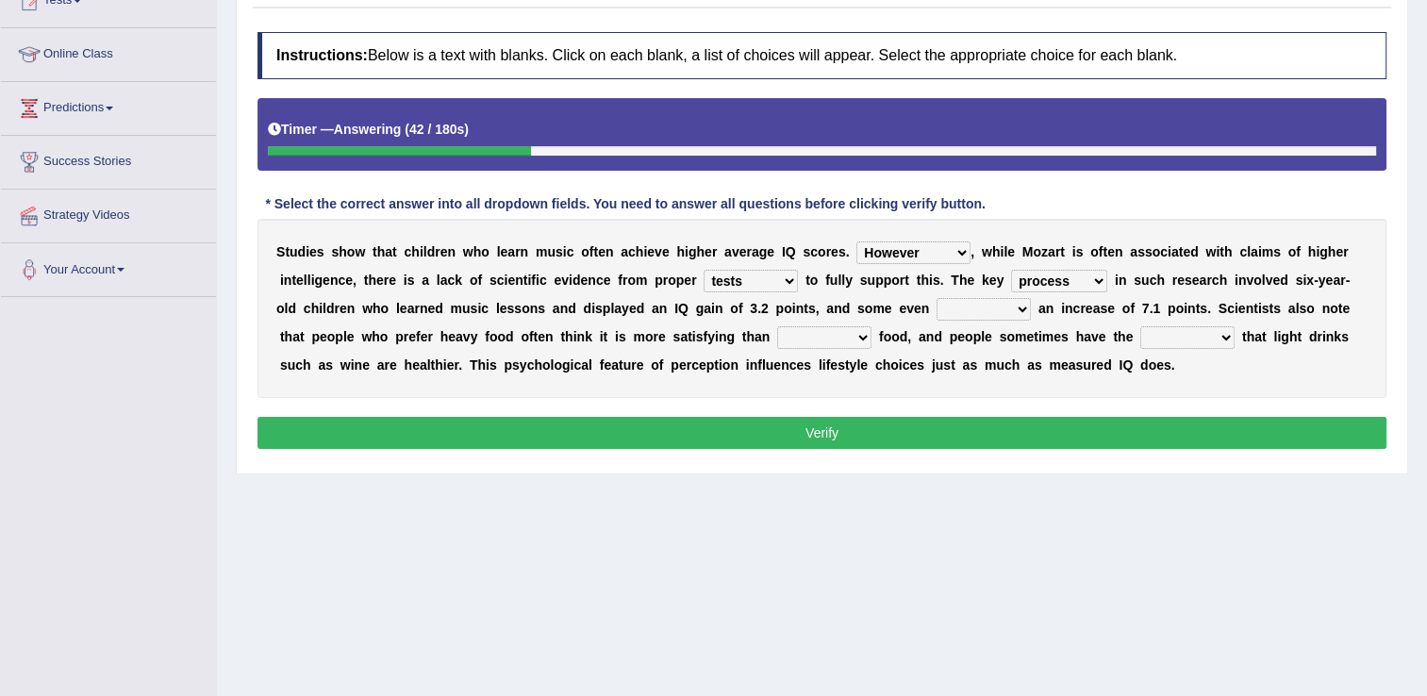
select select "taught"
click at [936, 298] on select "exhibited taught learned threatened" at bounding box center [983, 309] width 94 height 23
click at [830, 378] on div "S t u d i e s s h o w t h a t c h i l d r e n w h o l e a r n m u s i c o f t e…" at bounding box center [821, 308] width 1129 height 179
click at [777, 334] on select "choosy lighter cushiony spooky" at bounding box center [824, 337] width 94 height 23
select select "choosy"
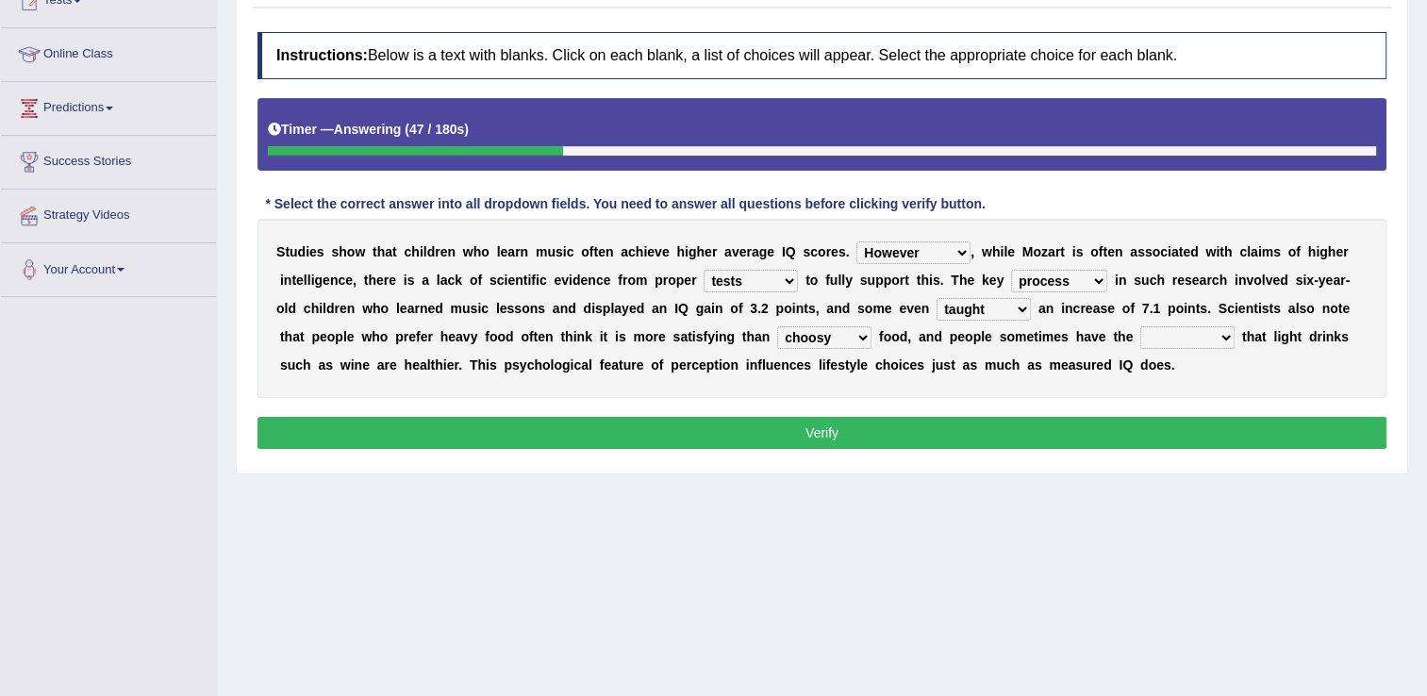
click at [777, 326] on select "choosy lighter cushiony spooky" at bounding box center [824, 337] width 94 height 23
click at [638, 387] on div "S t u d i e s s h o w t h a t c h i l d r e n w h o l e a r n m u s i c o f t e…" at bounding box center [821, 308] width 1129 height 179
click at [1140, 340] on select "illusion sight anecdote intention" at bounding box center [1187, 337] width 94 height 23
select select "illusion"
click at [1140, 326] on select "illusion sight anecdote intention" at bounding box center [1187, 337] width 94 height 23
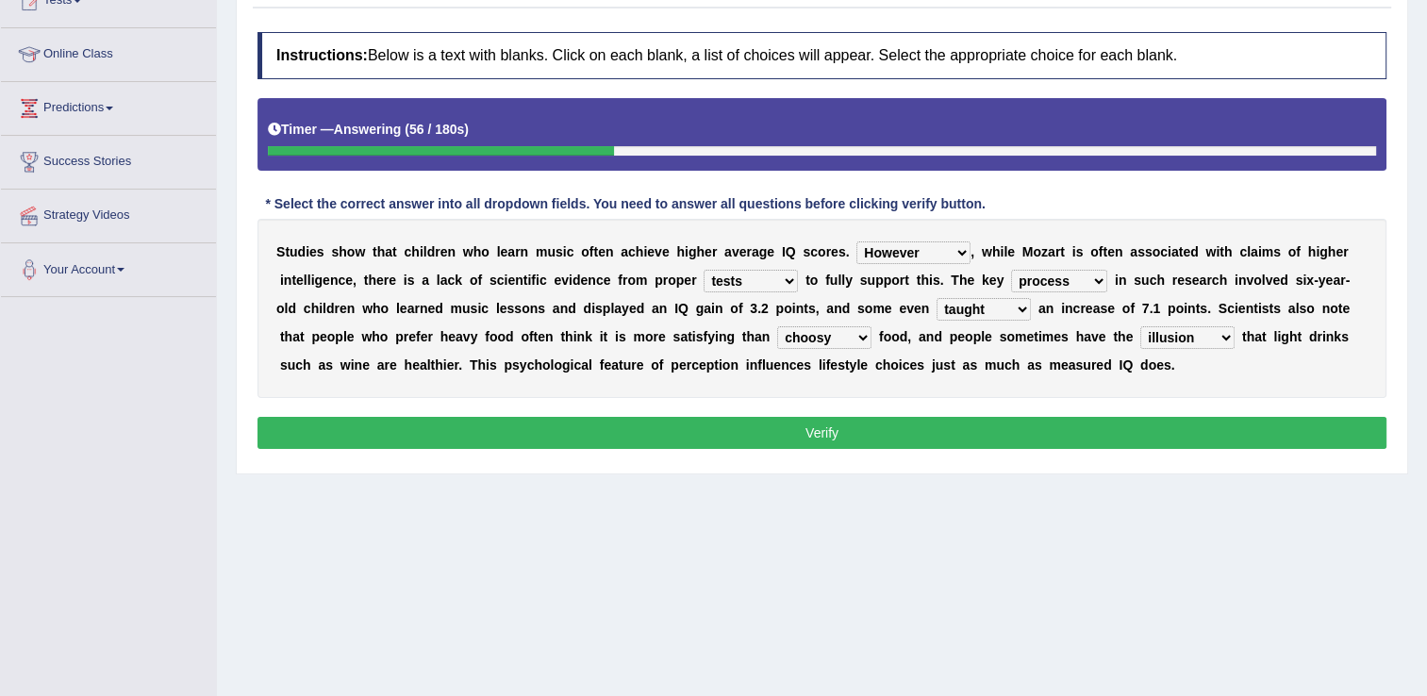
click at [841, 447] on div "Instructions: Below is a text with blanks. Click on each blank, a list of choic…" at bounding box center [822, 243] width 1138 height 441
click at [823, 434] on button "Verify" at bounding box center [821, 433] width 1129 height 32
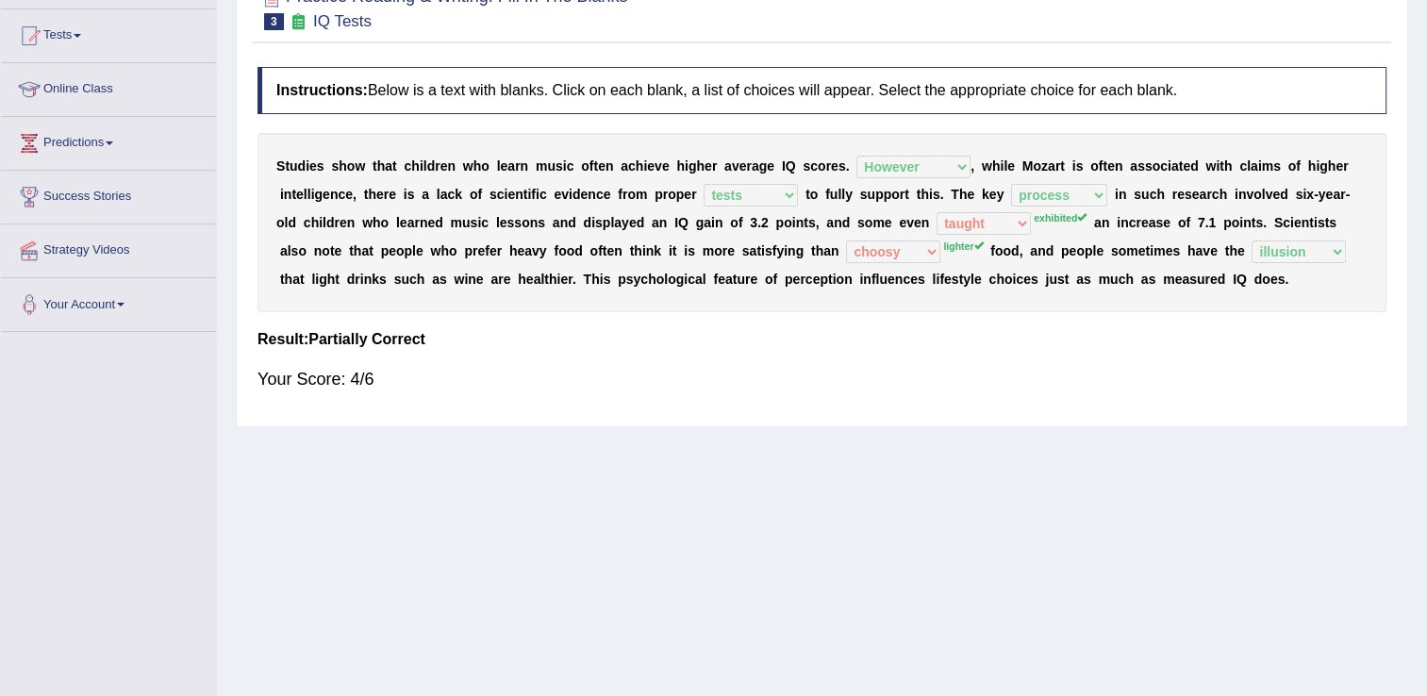
scroll to position [189, 0]
